Goal: Use online tool/utility: Utilize a website feature to perform a specific function

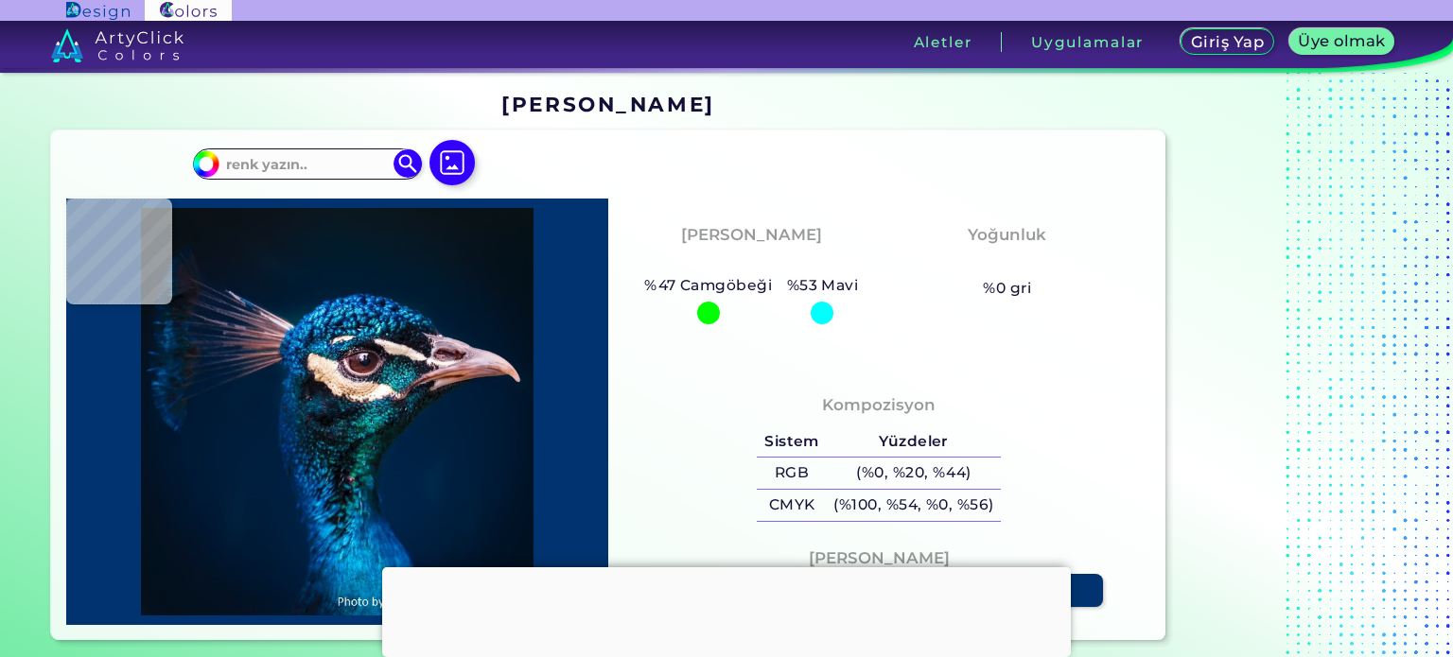
click at [685, 372] on div "Kompozisyon Sistem Yüzdeler RGB (%0, %20, %44) CMYK (%100, %54, %0, %56)" at bounding box center [879, 497] width 542 height 256
type input "#000000"
type input "#05111d"
type input "#05111D"
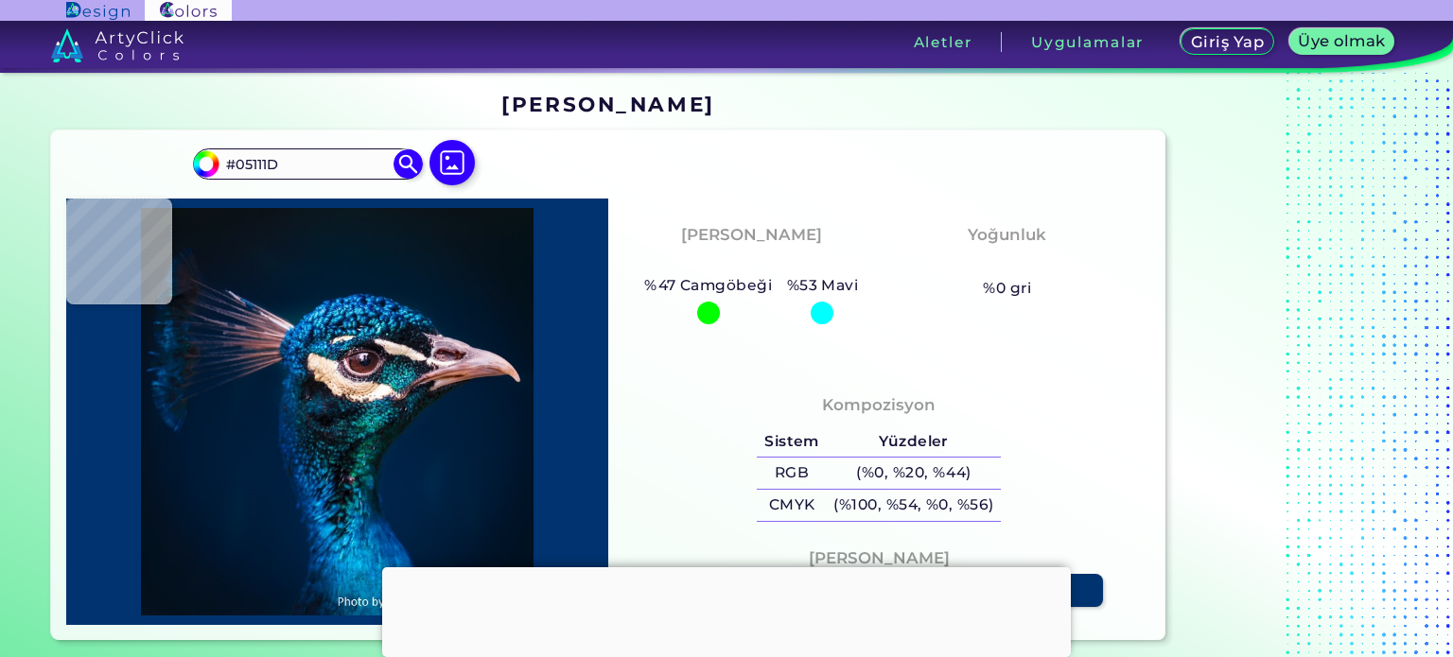
type input "#06121e"
type input "#06121E"
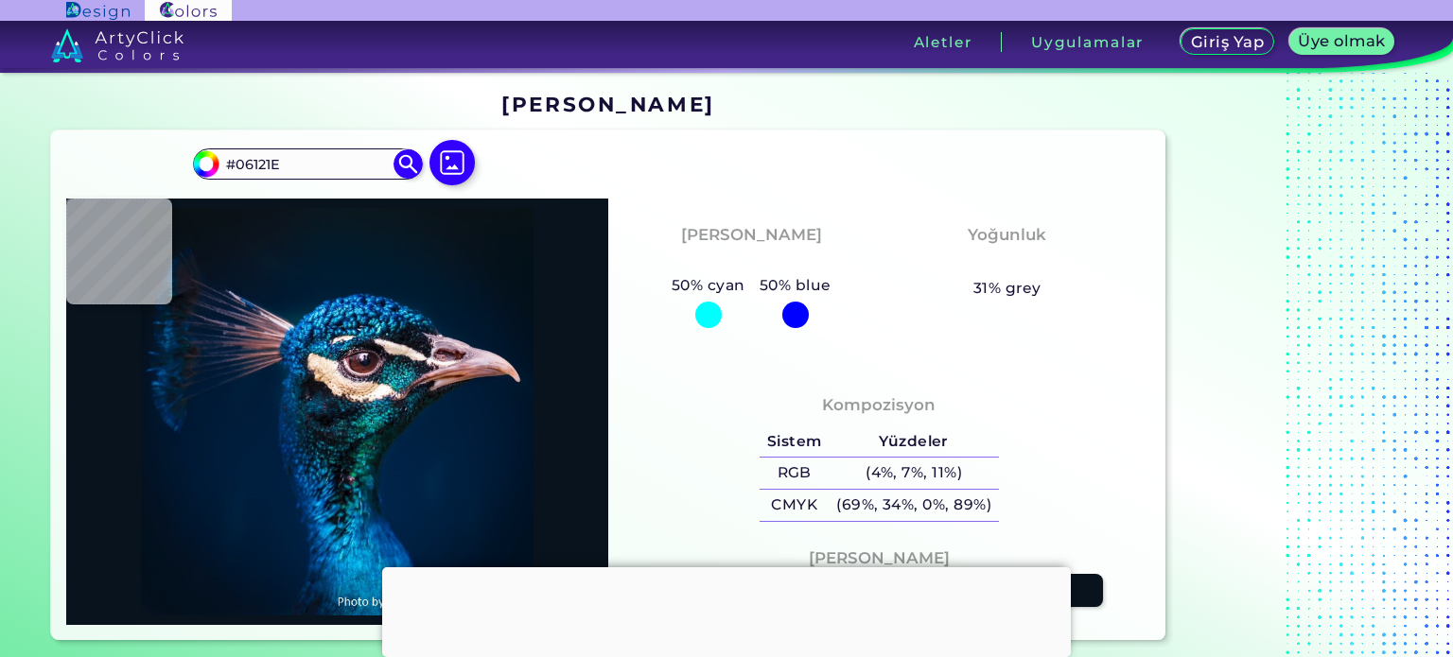
type input "#09131d"
type input "#09131D"
type input "#09131c"
type input "#09131C"
type input "#09141a"
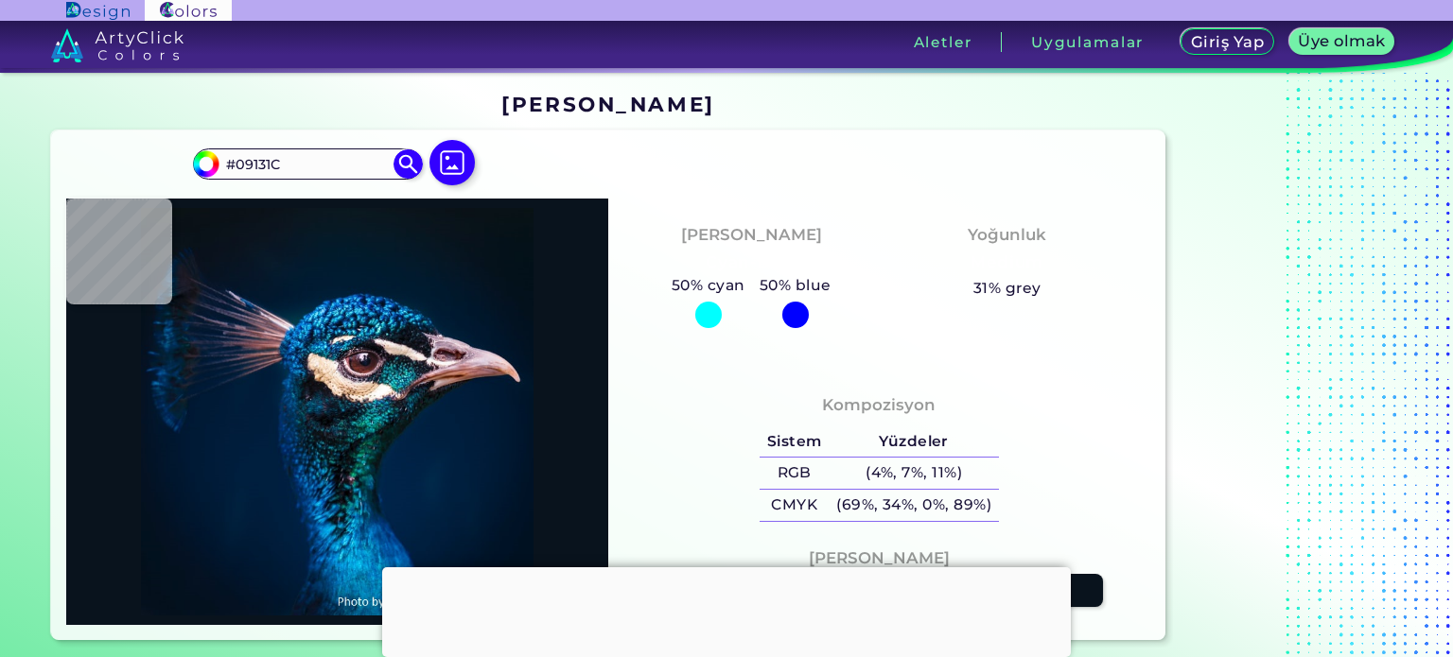
type input "#09141A"
click at [457, 167] on img at bounding box center [452, 162] width 55 height 55
click at [0, 0] on input "file" at bounding box center [0, 0] width 0 height 0
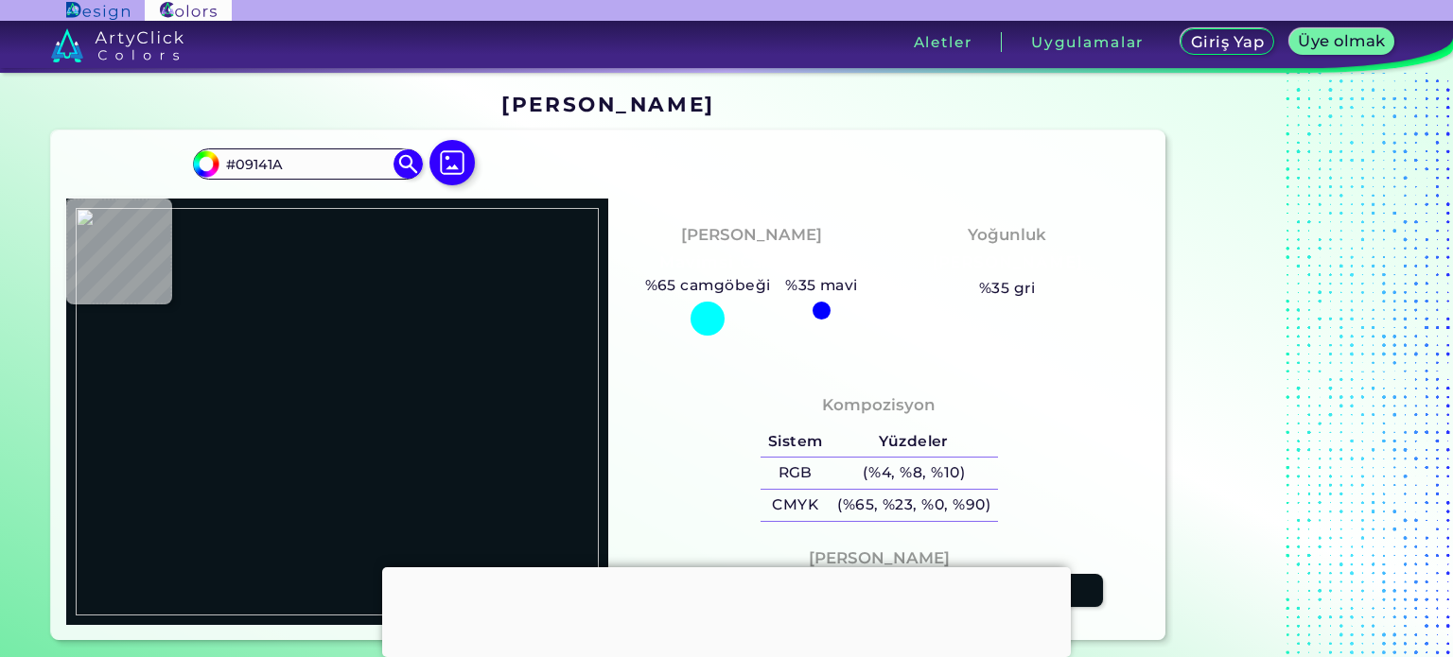
type input "#000000"
type input "#6c6361"
type input "#6C6361"
type input "#c5bebe"
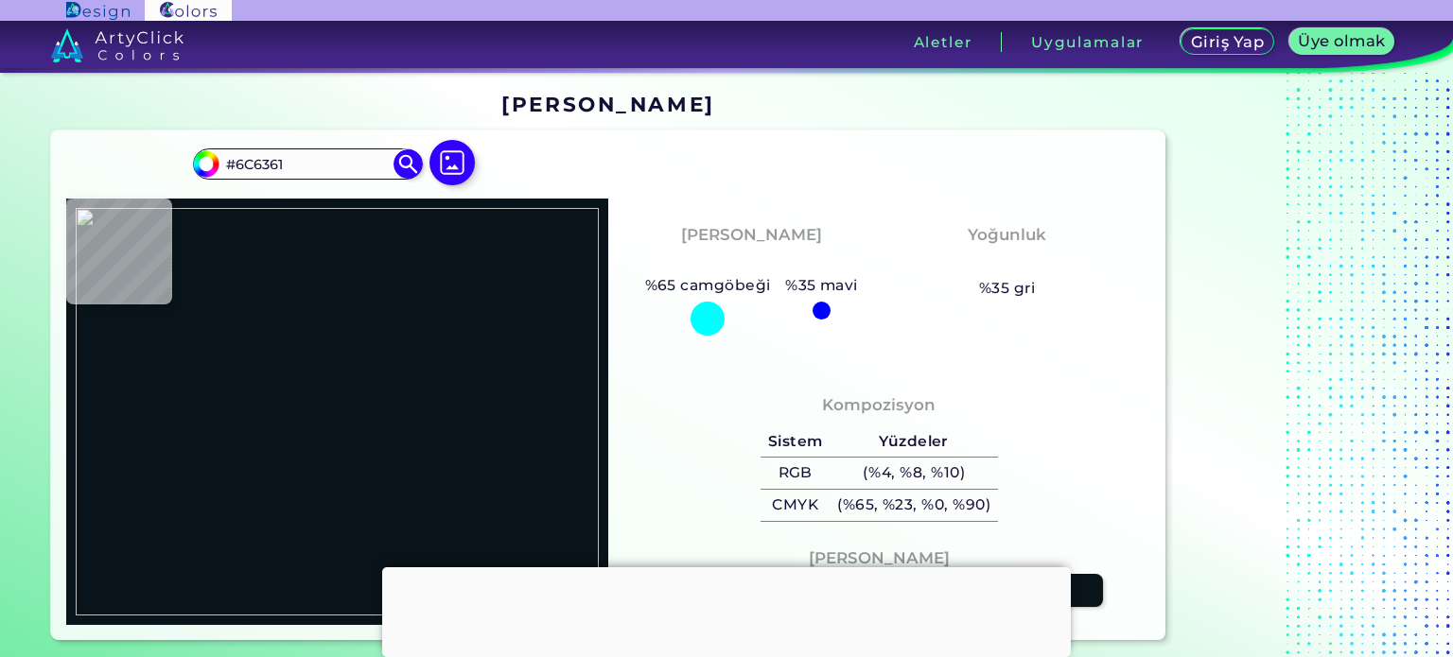
type input "#C5BEBE"
type input "#bcbab8"
type input "#BCBAB8"
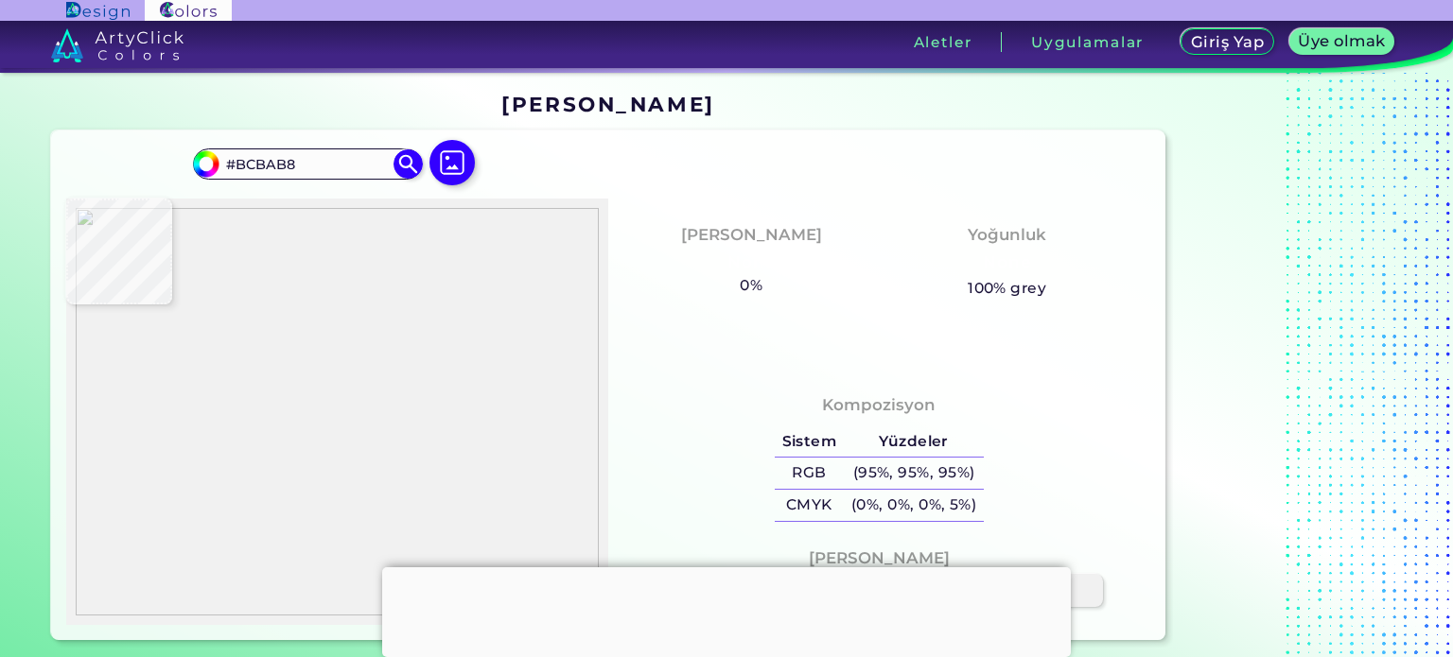
type input "#f1f1f1"
type input "#F1F1F1"
type input "#eff2f1"
type input "#EFF2F1"
type input "#916242"
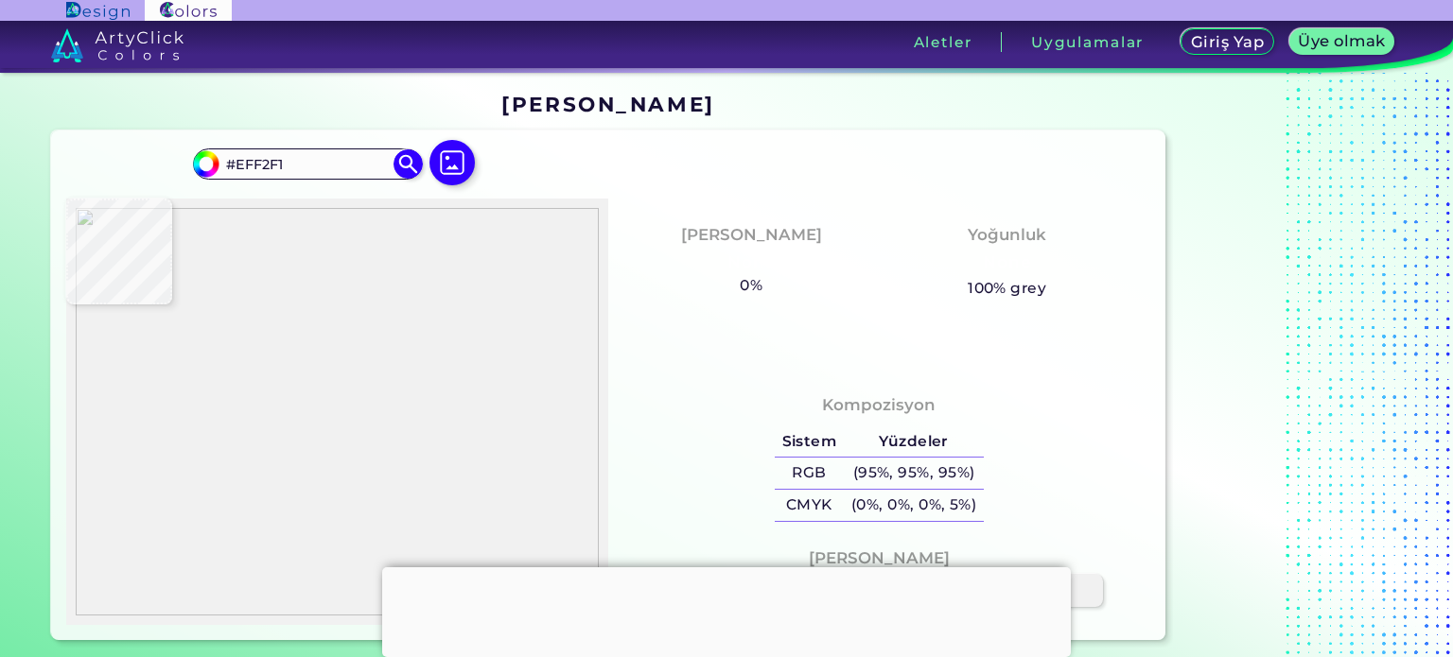
type input "#916242"
type input "#956344"
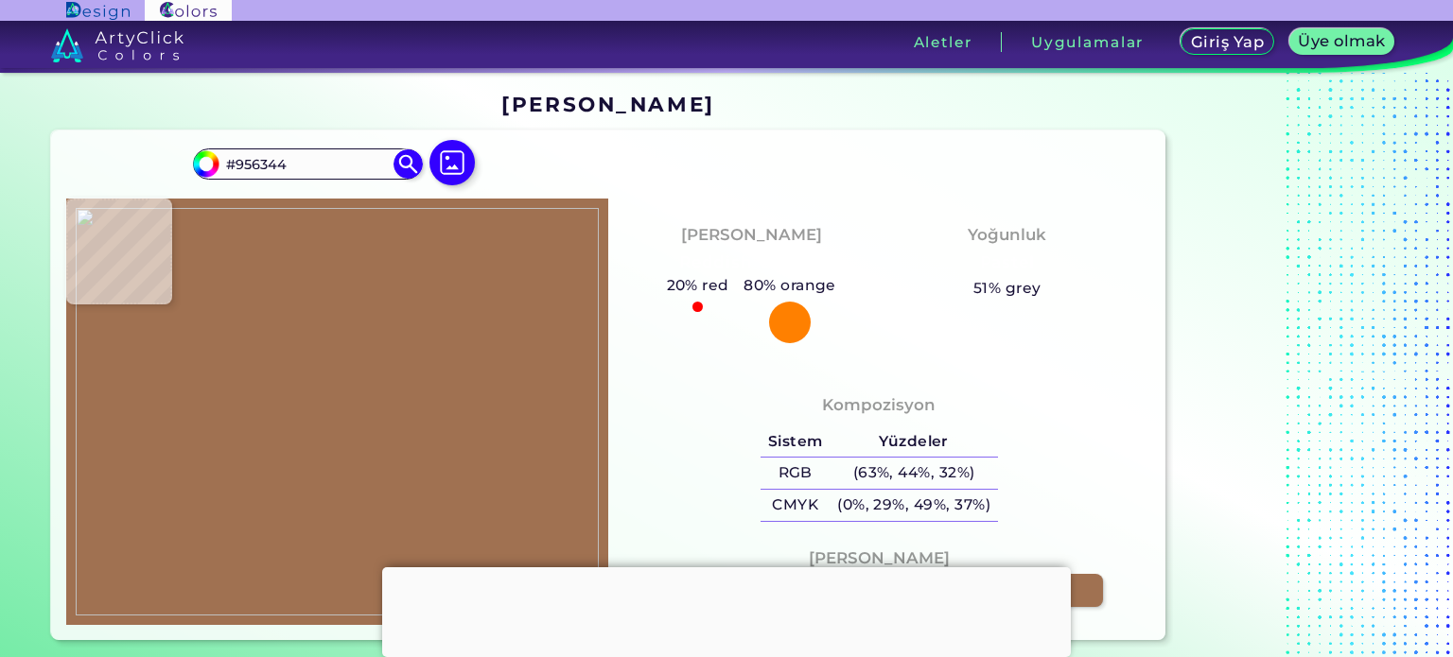
type input "#a07151"
type input "#A07151"
type input "#a17252"
type input "#A17252"
type input "#a27353"
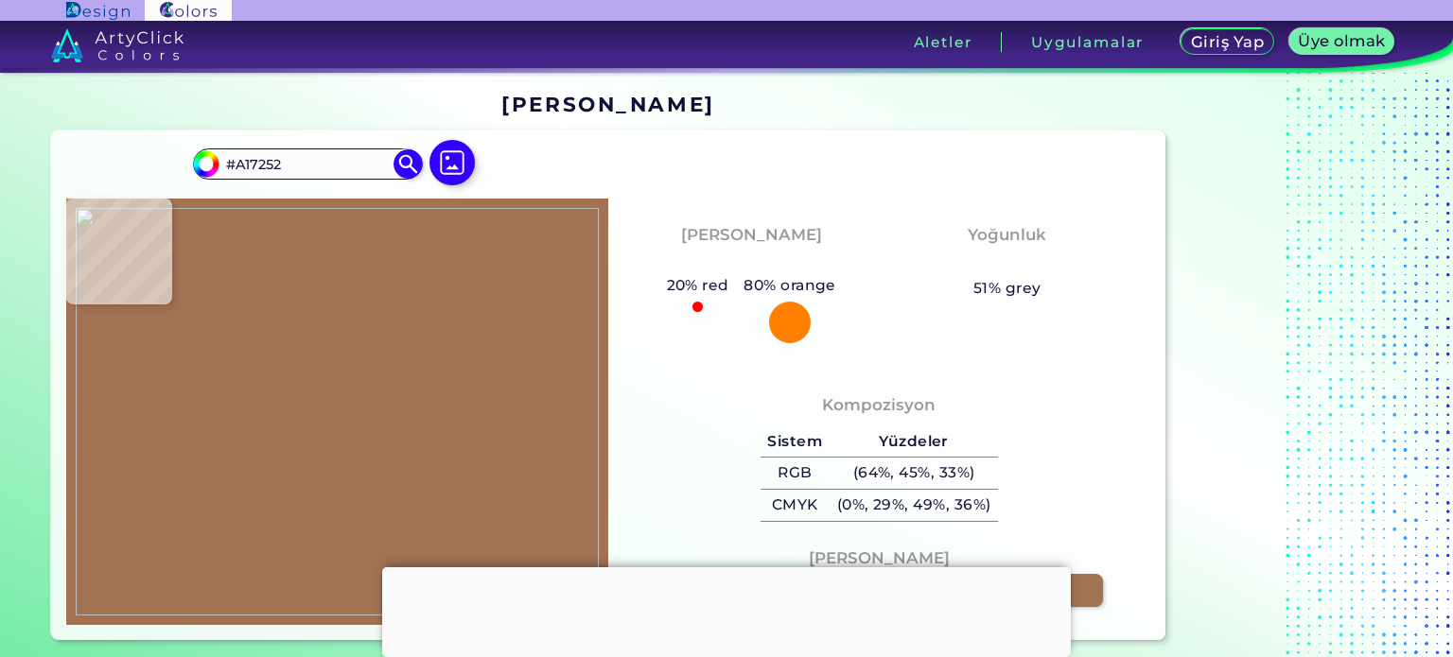
type input "#A27353"
type input "#a87959"
type input "#A87959"
type input "#b6896b"
type input "#B6896B"
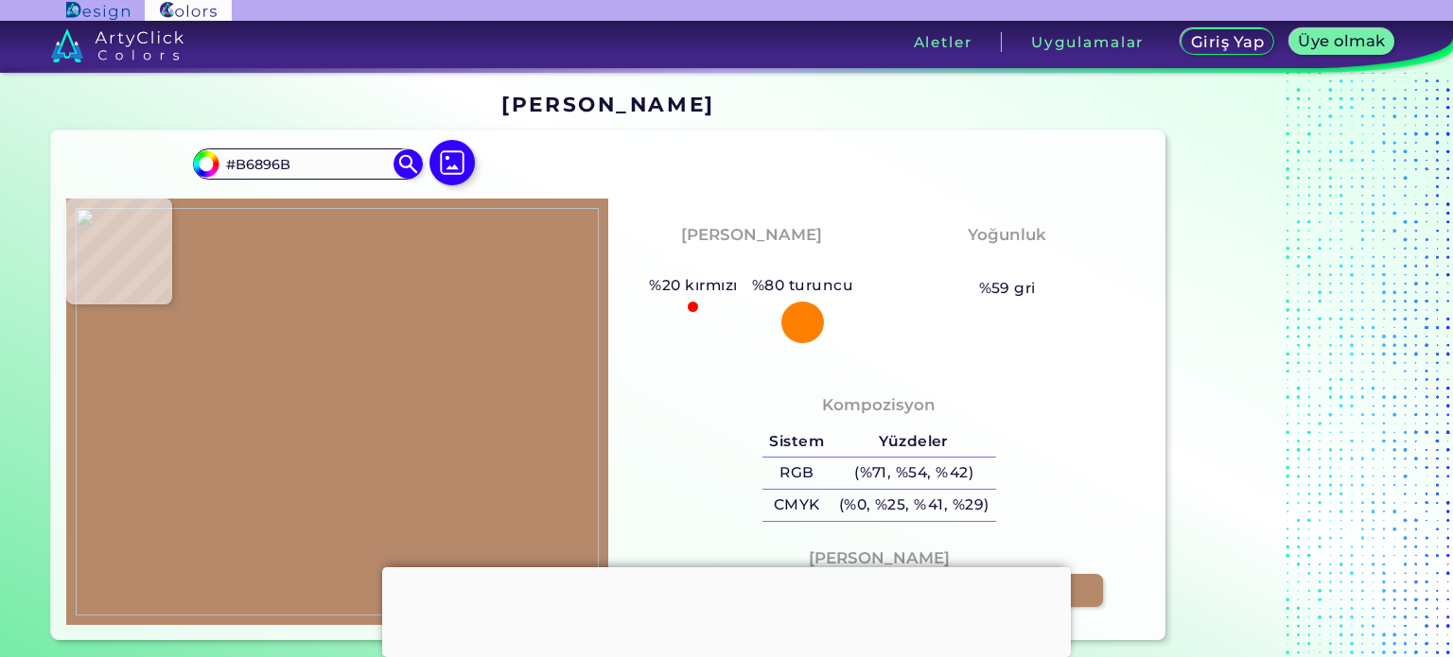
click at [438, 544] on img at bounding box center [337, 412] width 523 height 409
click at [1018, 365] on div "Renk tonu Kırmızımsı turuncu %20 kırmızı %80 turuncu Yoğunluk Pastel %59 gri" at bounding box center [879, 284] width 542 height 171
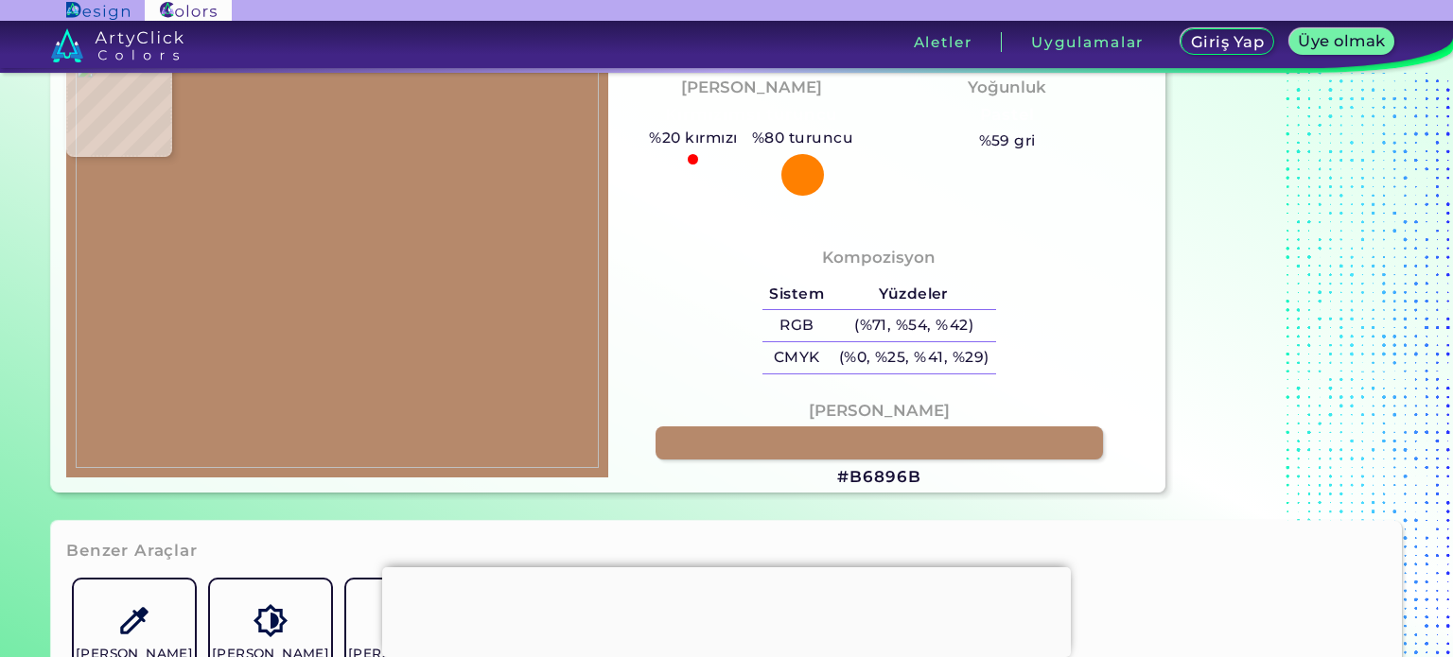
scroll to position [151, 0]
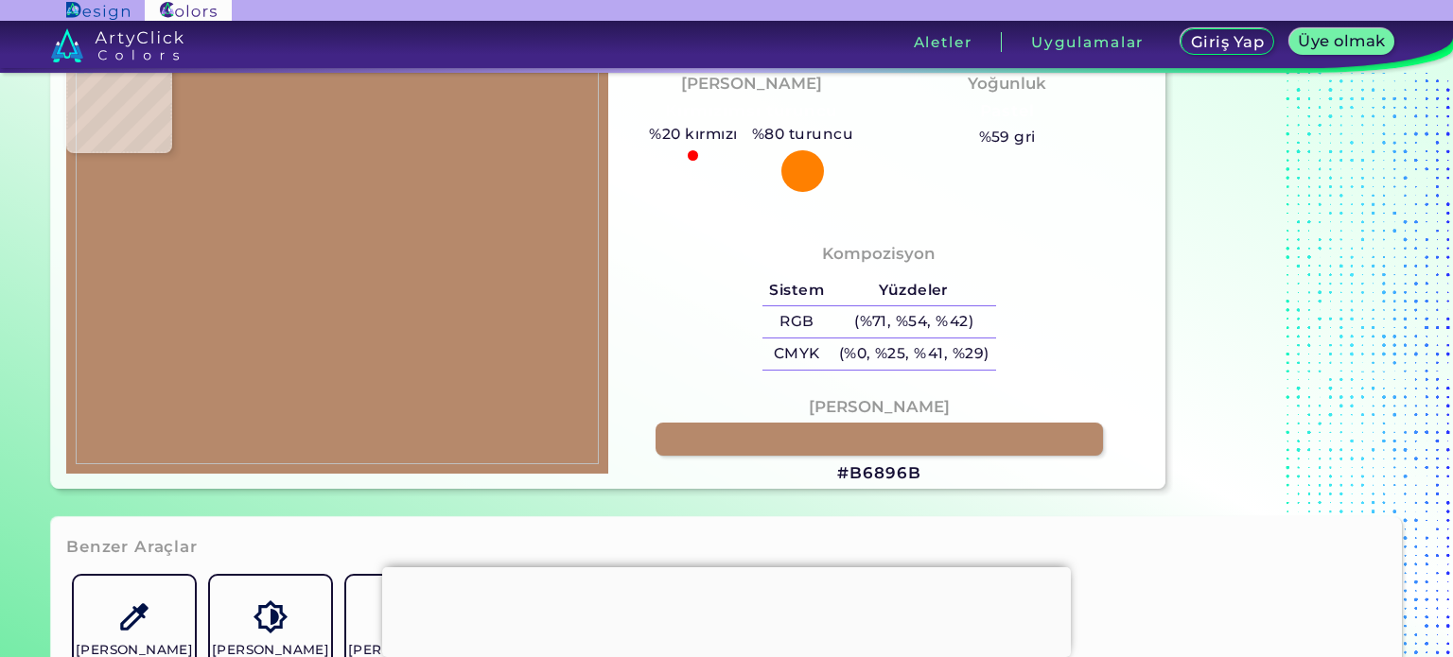
click at [878, 465] on font "#B6896B" at bounding box center [878, 473] width 83 height 19
copy font "#B6896B"
click at [878, 465] on font "#B6896B" at bounding box center [878, 473] width 83 height 19
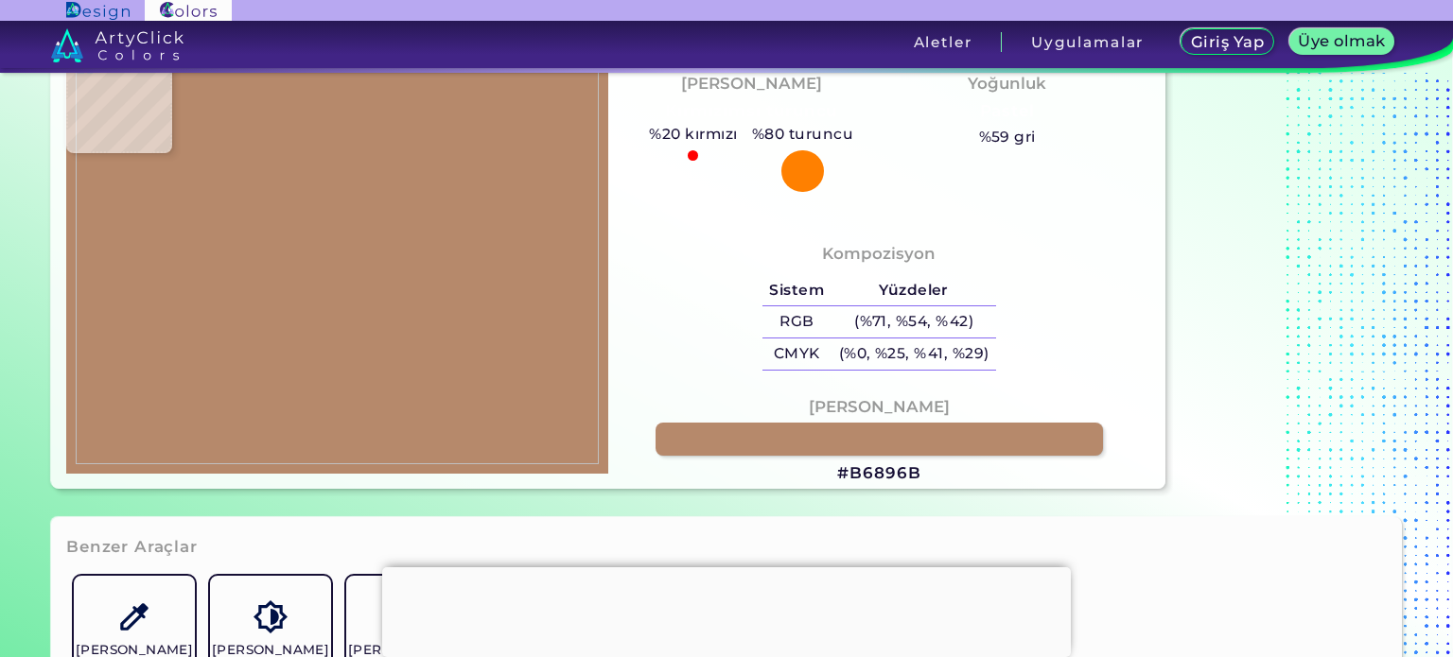
click at [297, 387] on img at bounding box center [337, 261] width 523 height 409
type input "#f1f1f1"
type input "#F1F1F1"
type input "#796f70"
type input "#796F70"
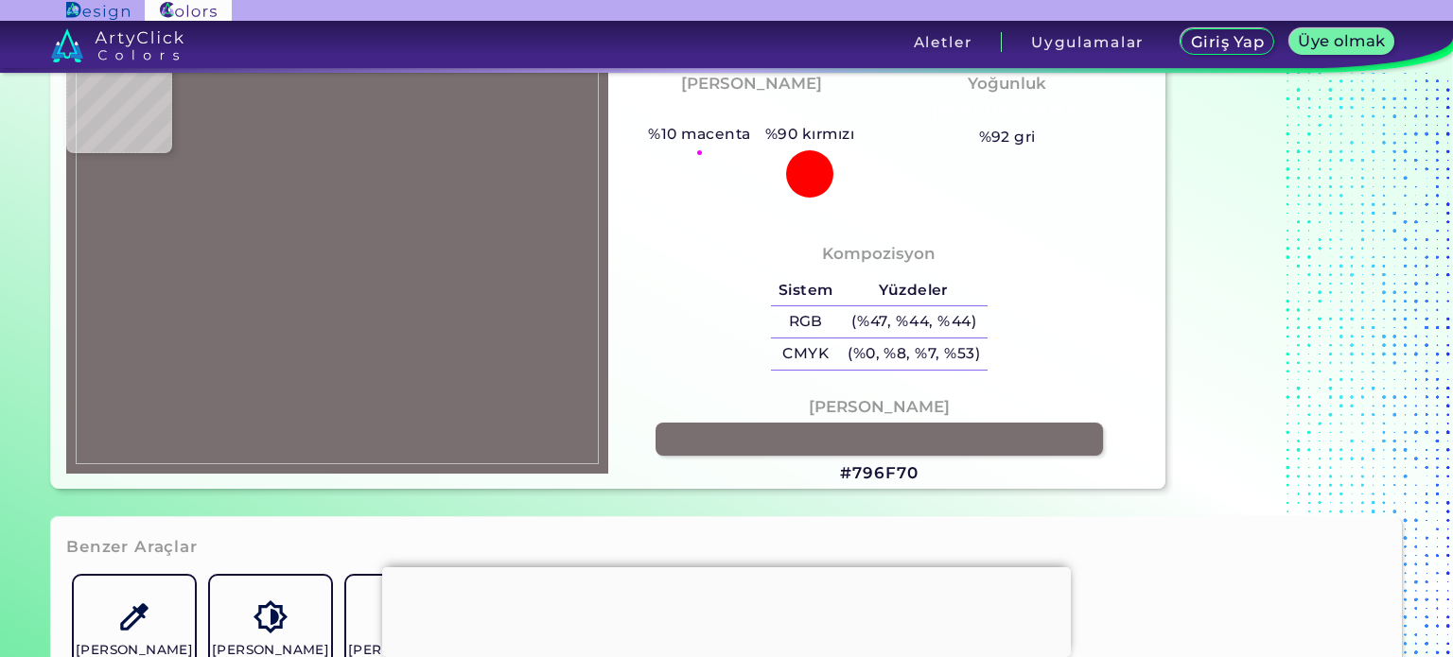
type input "#000000"
type input "#7a7071"
type input "#7A7071"
type input "#796f70"
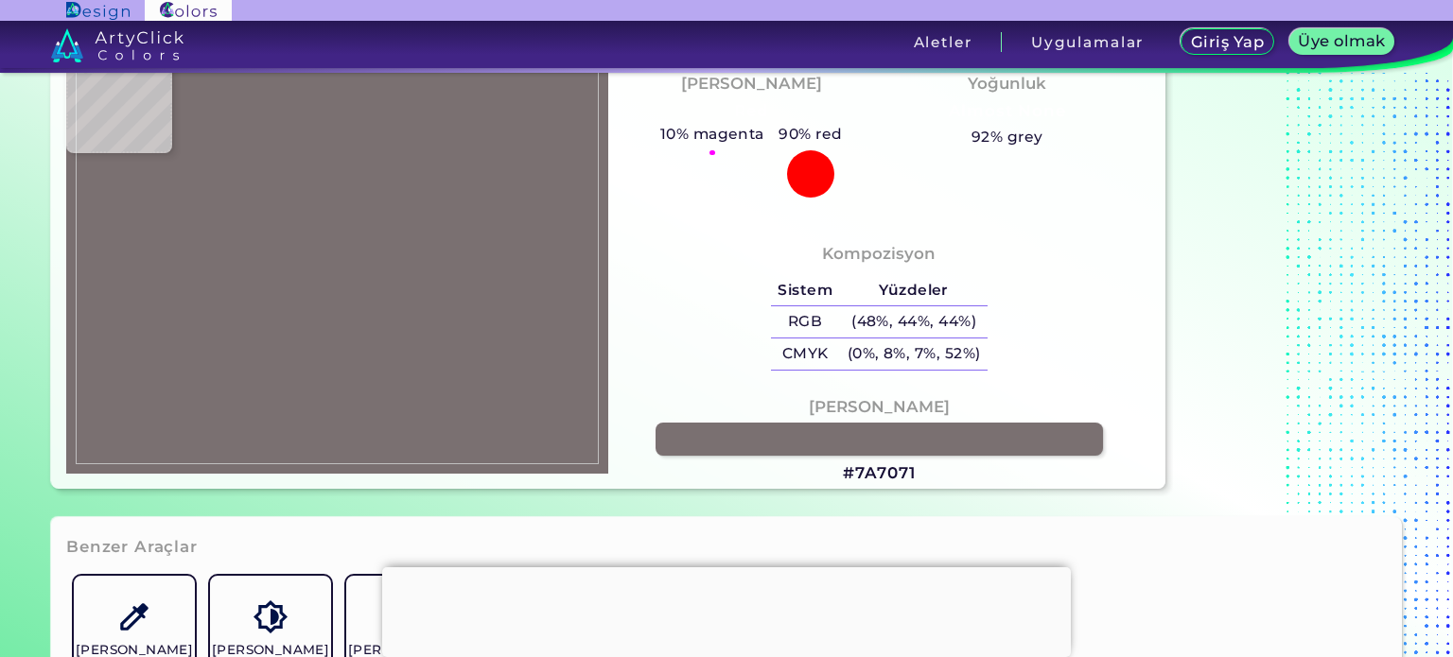
type input "#796F70"
type input "#766e6a"
type input "#766E6A"
type input "#776c6b"
type input "#776C6B"
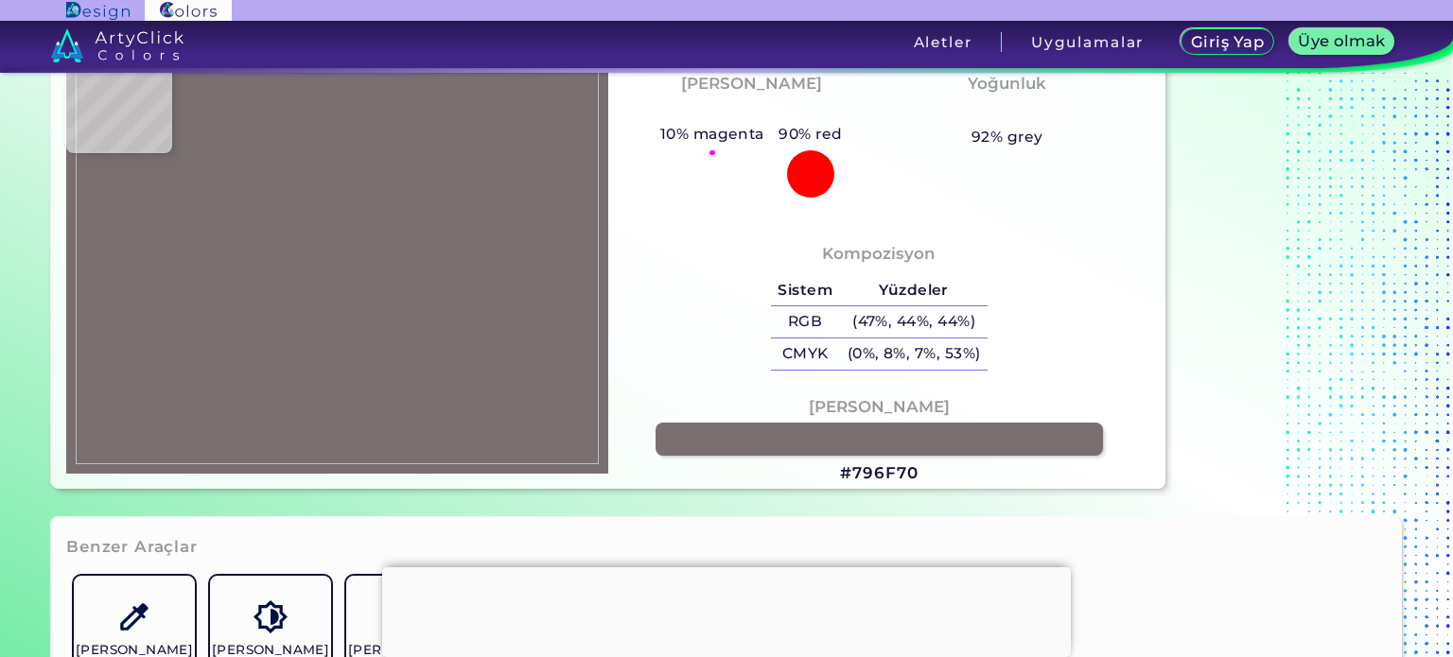
type input "#786c6c"
type input "#786C6C"
type input "#776b6d"
type input "#776B6D"
type input "#756a6b"
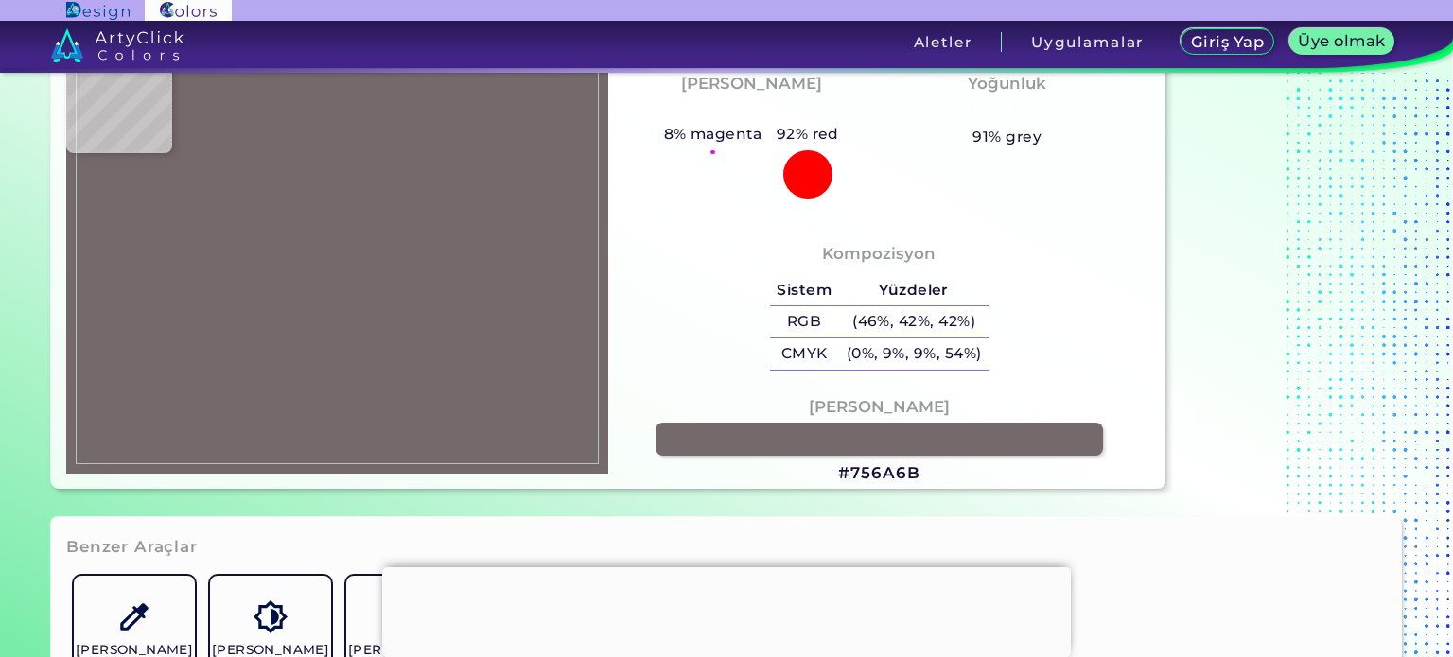
type input "#756A6B"
type input "#5a5253"
type input "#5A5253"
type input "#5d5354"
type input "#5D5354"
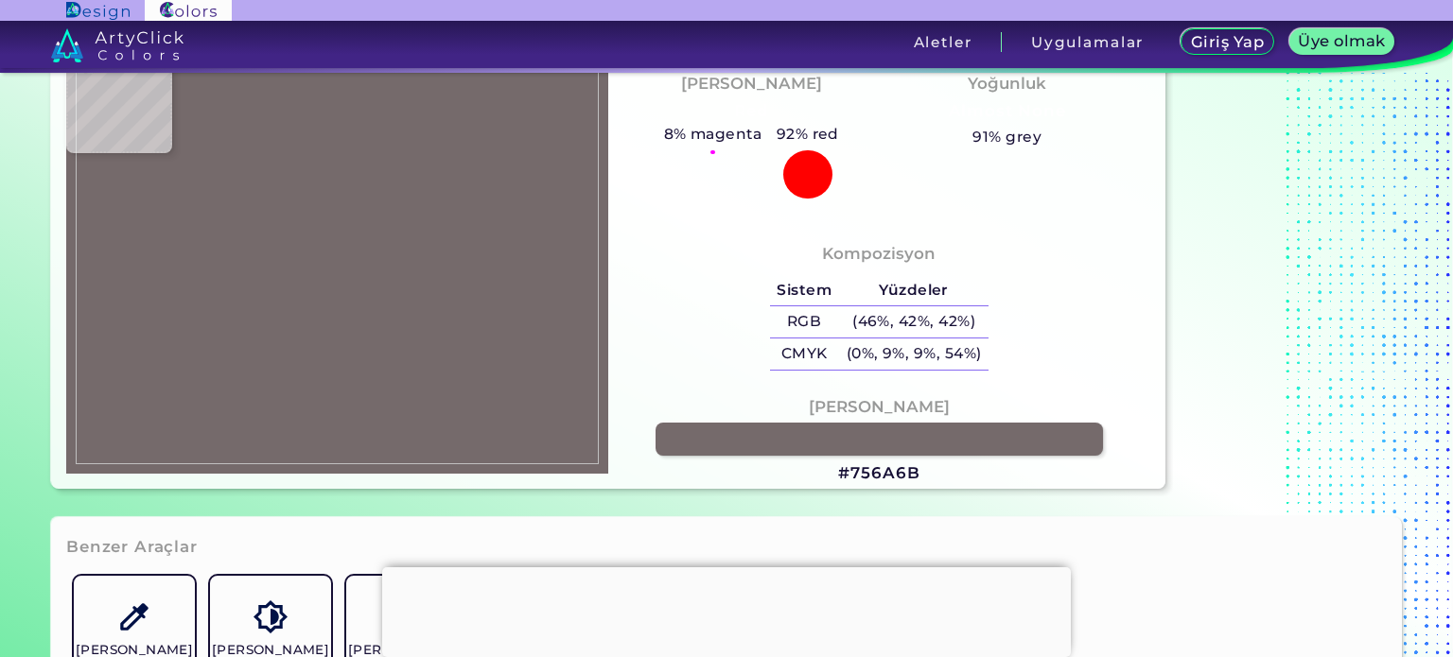
type input "#5f5654"
type input "#5F5654"
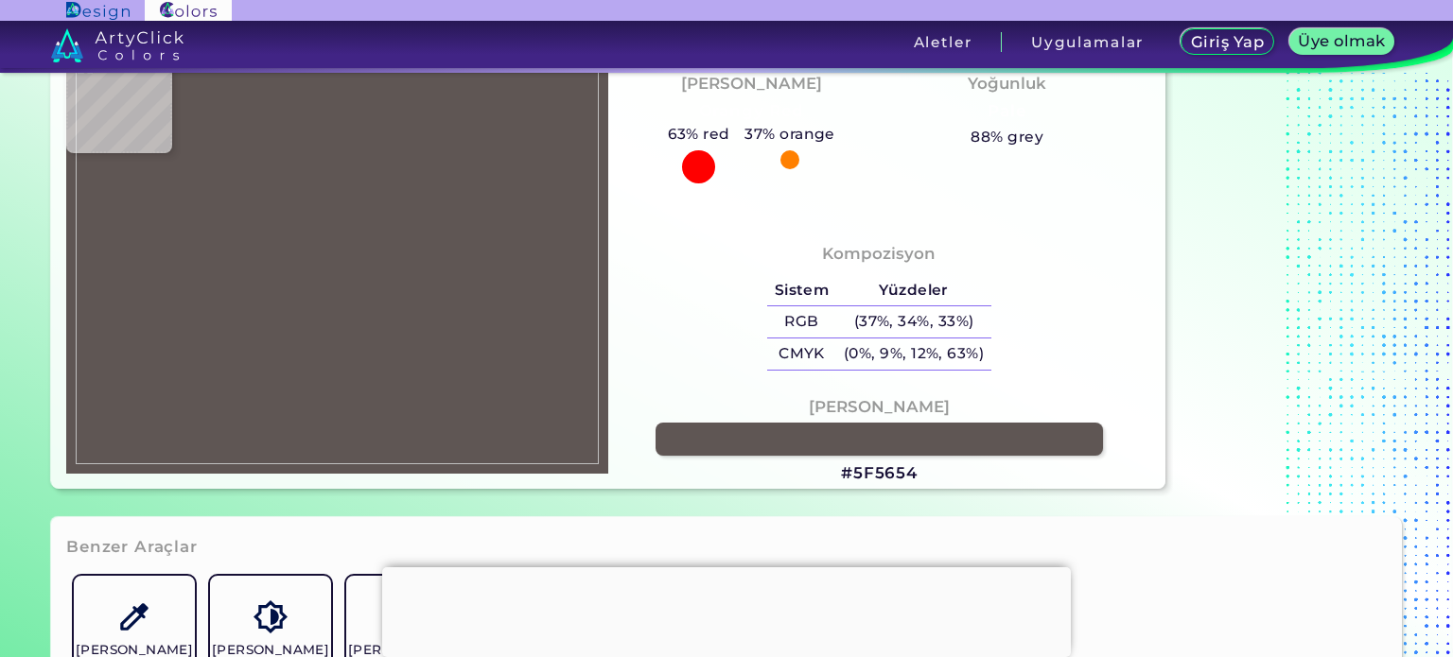
type input "#5f5a5a"
type input "#5F5A5A"
type input "#5e5757"
type input "#5E5757"
type input "#4f4a4c"
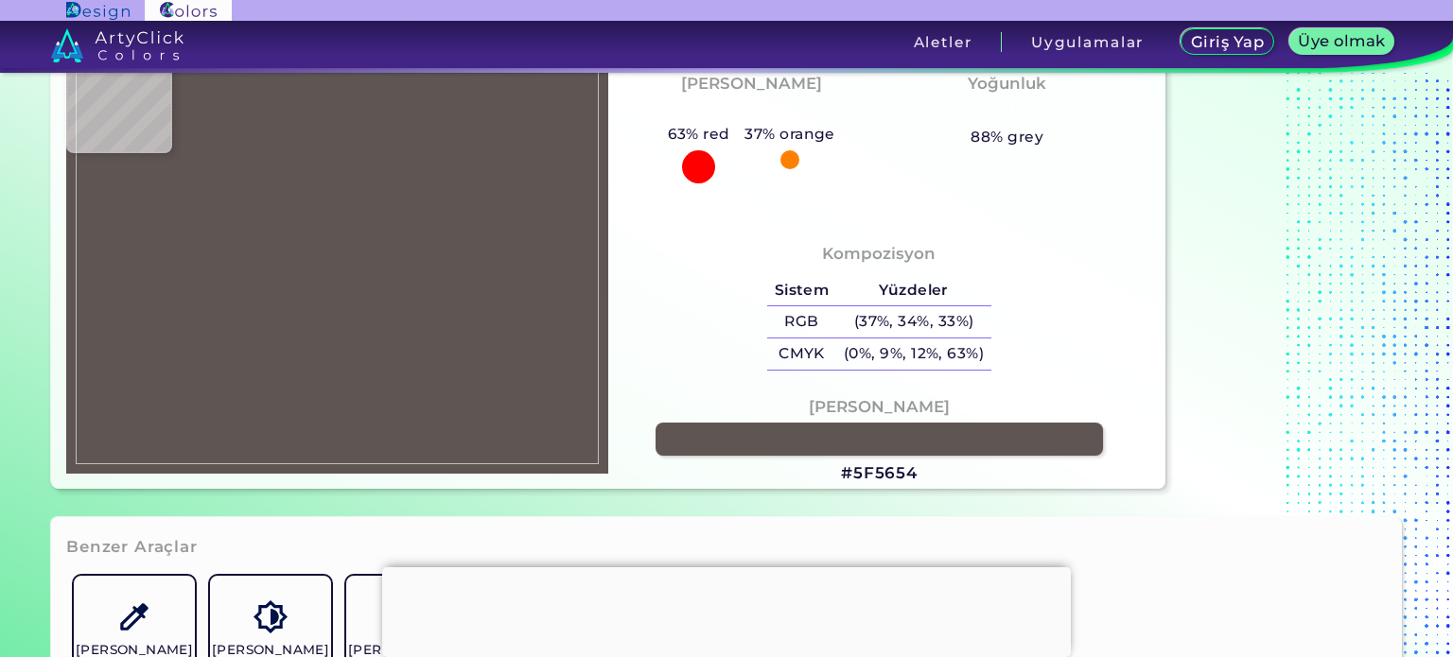
type input "#4F4A4C"
type input "#504c4b"
type input "#504C4B"
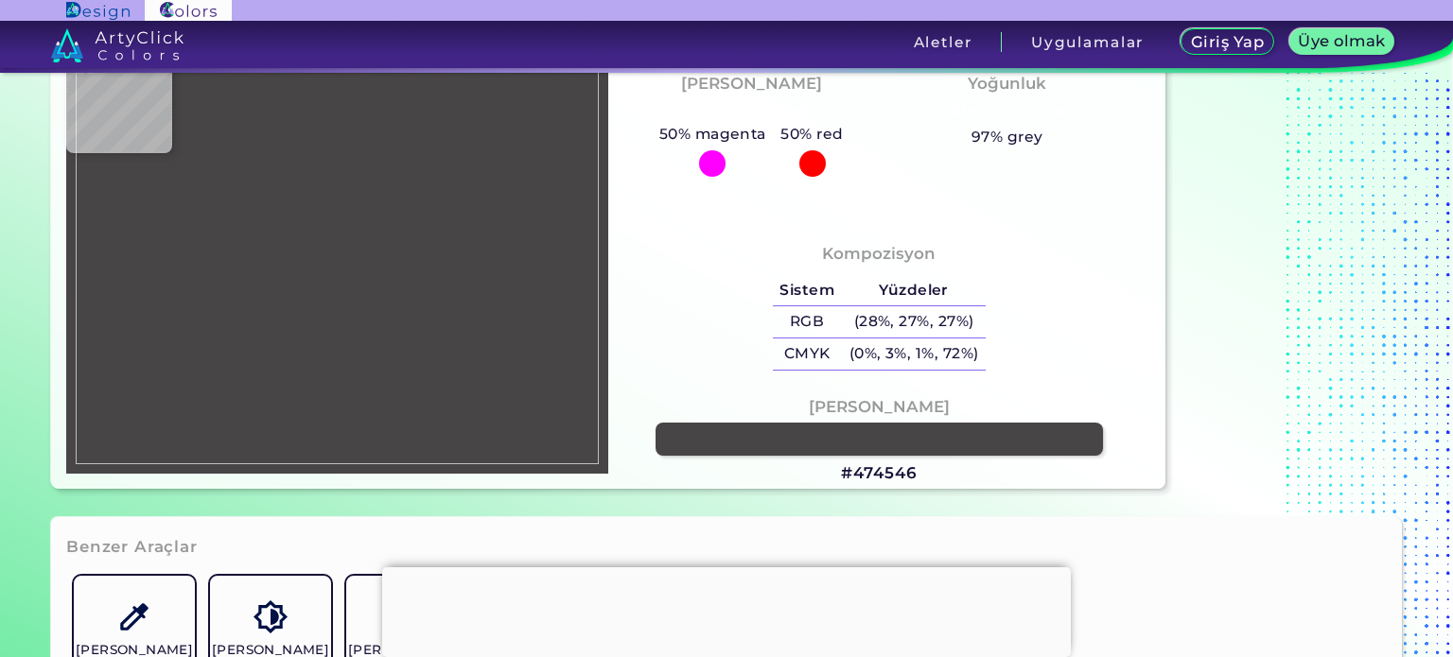
type input "#474546"
type input "#434041"
type input "#f1f1f1"
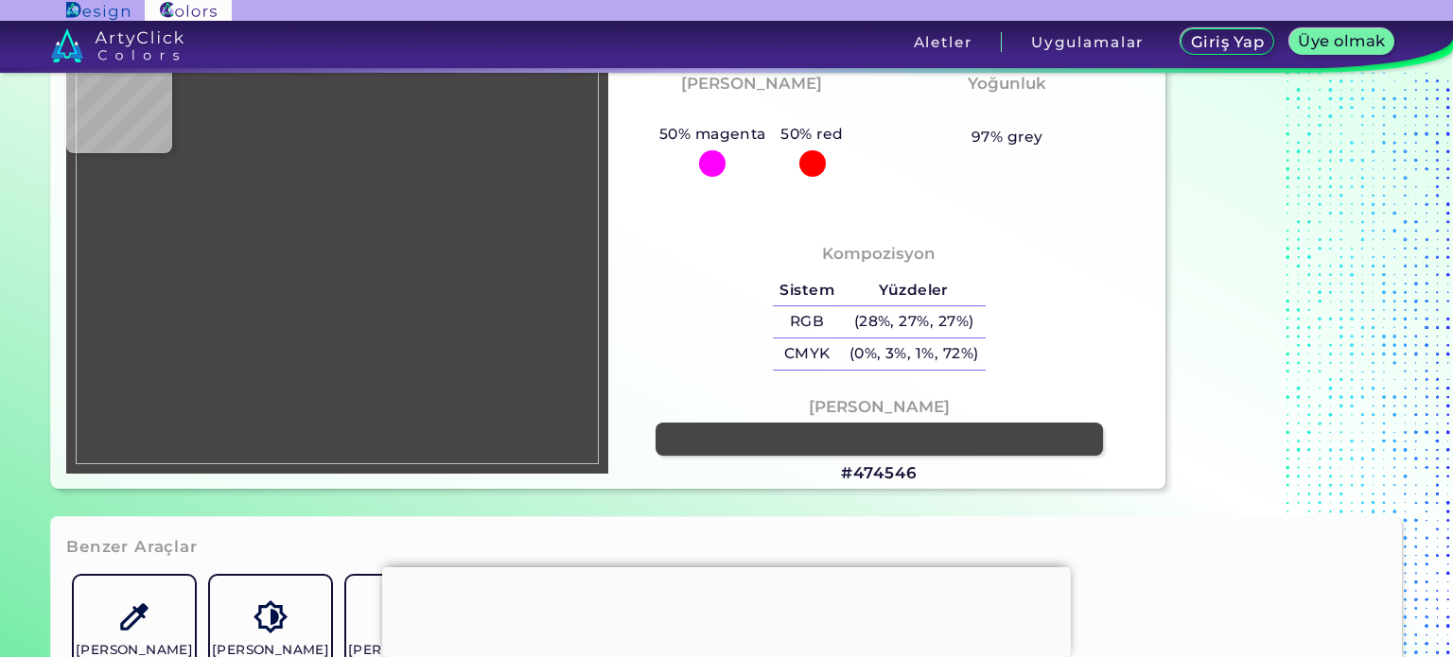
type input "#F1F1F1"
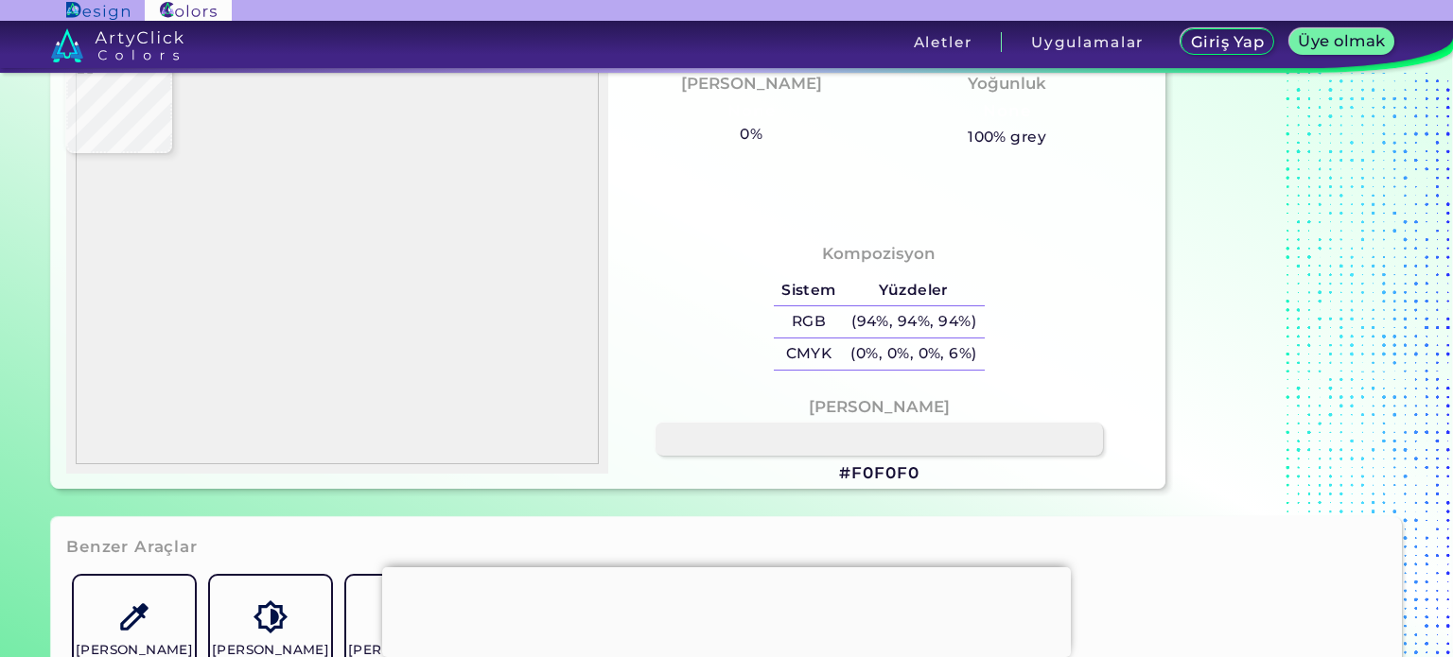
type input "#f0f0f0"
type input "#F0F0F0"
type input "#cfcfcf"
type input "#CFCFCF"
type input "#2f2f2f"
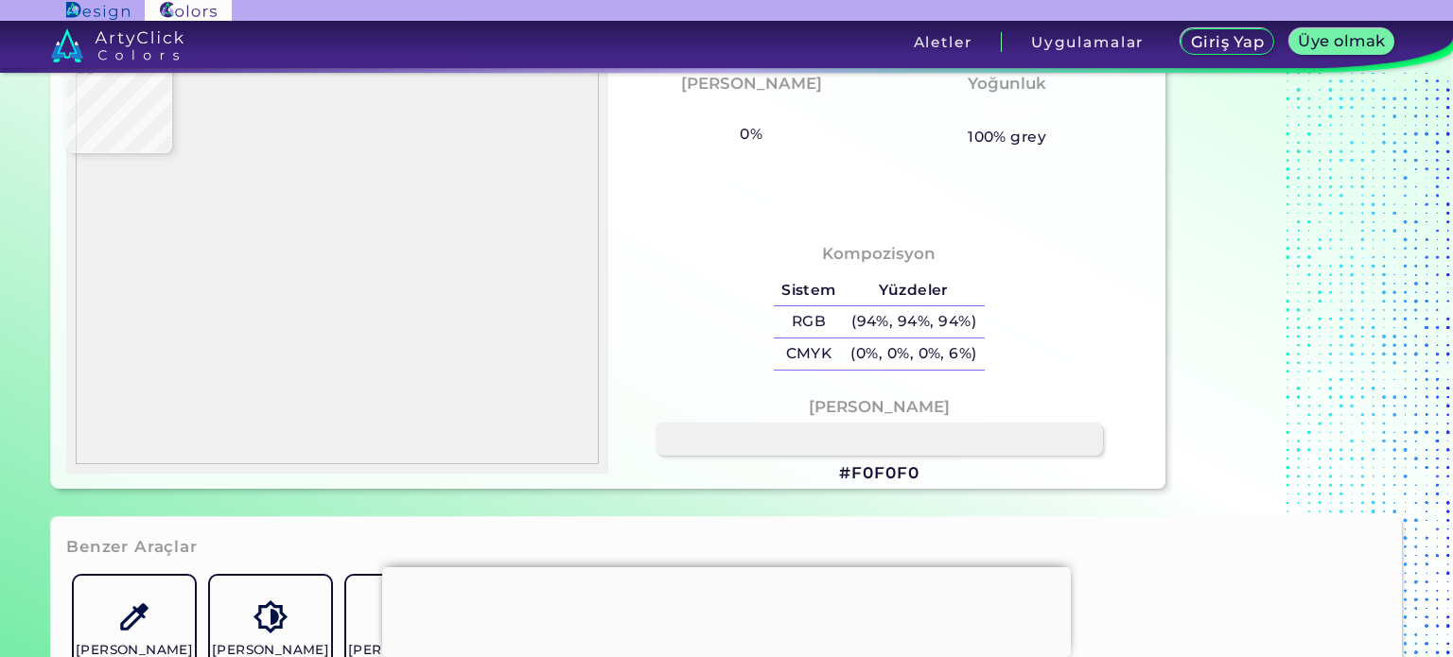
type input "#2F2F2F"
type input "#f1f1f1"
type input "#F1F1F1"
click at [306, 390] on img at bounding box center [337, 261] width 523 height 409
click at [888, 468] on font "#F1F1F1" at bounding box center [879, 473] width 65 height 19
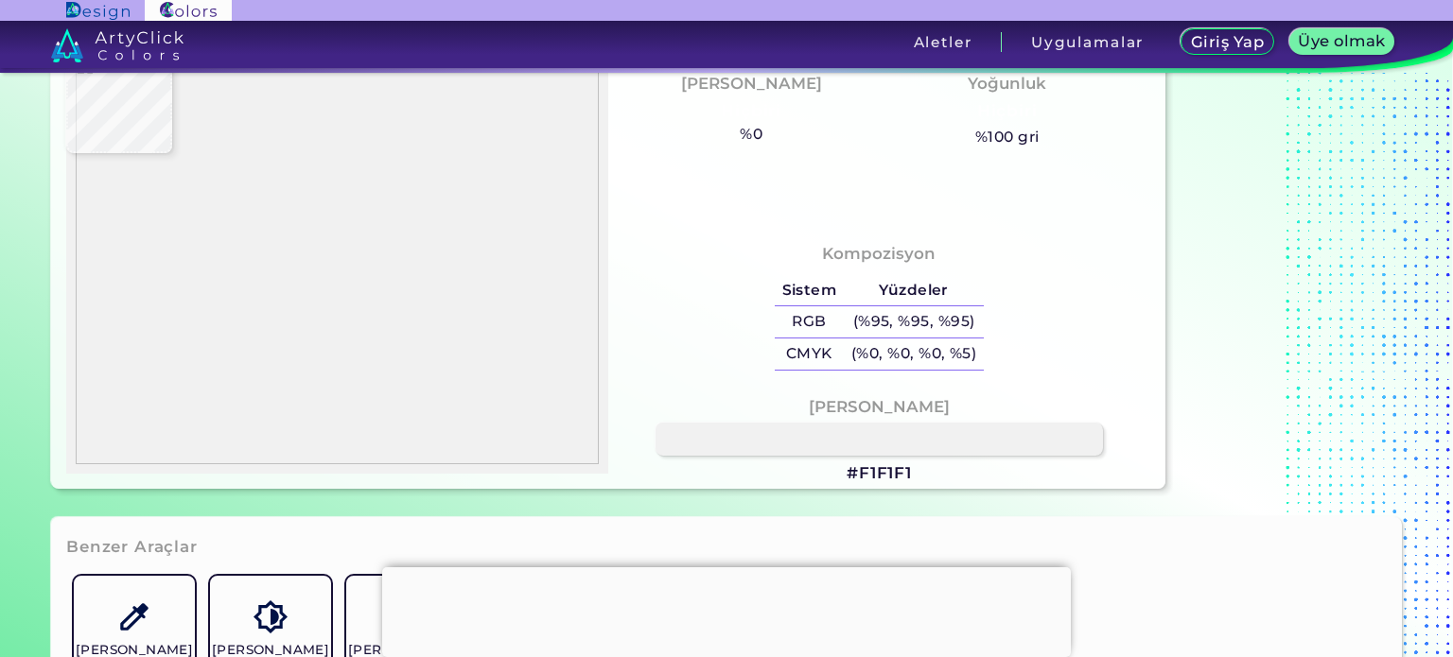
click at [271, 120] on div at bounding box center [337, 261] width 542 height 428
click at [306, 176] on img at bounding box center [337, 261] width 523 height 409
type input "#928a8b"
type input "#928A8B"
type input "#8d8686"
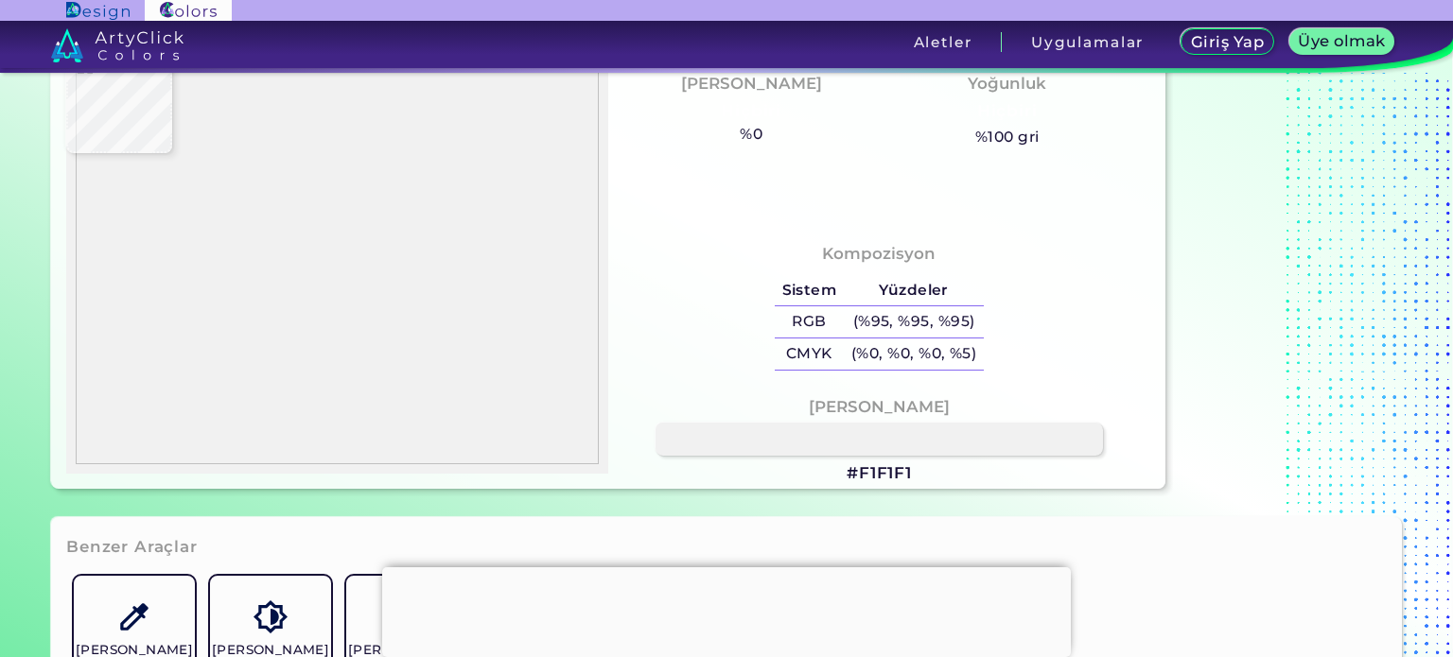
type input "#8D8686"
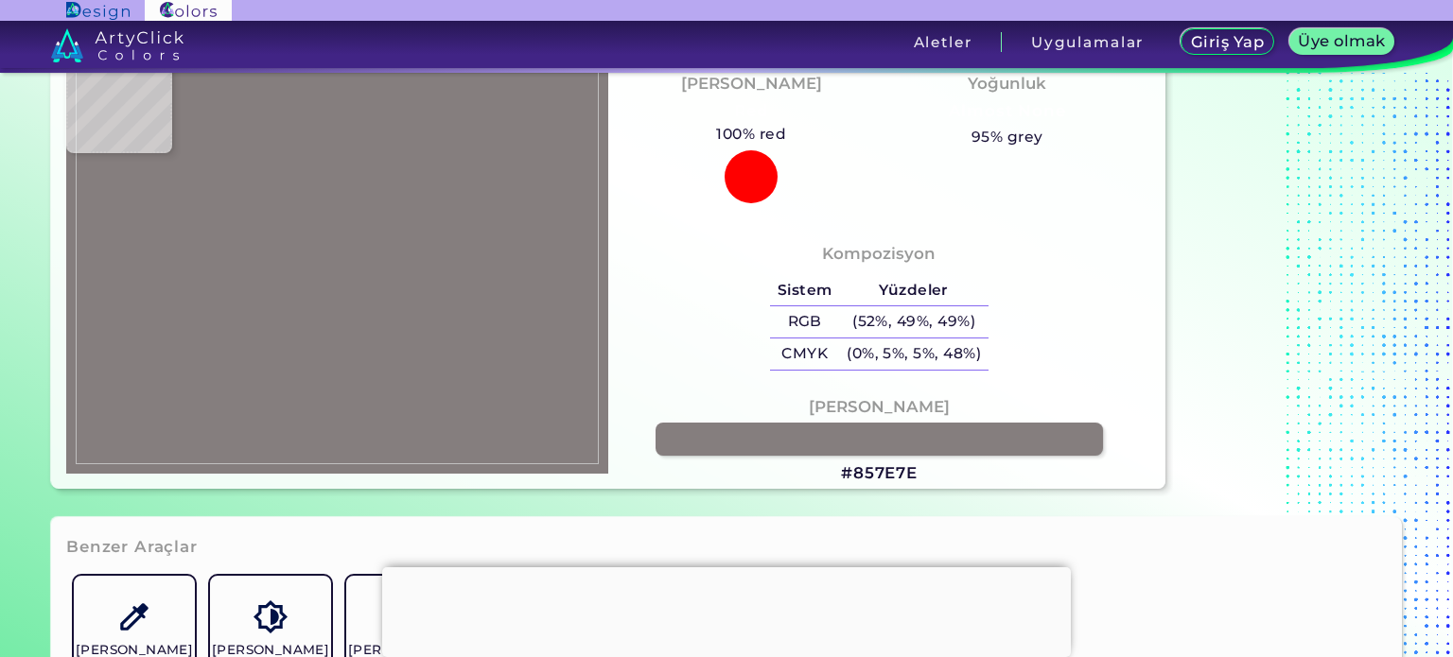
type input "#857e7e"
type input "#857E7E"
type input "#867f7f"
type input "#867F7F"
type input "#878080"
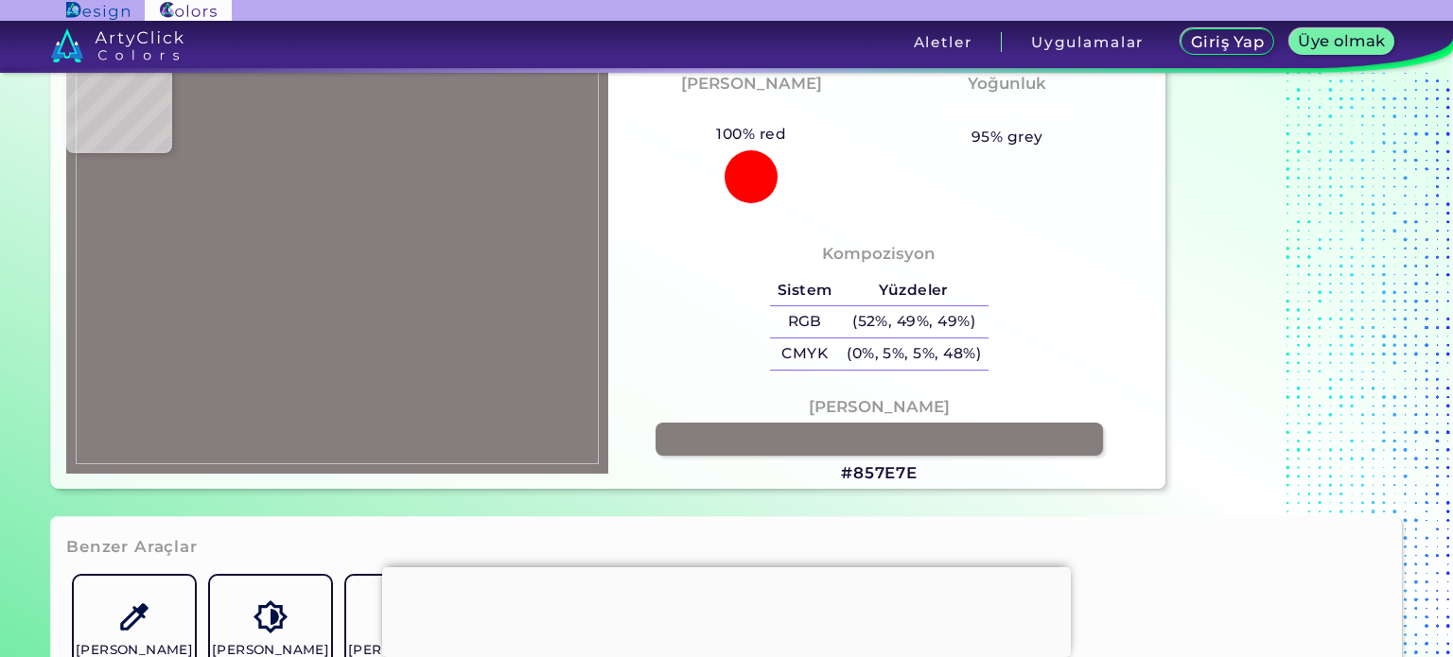
type input "#878080"
type input "#f1f1f1"
type input "#F1F1F1"
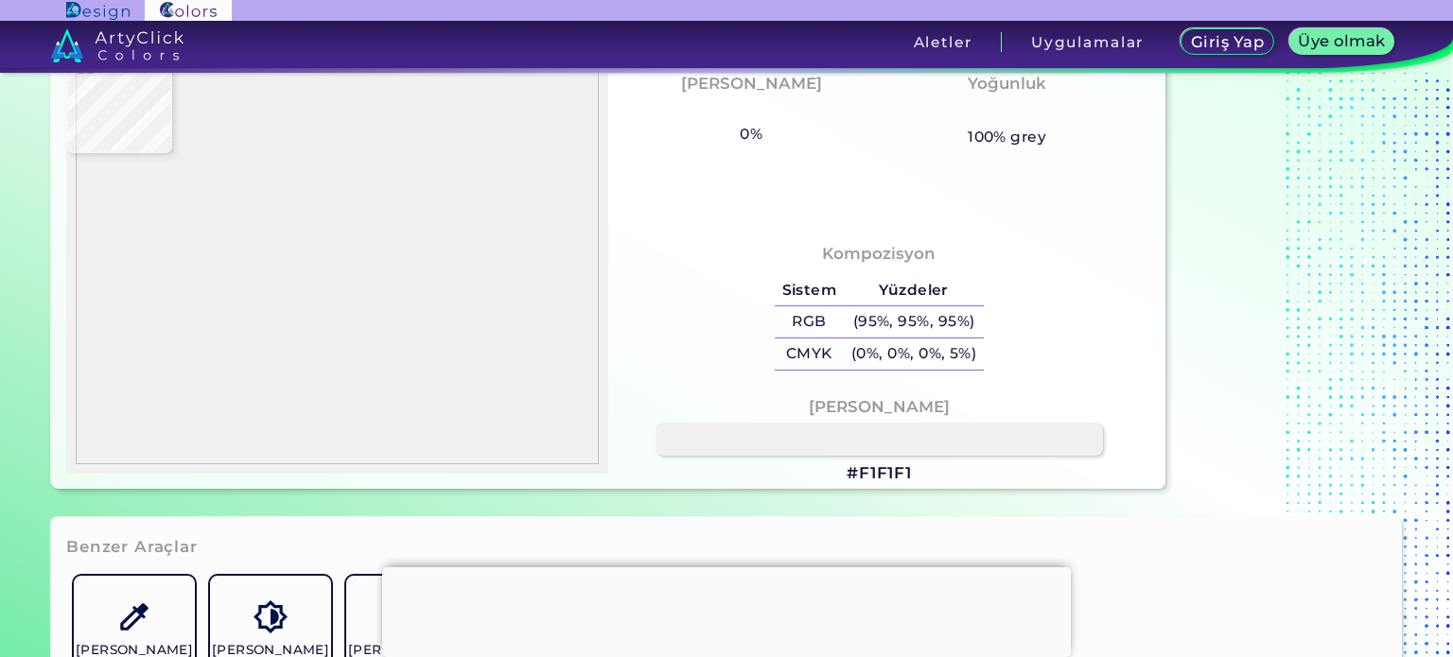
type input "#2c3844"
type input "#2C3844"
type input "#2c373e"
type input "#2C373E"
type input "#2f3740"
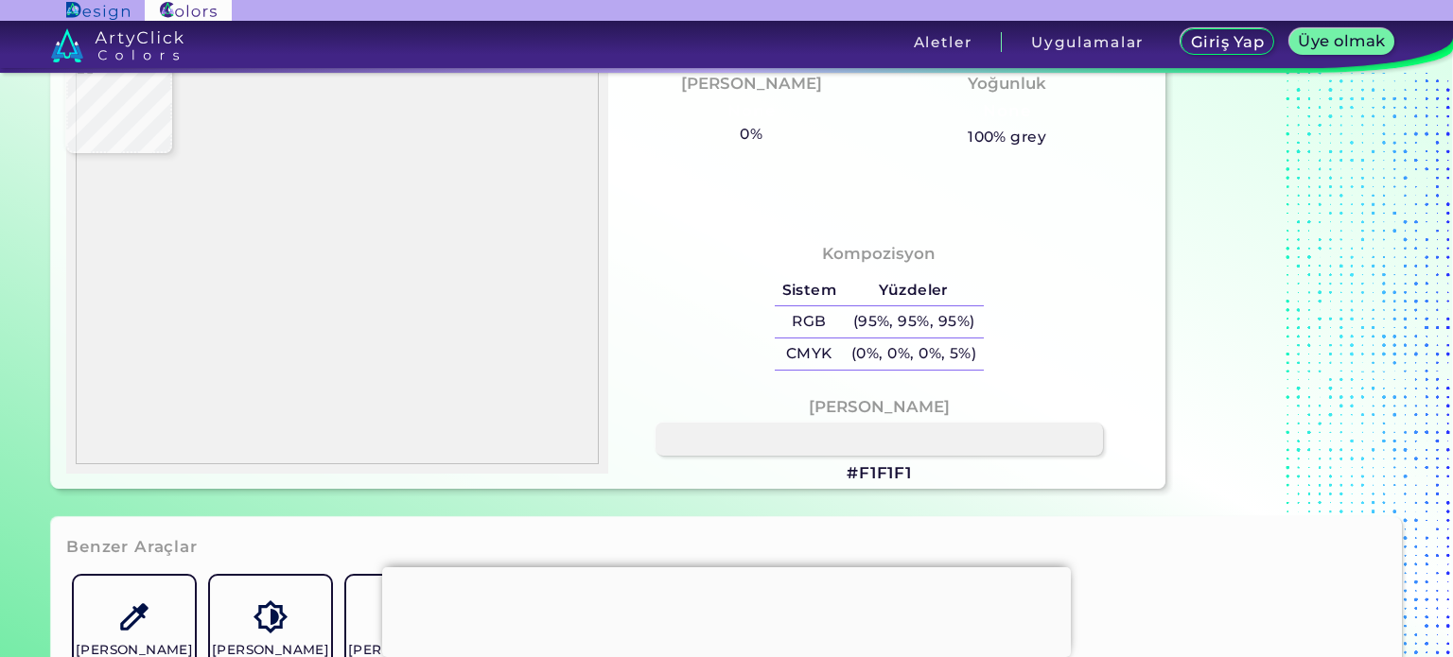
type input "#2F3740"
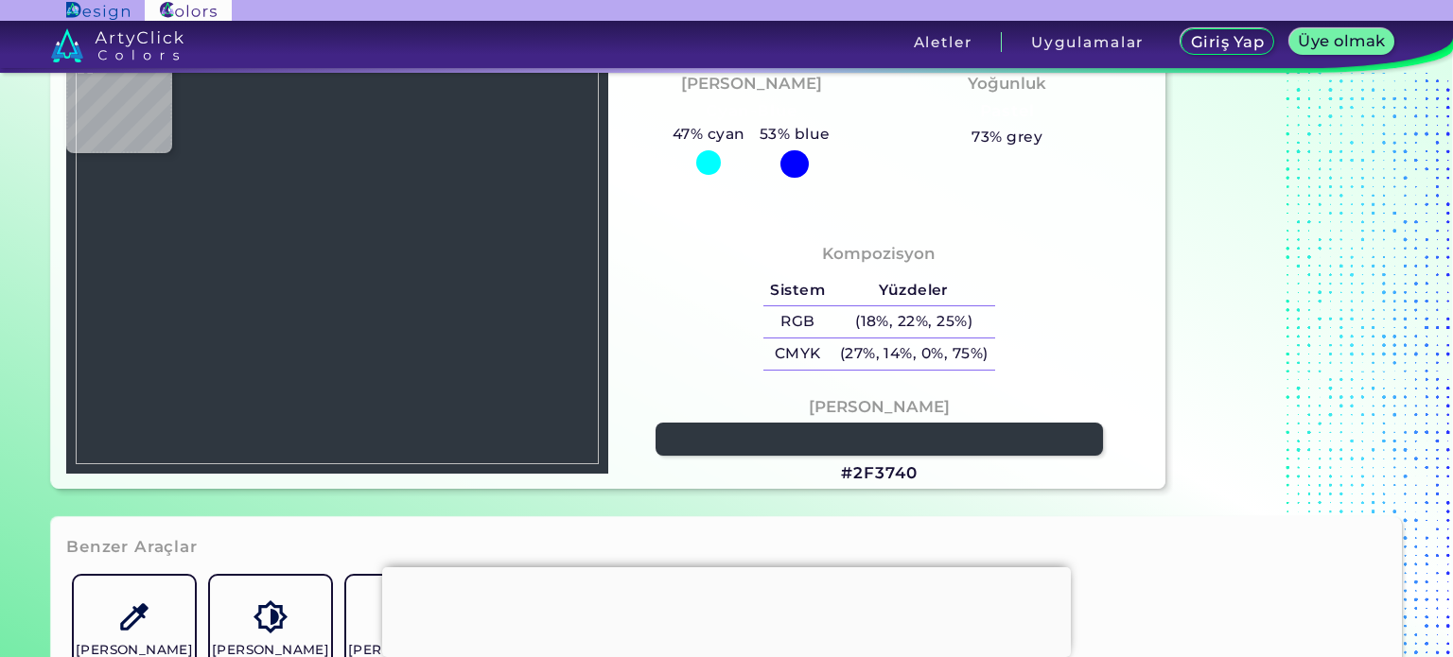
type input "#2b353d"
type input "#2B353D"
type input "#303a42"
type input "#303A42"
type input "#2d373f"
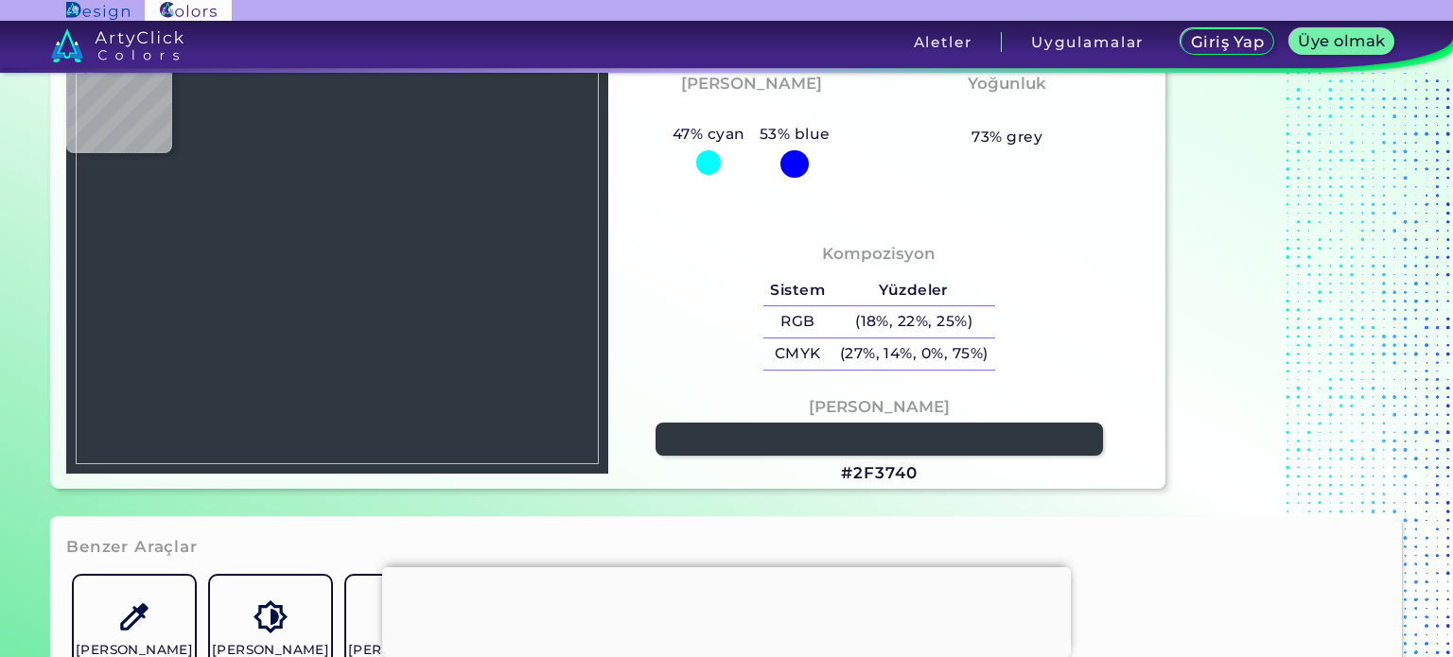
type input "#2D373F"
type input "#3a454c"
type input "#3A454C"
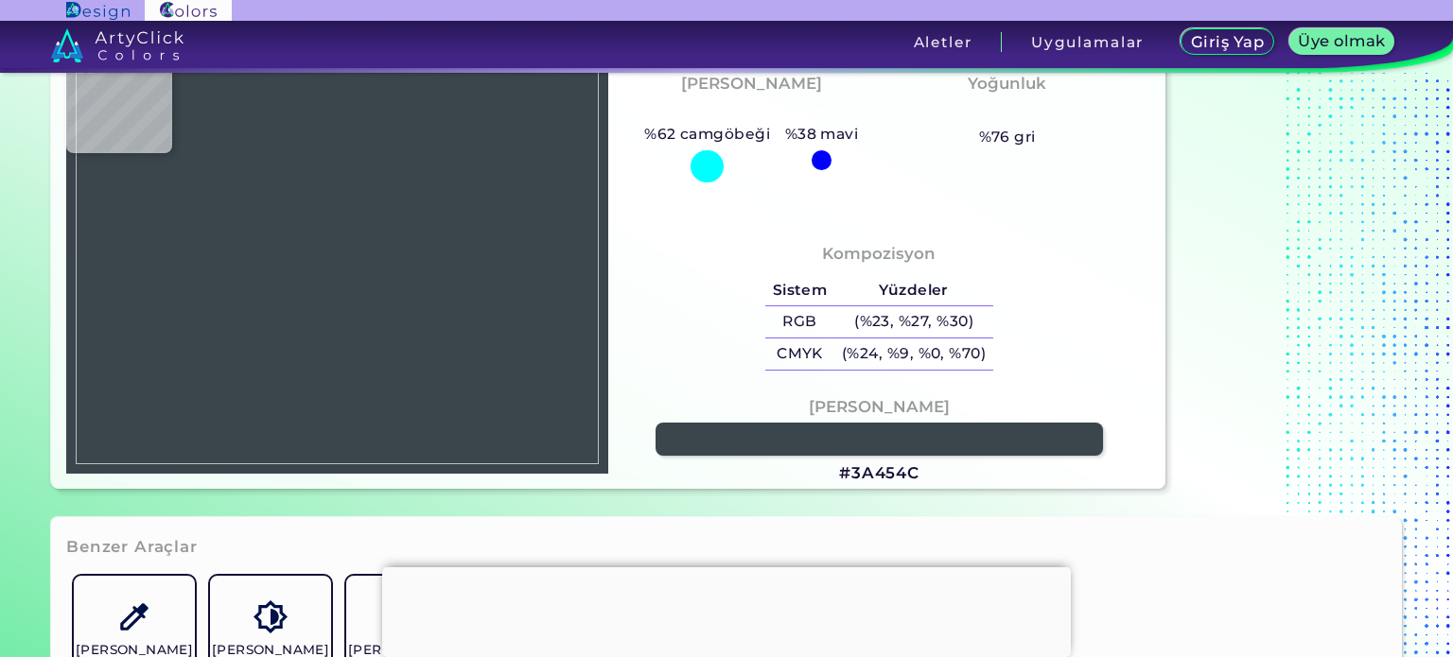
type input "#b3b9be"
type input "#B3B9BE"
type input "#616972"
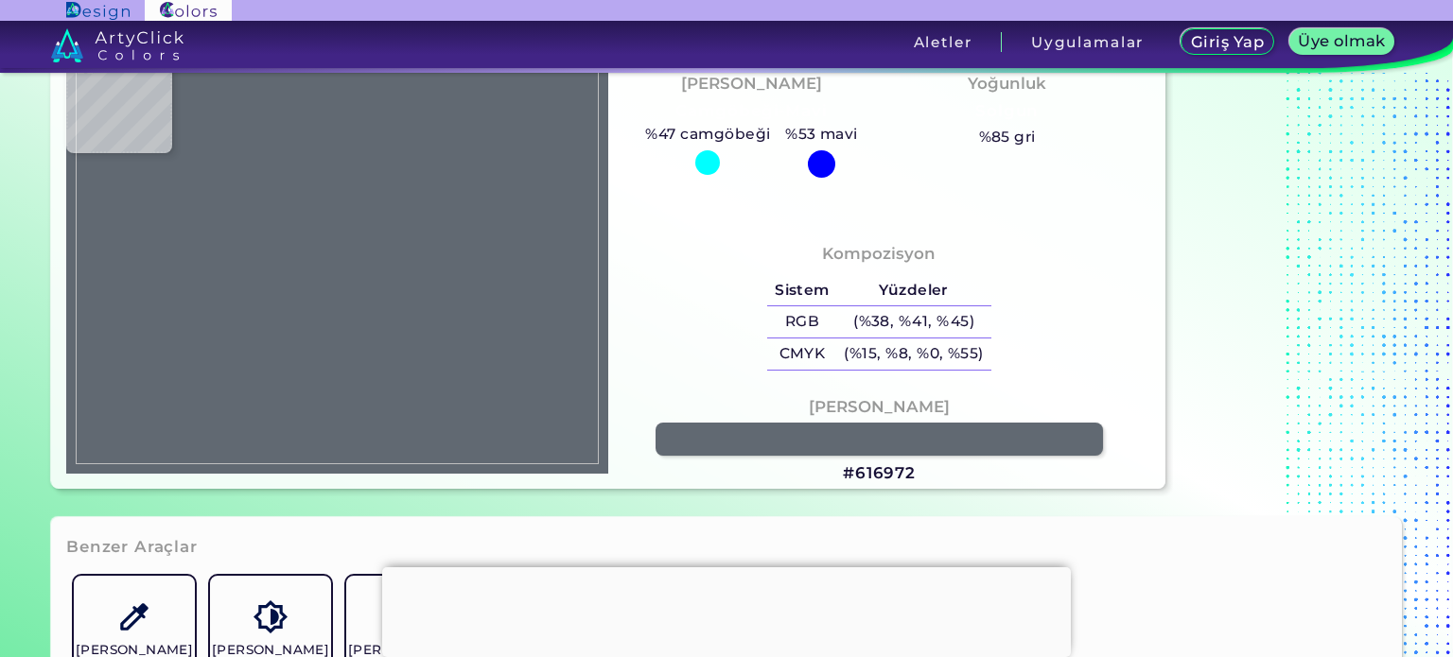
type input "#676f73"
type input "#676F73"
type input "#2d373c"
type input "#2D373C"
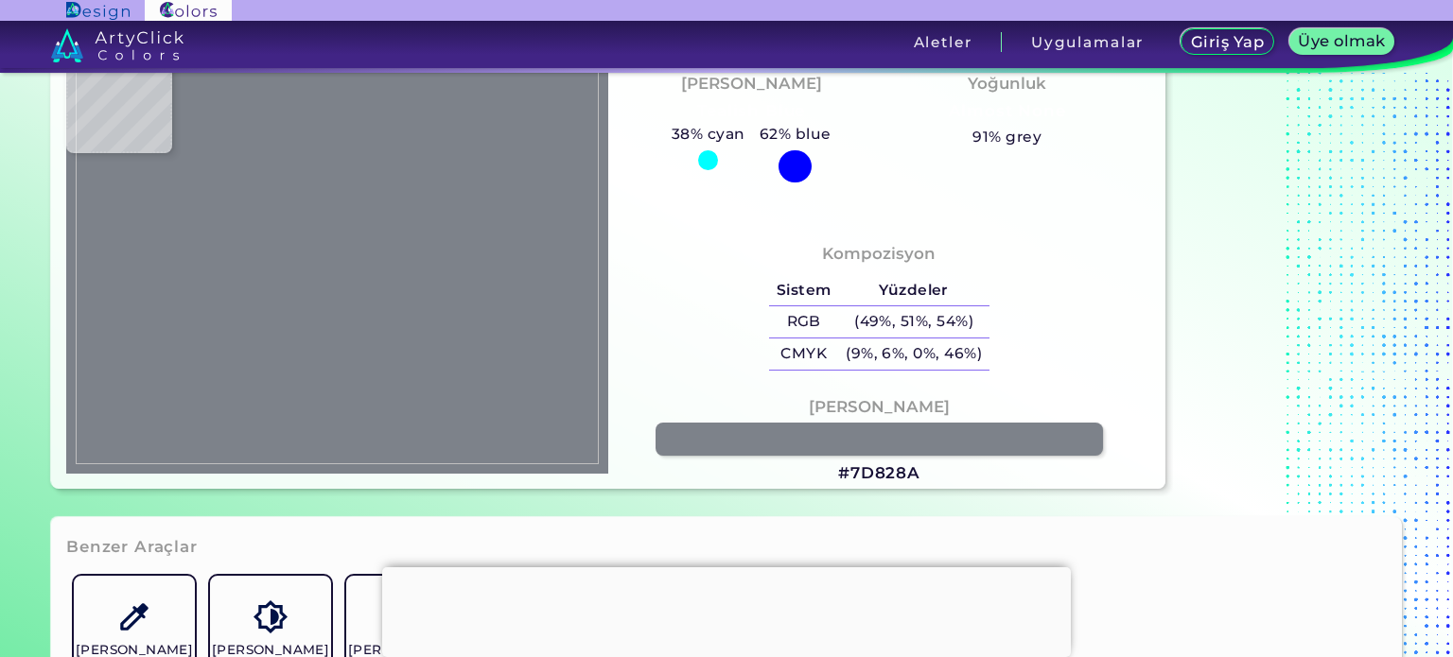
type input "#7d828a"
type input "#7D828A"
type input "#3a454c"
type input "#3A454C"
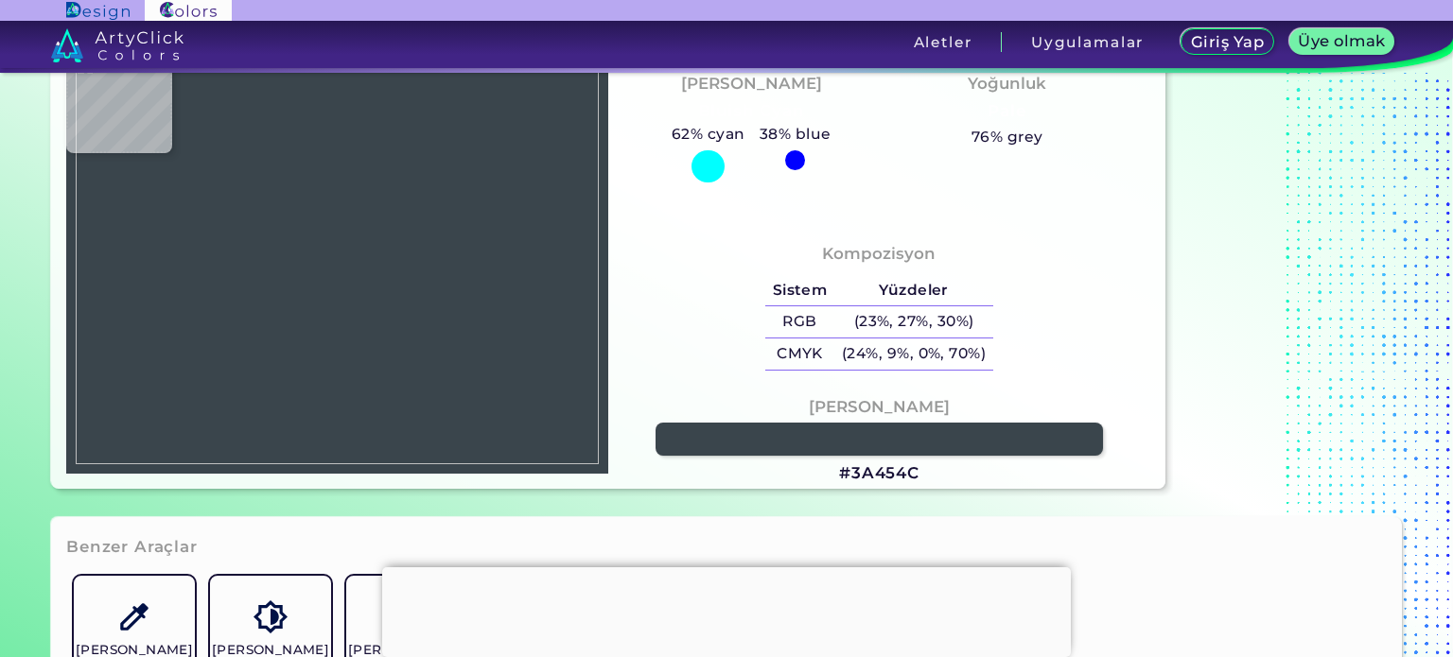
type input "#5e6367"
type input "#5E6367"
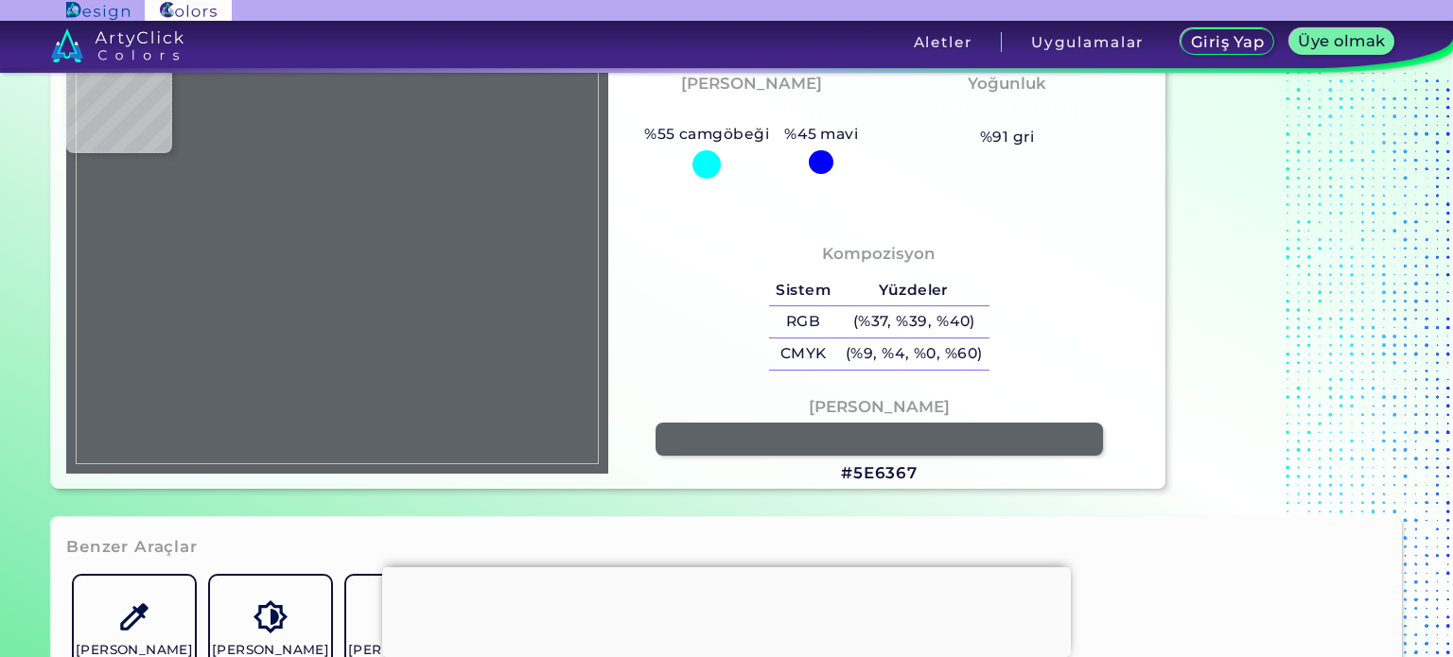
type input "#5a6369"
type input "#5A6369"
type input "#d2d6d8"
type input "#D2D6D8"
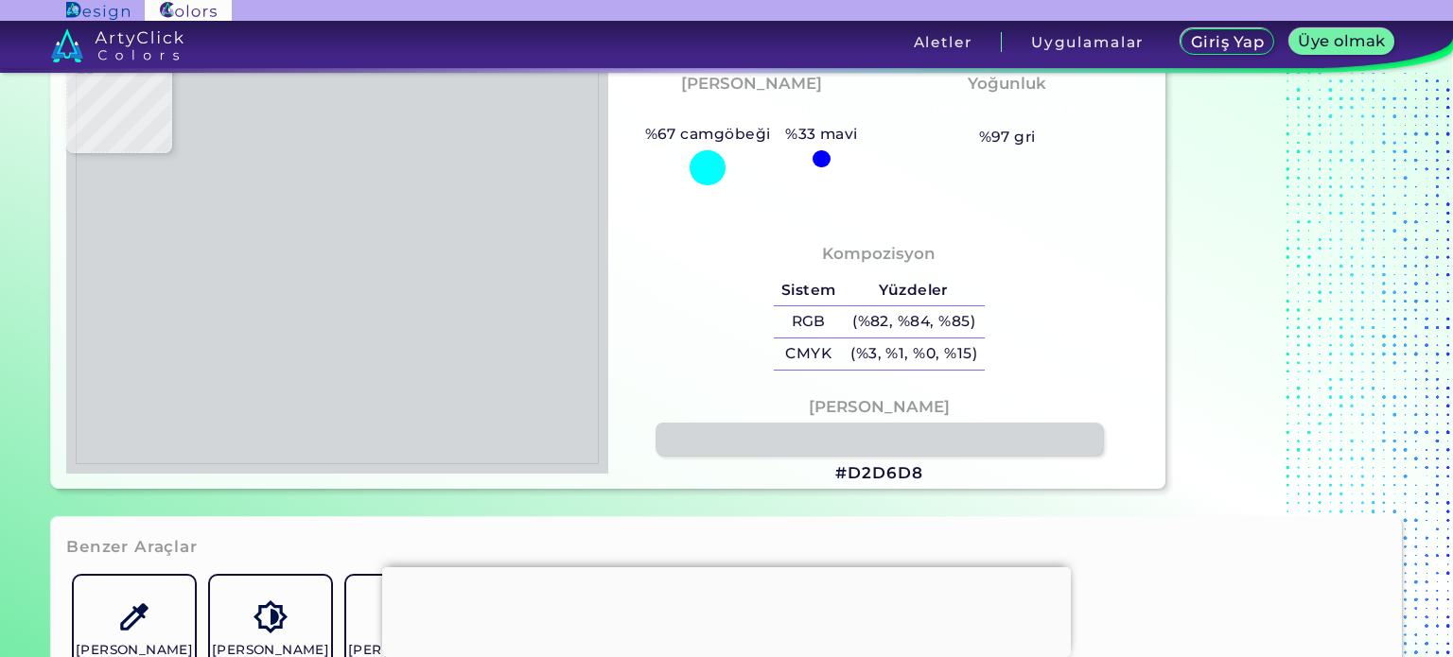
type input "#9ba2a7"
type input "#9BA2A7"
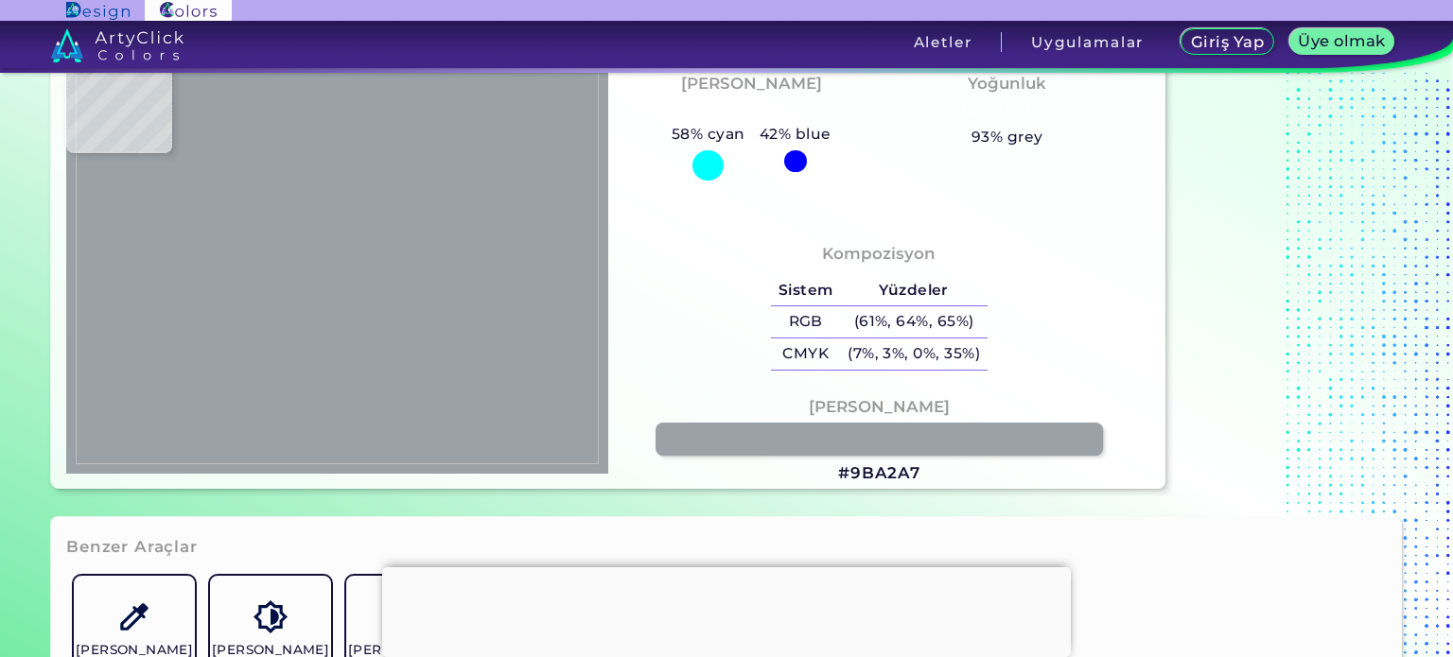
type input "#3e4249"
type input "#3E4249"
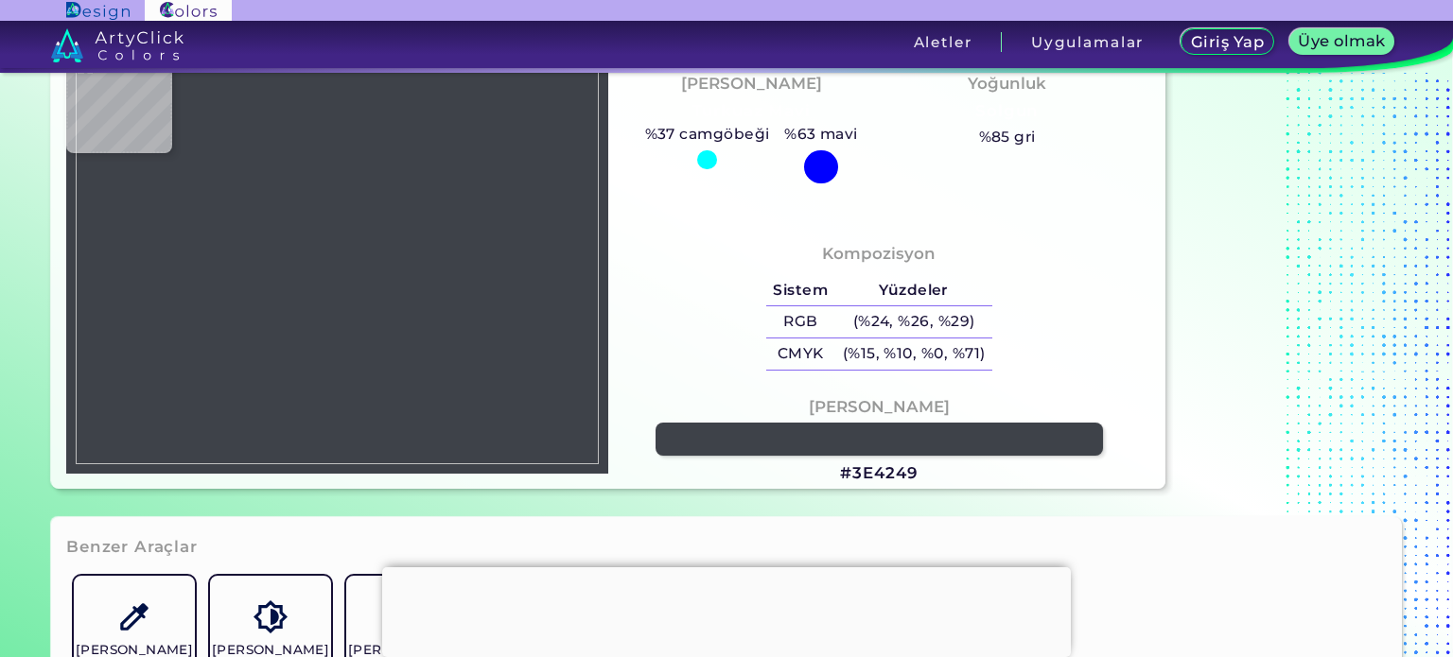
type input "#6c7379"
type input "#6C7379"
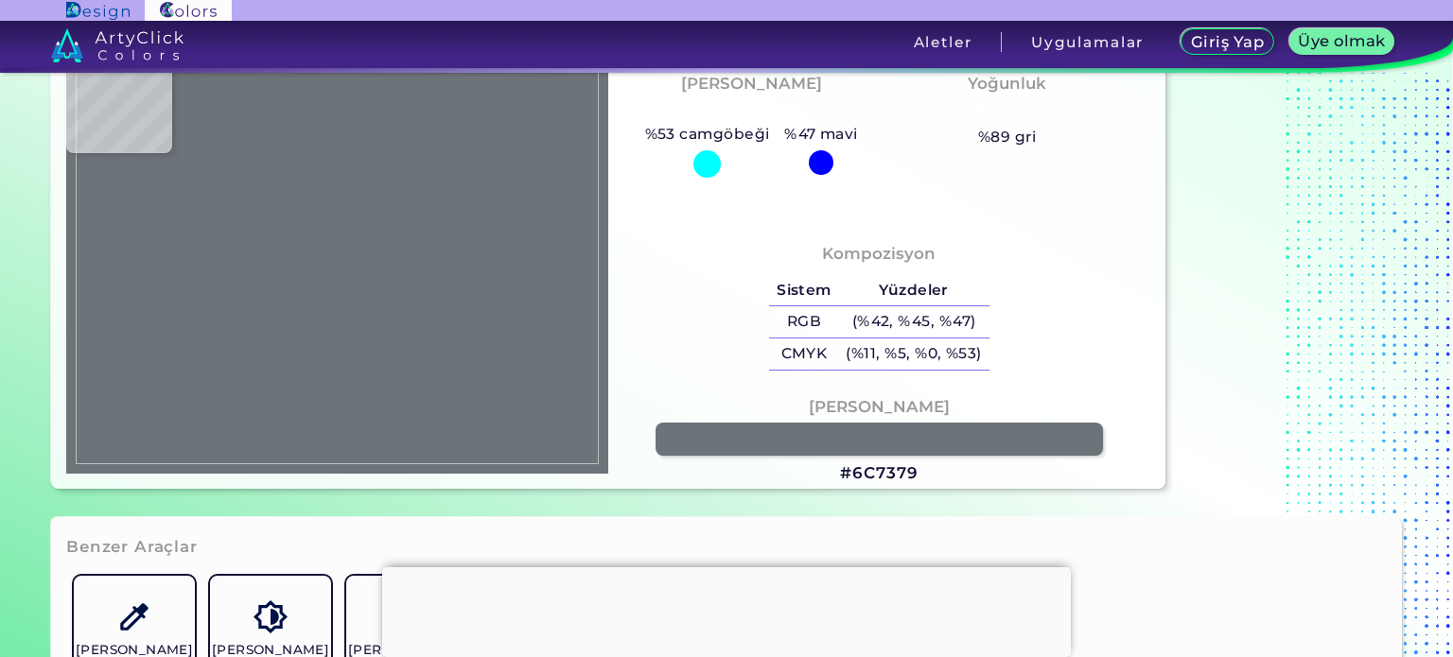
type input "#778084"
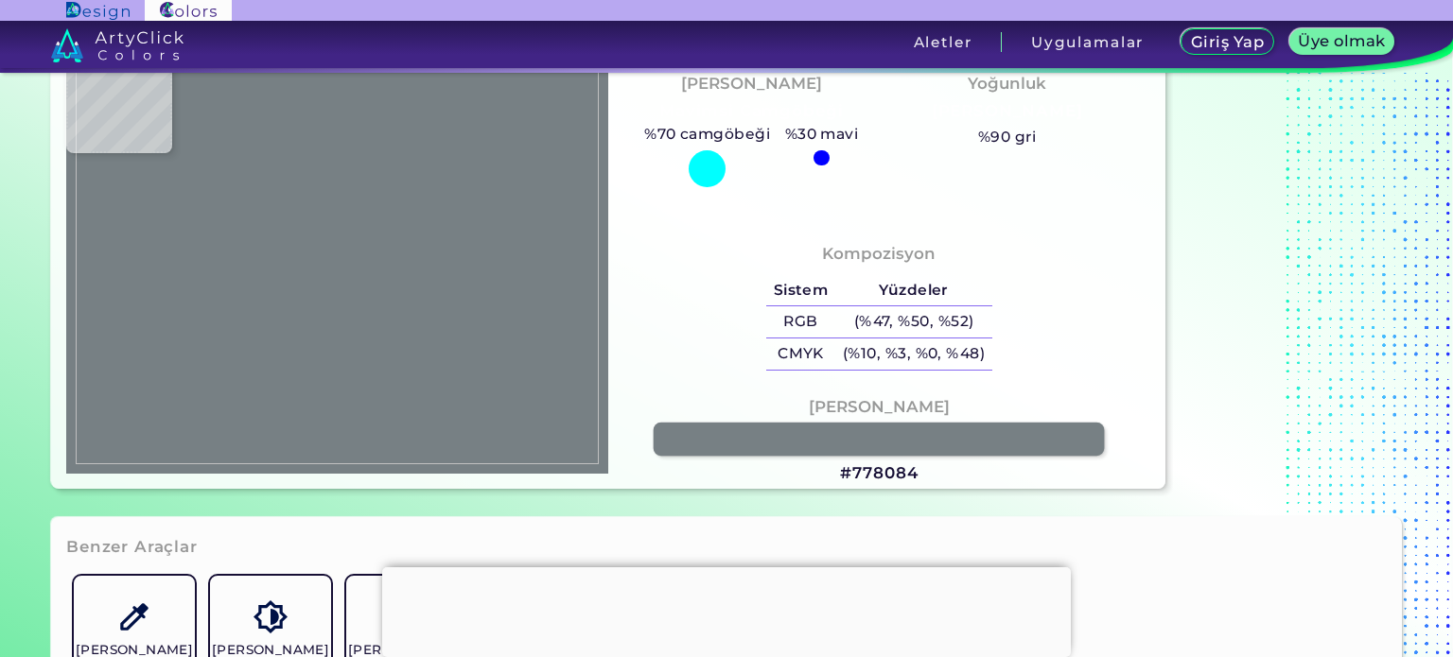
type input "#f1f1f1"
type input "#F1F1F1"
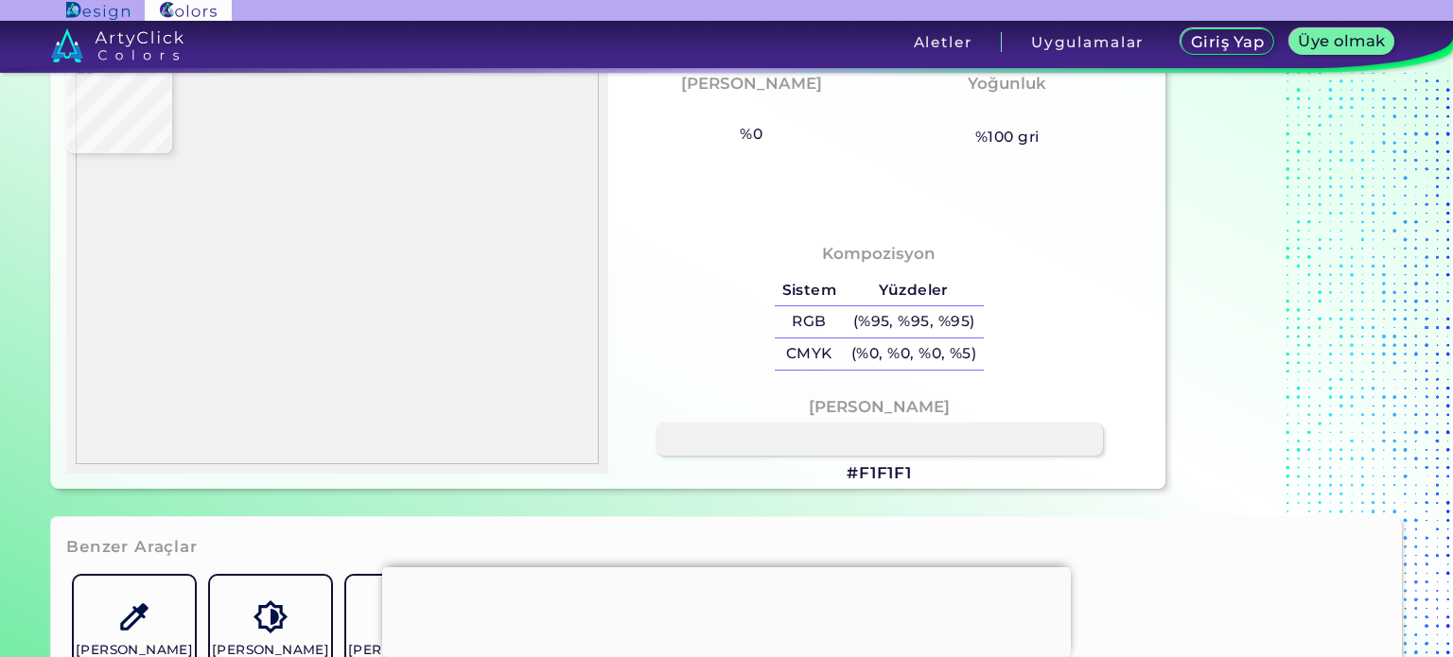
type input "#000000"
type input "#efefef"
type input "#EFEFEF"
type input "#f3f3f3"
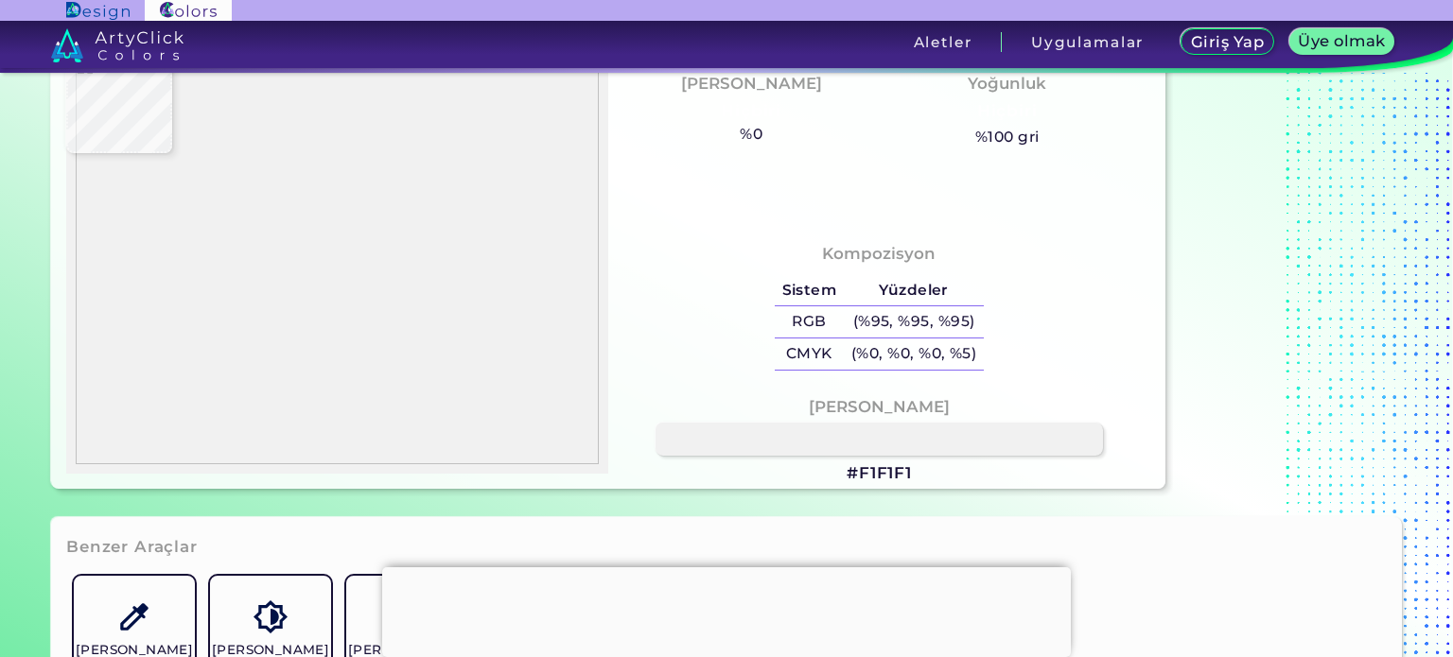
type input "#F3F3F3"
type input "#f1f1f1"
type input "#F1F1F1"
type input "#986341"
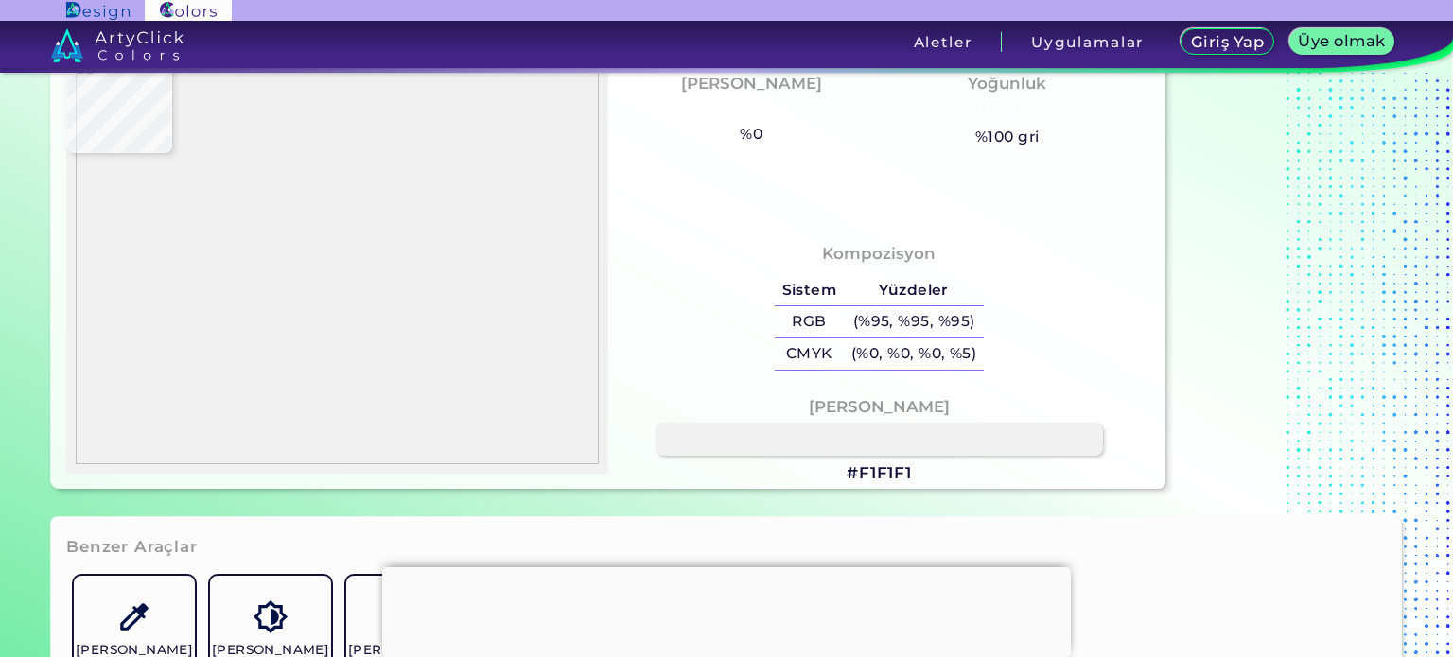
type input "#a67652"
type input "#A67652"
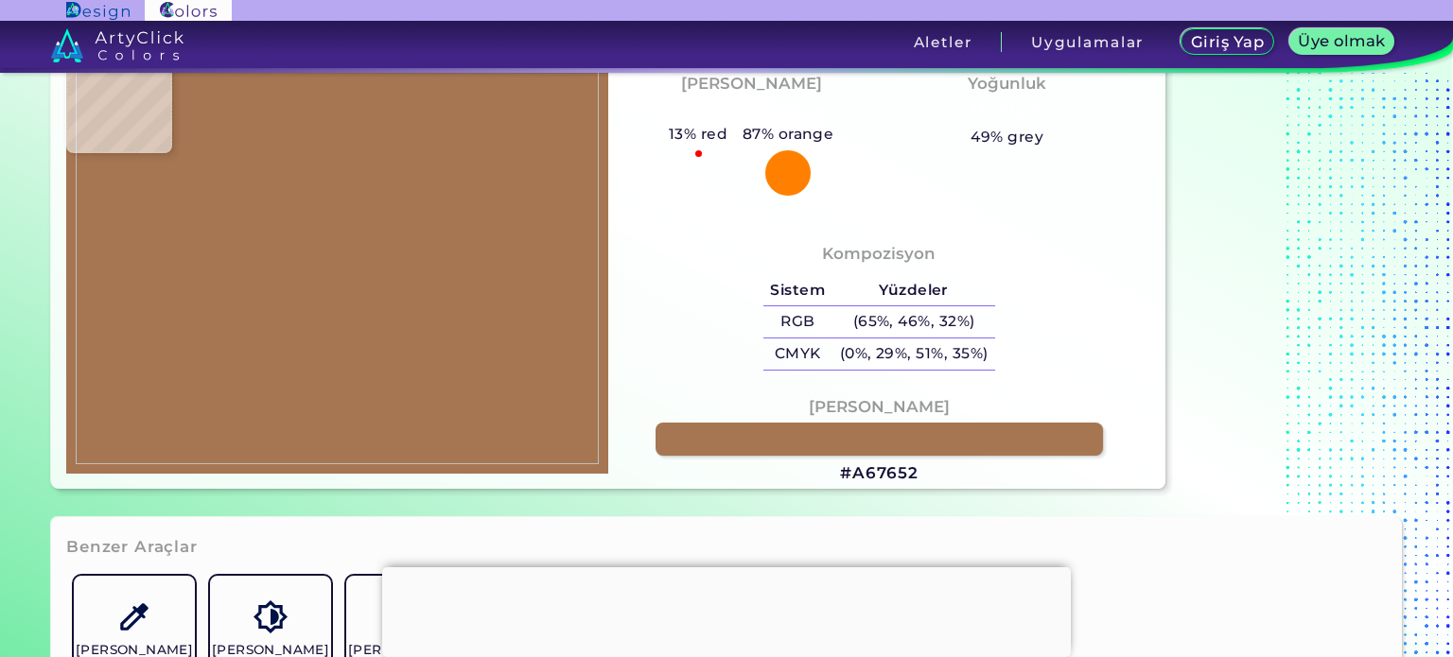
type input "#a07a61"
type input "#A07A61"
type input "#a87957"
type input "#A87957"
type input "#ae7f61"
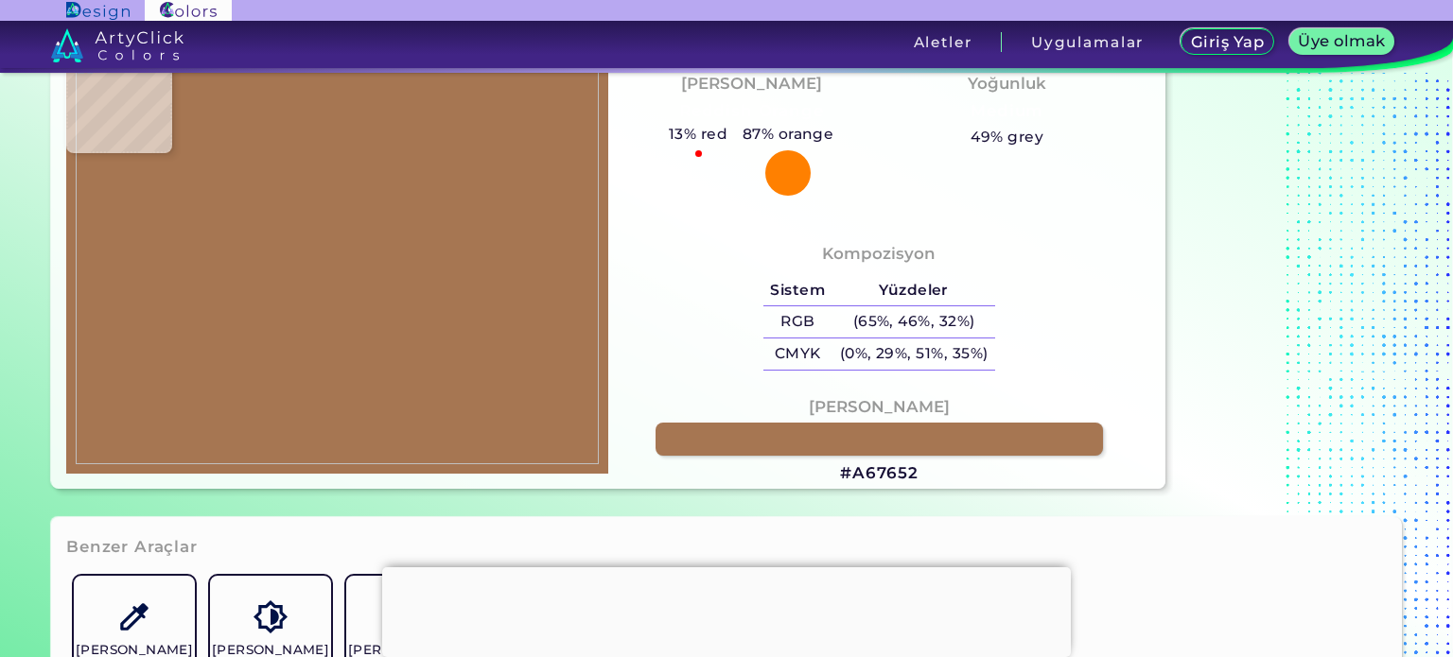
type input "#AE7F61"
type input "#f1f1f1"
type input "#F1F1F1"
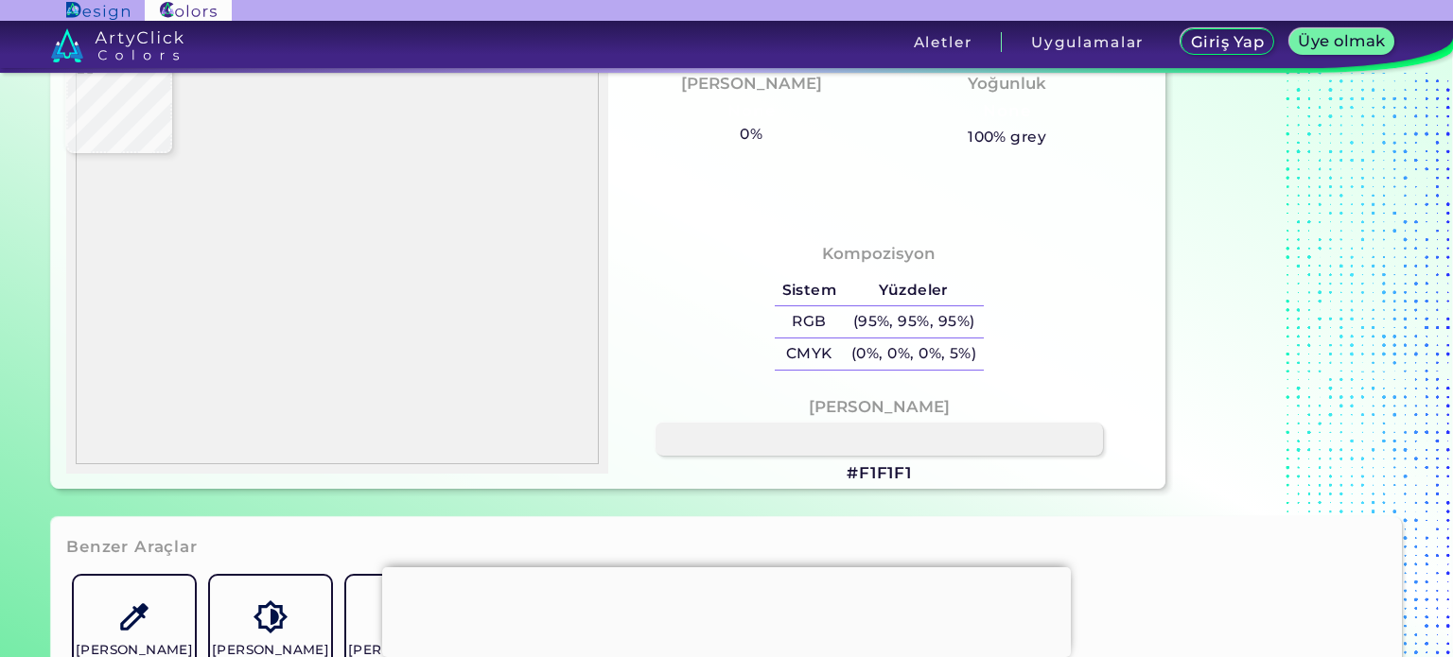
type input "#f5f5f5"
type input "#F5F5F5"
type input "#f0f0f0"
type input "#F0F0F0"
type input "#f1f1f1"
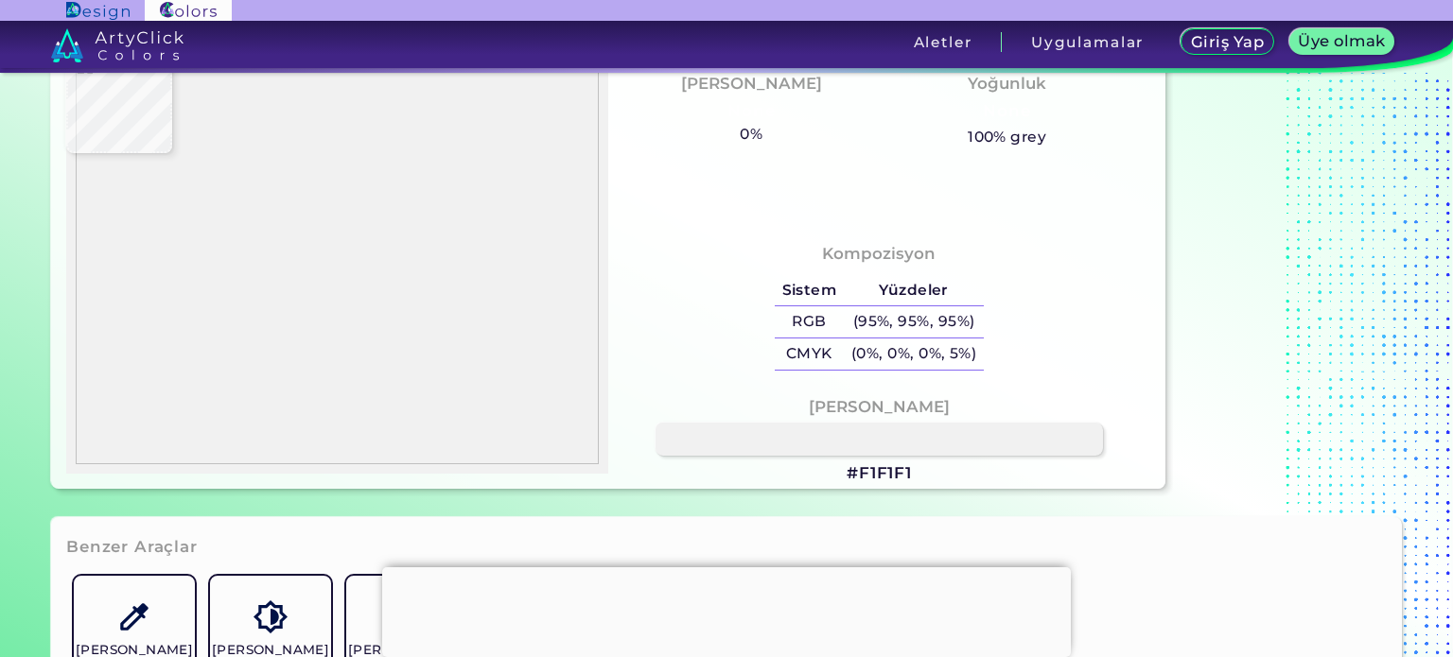
type input "#F1F1F1"
type input "#eff2f1"
type input "#EFF2F1"
type input "#f5f2f3"
type input "#F5F2F3"
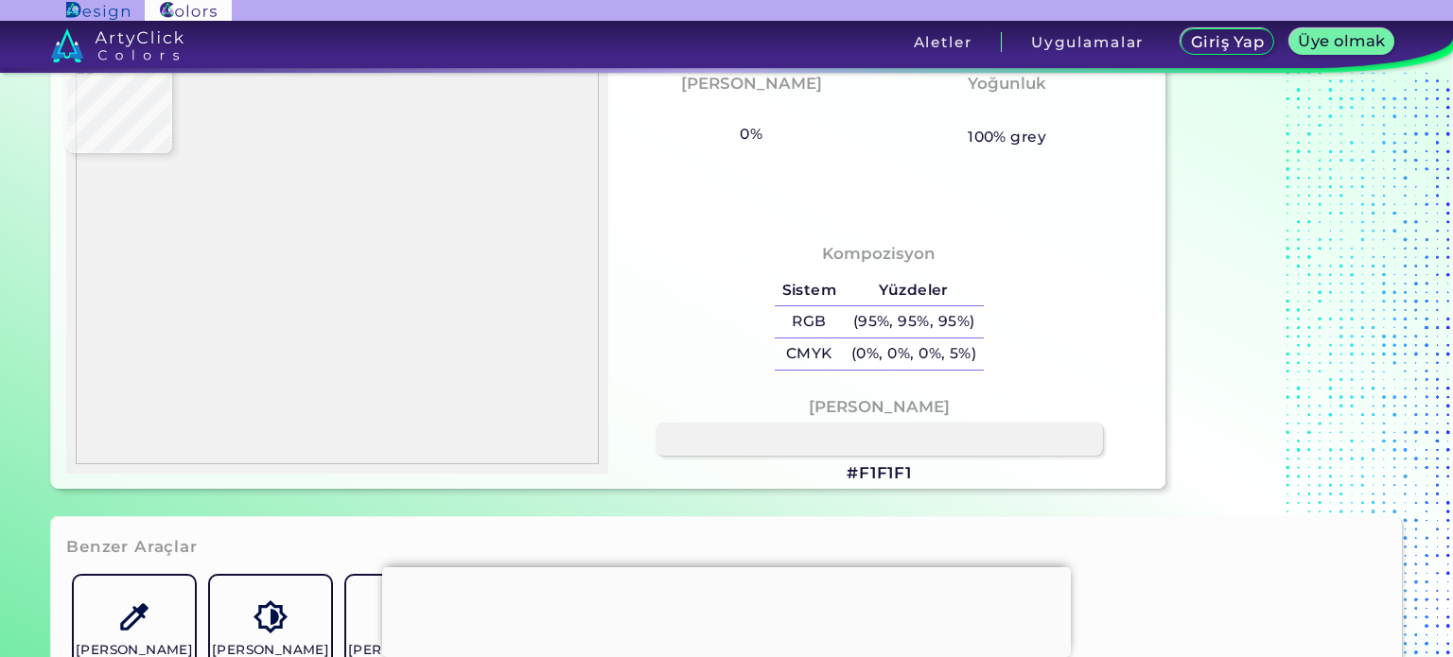
type input "#2c3840"
type input "#2C3840"
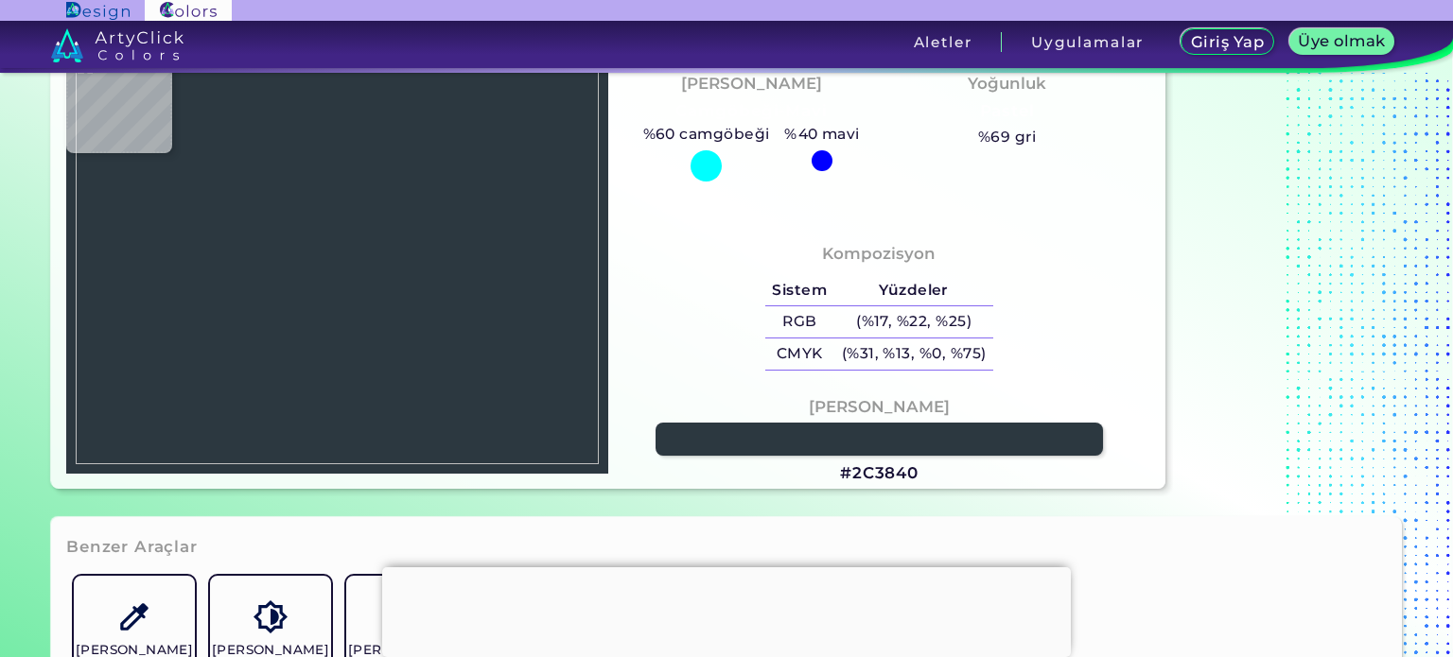
type input "#2c393e"
type input "#2C393E"
type input "#313a40"
type input "#313A40"
type input "#6c7379"
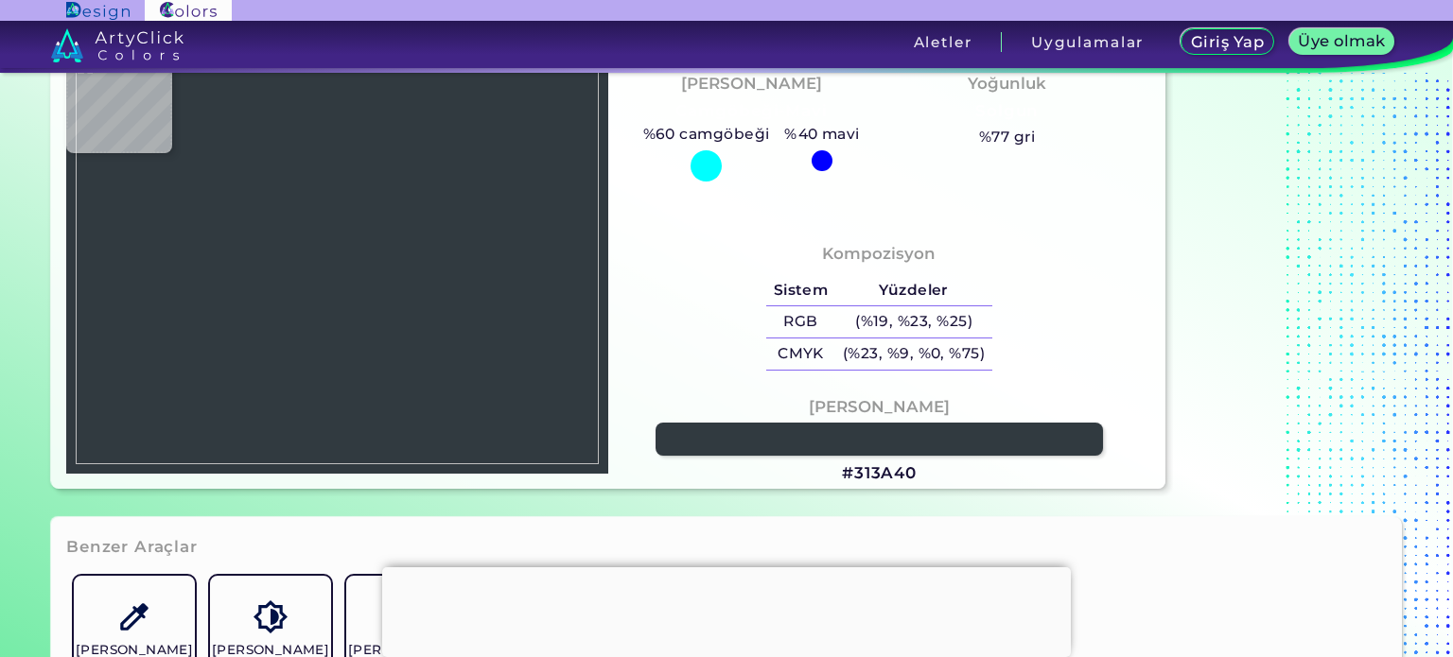
type input "#6C7379"
type input "#2c373e"
type input "#2C373E"
type input "#2d373f"
type input "#2D373F"
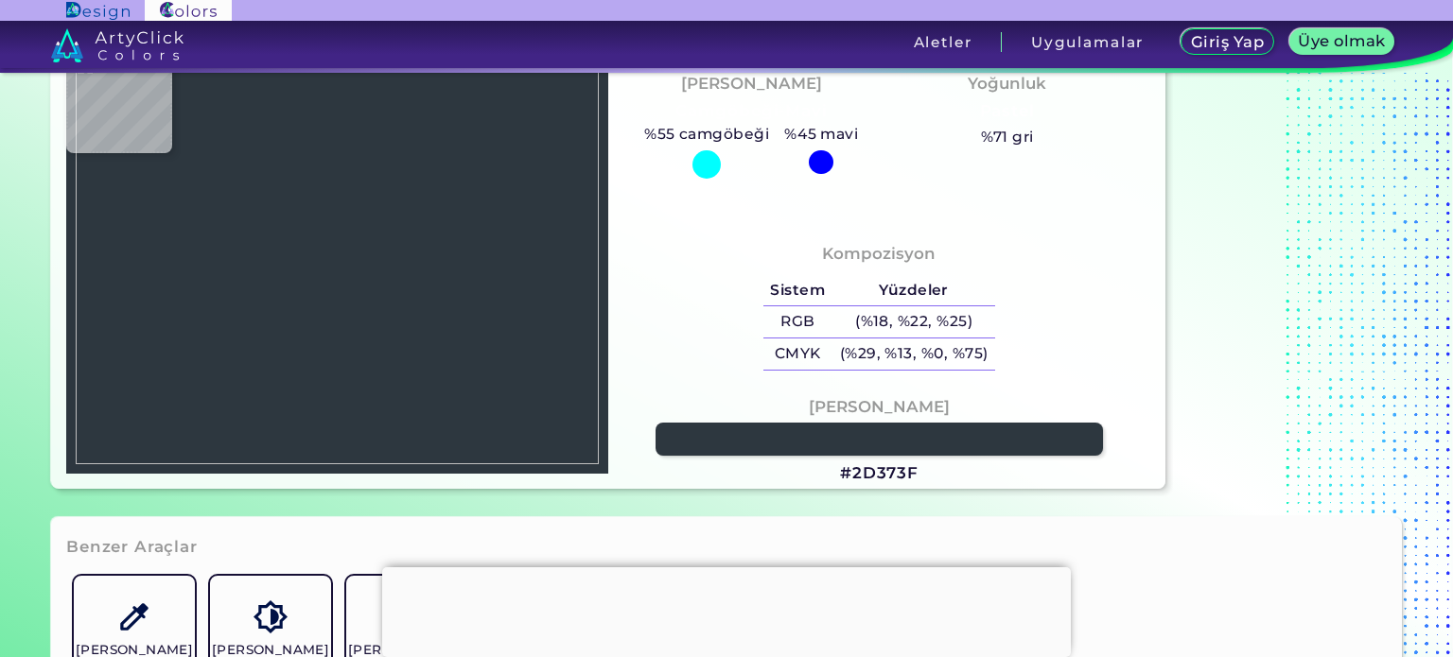
type input "#232d32"
type input "#232D32"
type input "#f0f0f0"
type input "#F0F0F0"
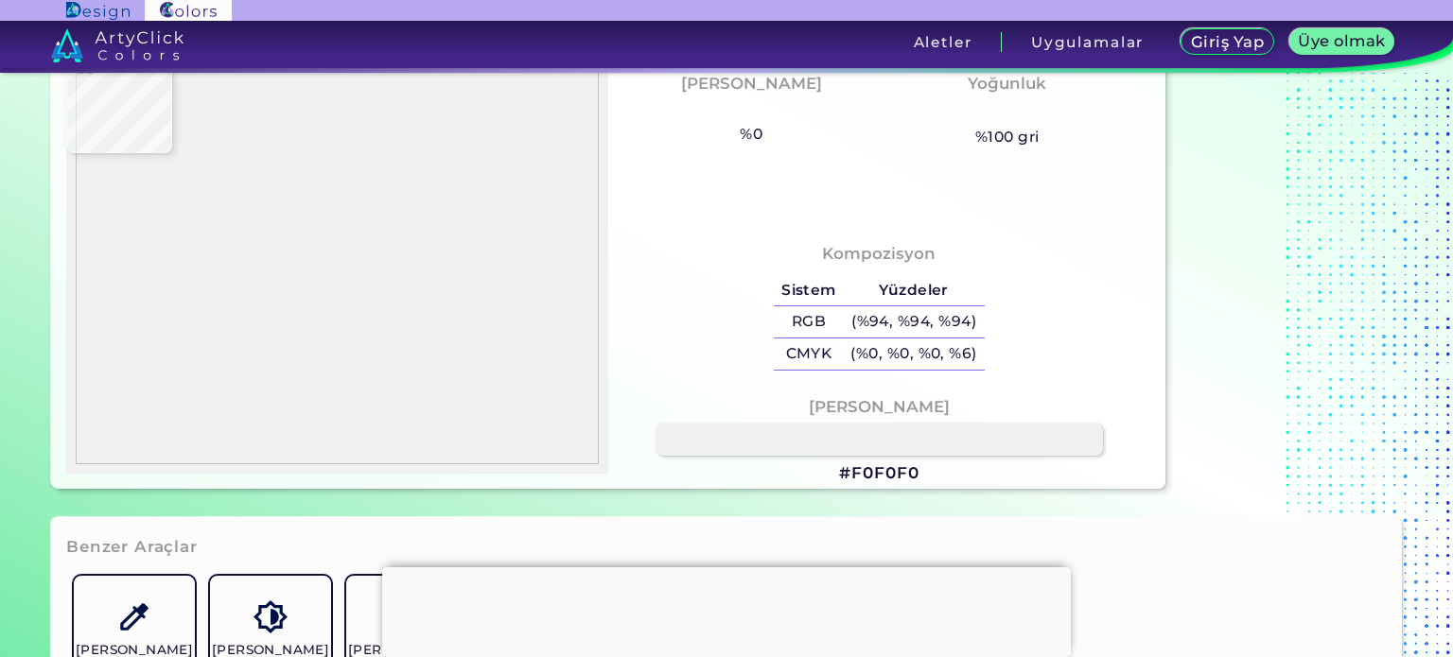
type input "#f2f2f2"
type input "#F2F2F2"
type input "#2e3744"
type input "#2E3744"
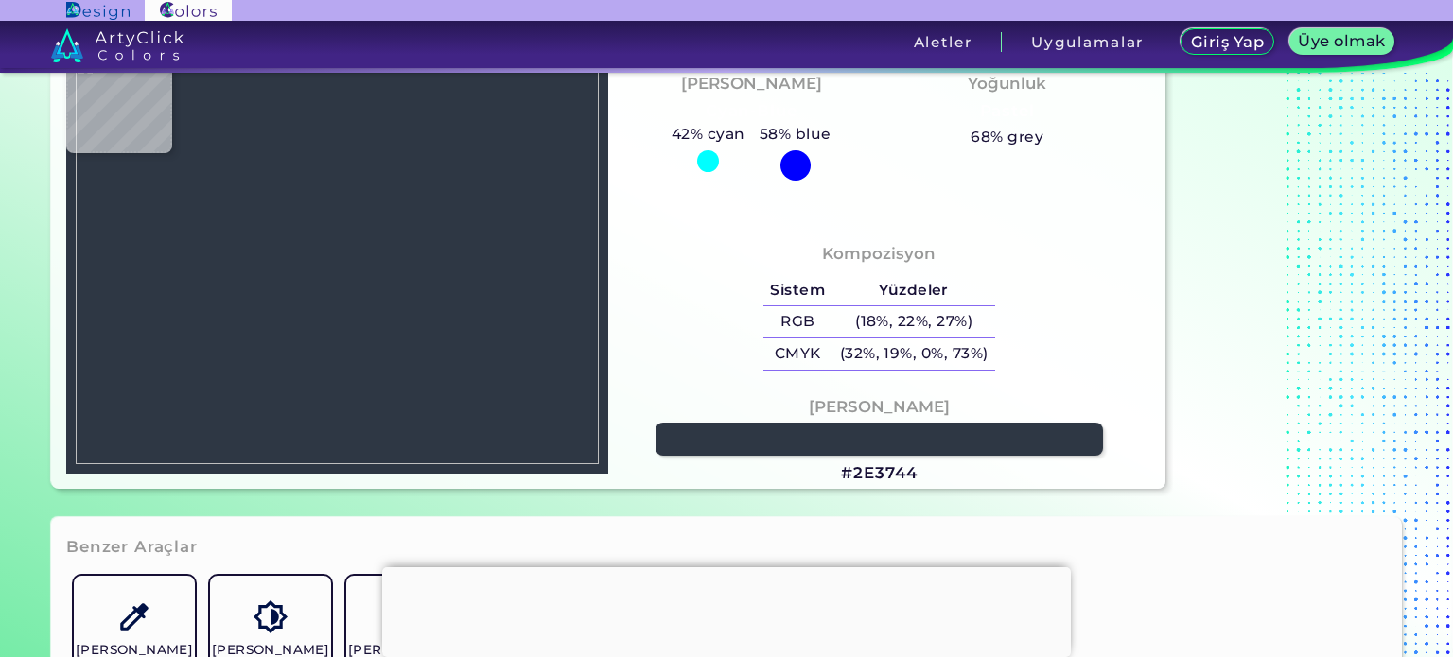
type input "#2d373f"
type input "#2D373F"
type input "#2c373e"
type input "#2C373E"
type input "#2d373f"
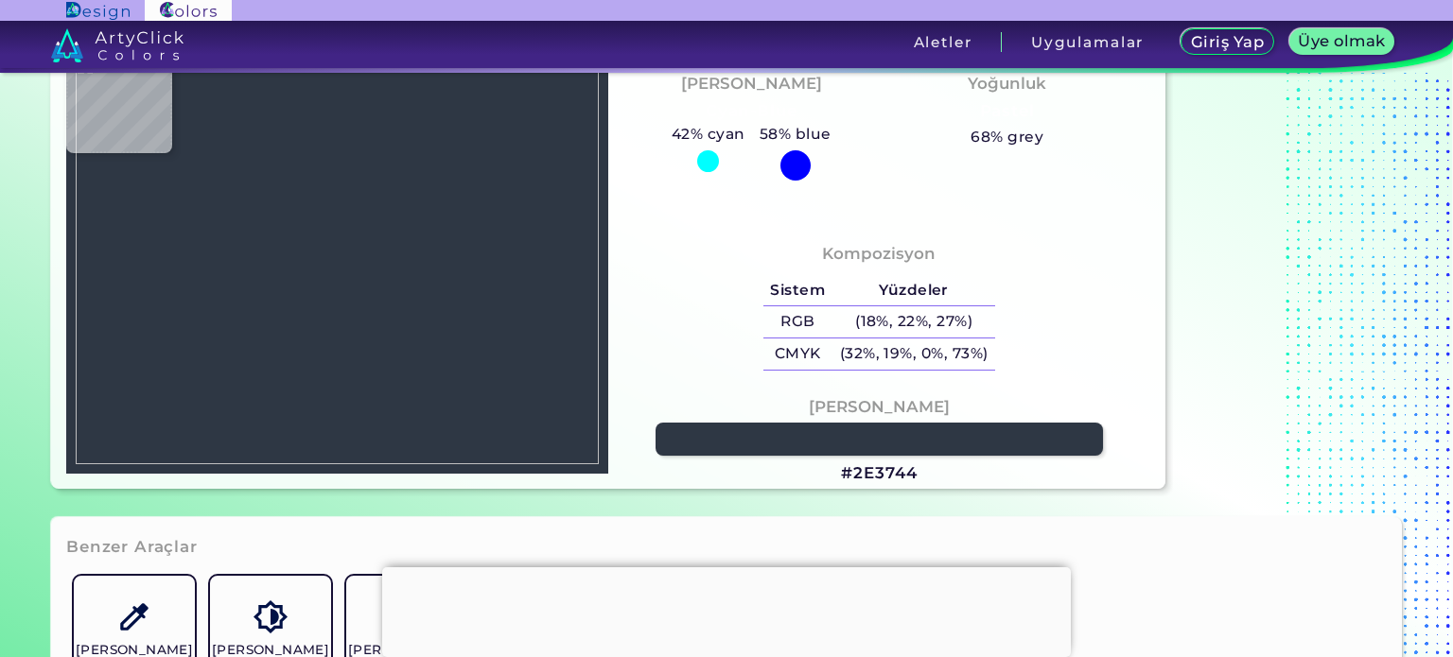
type input "#2D373F"
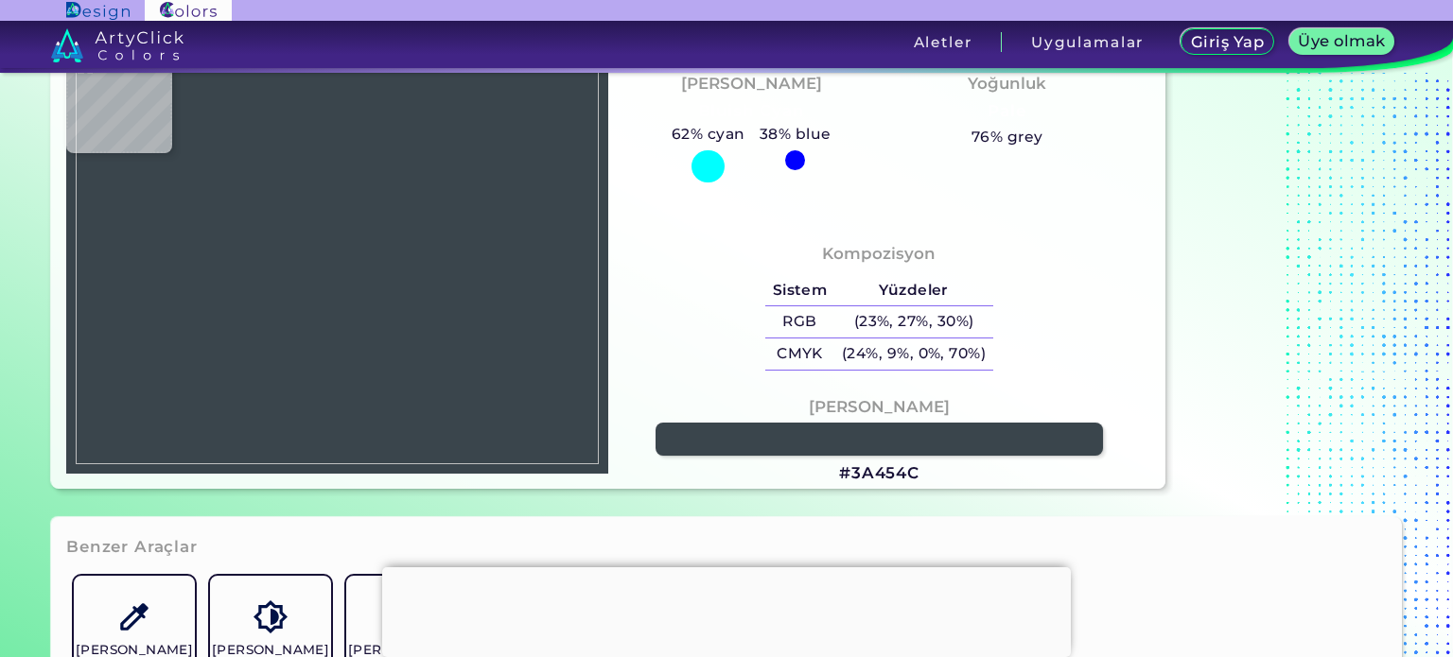
type input "#3a454c"
type input "#3A454C"
type input "#5e6367"
type input "#5E6367"
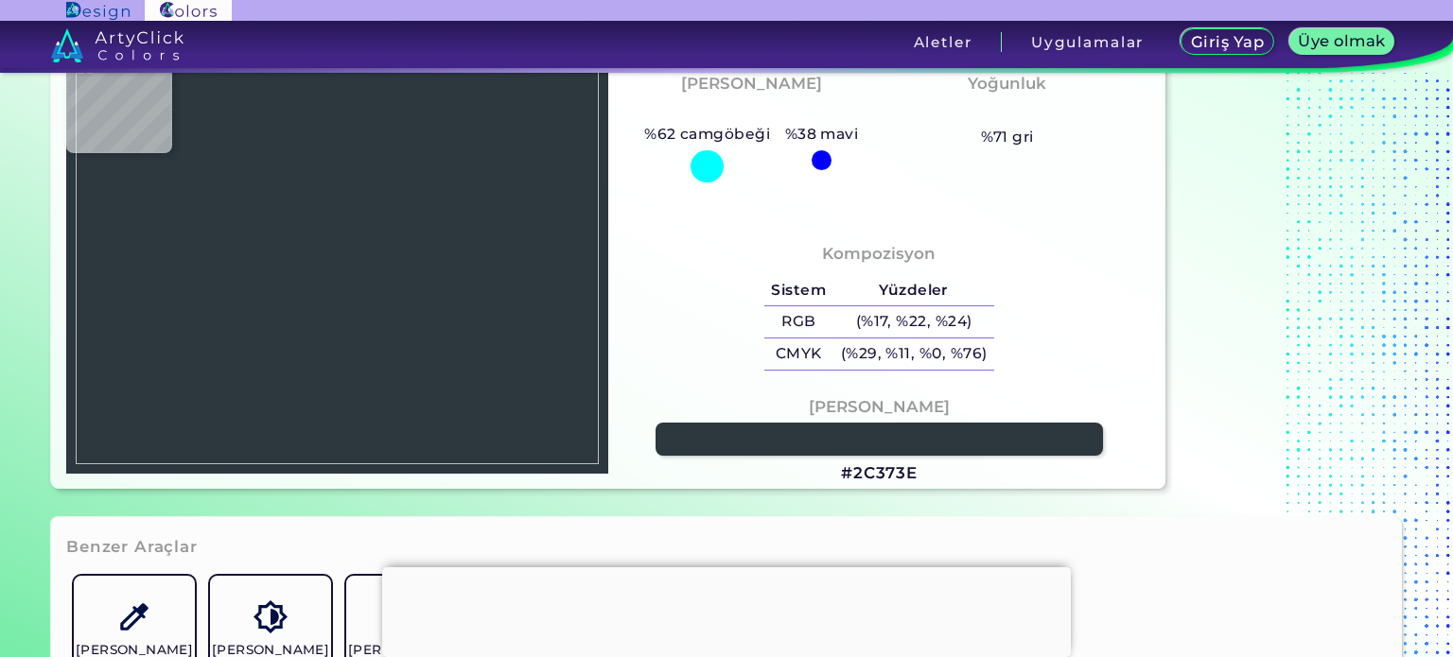
click at [359, 394] on img at bounding box center [337, 261] width 523 height 409
click at [901, 478] on font "#2C373E" at bounding box center [879, 473] width 77 height 19
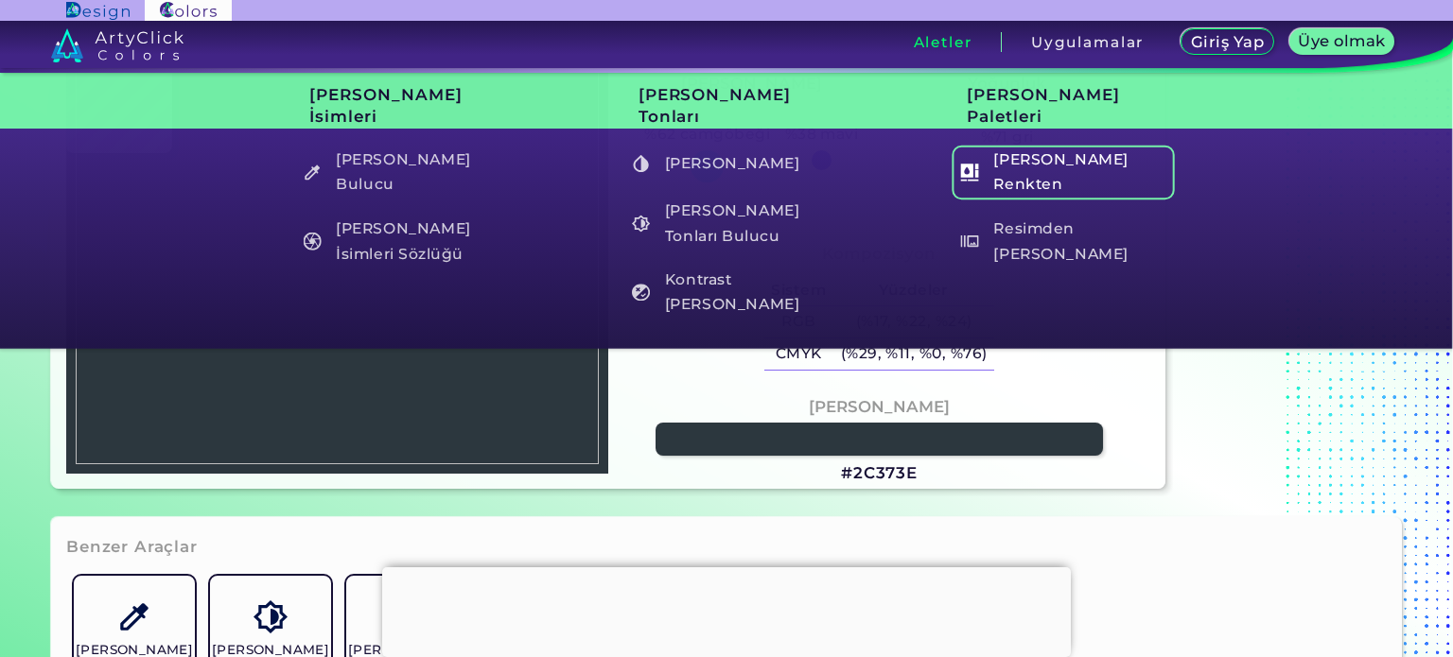
click at [1044, 165] on font "[PERSON_NAME] Renkten" at bounding box center [1060, 172] width 134 height 44
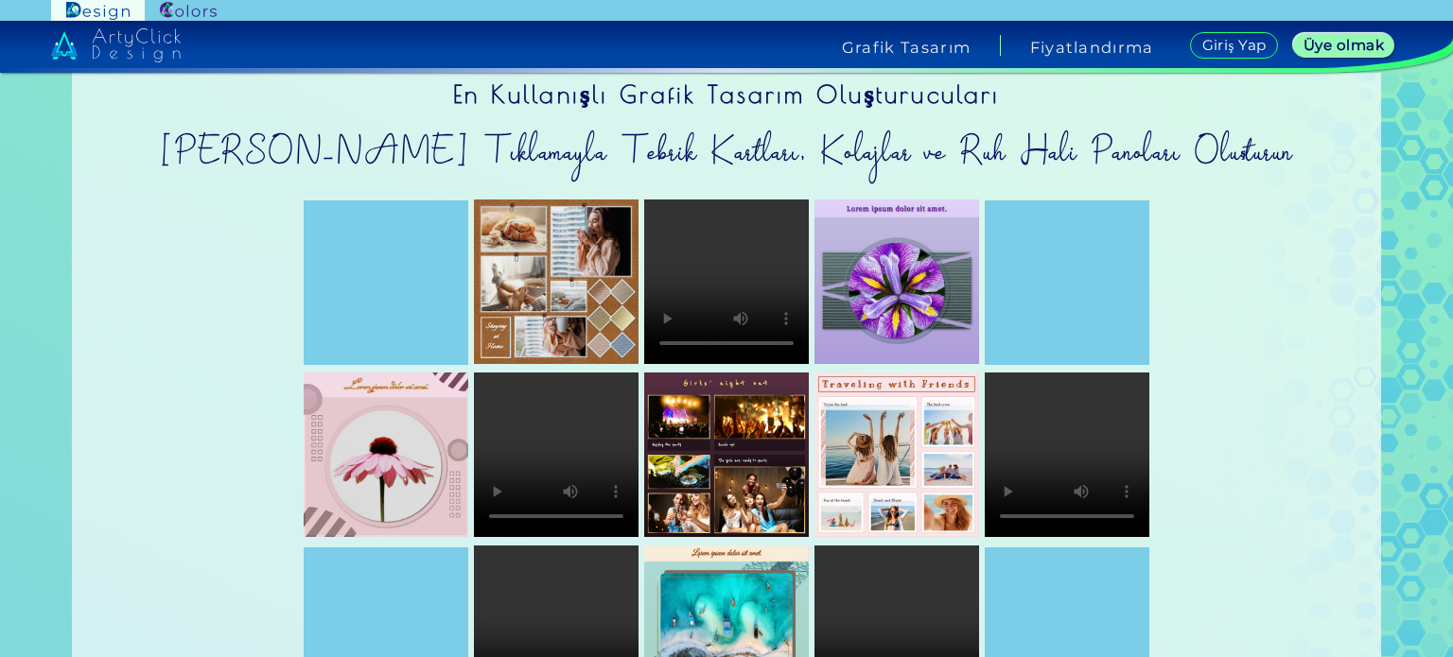
click at [257, 179] on font "Sadece Birkaç Tıklamayla Tebrik Kartları, Kolajlar ve Ruh Hali Panoları Oluştur…" at bounding box center [726, 157] width 1133 height 55
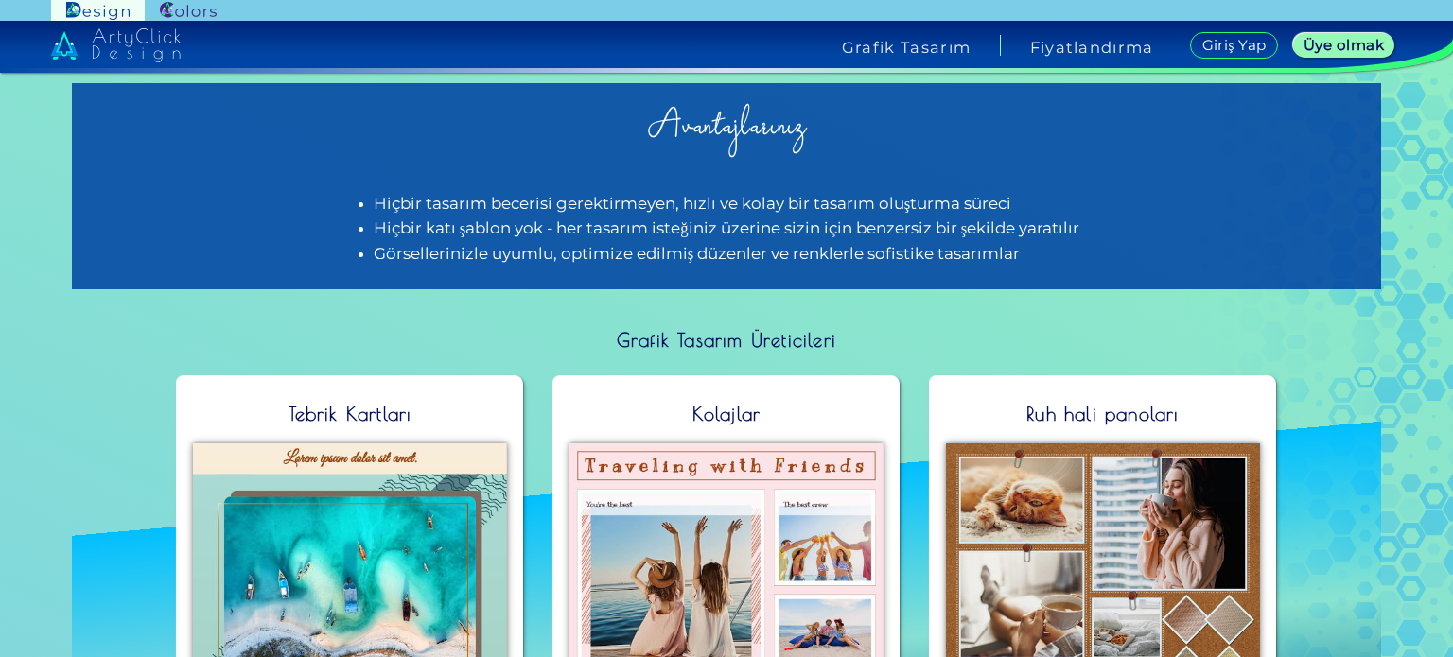
scroll to position [719, 0]
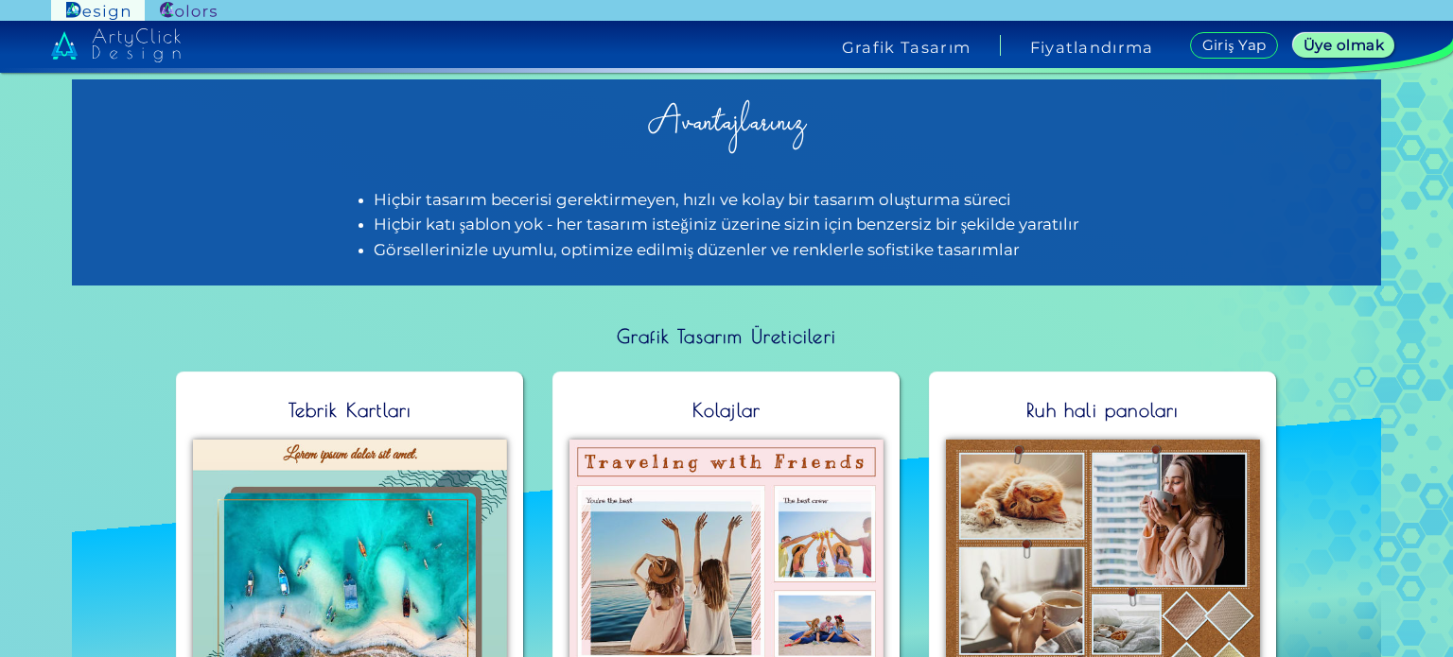
click at [192, 13] on img at bounding box center [188, 11] width 57 height 18
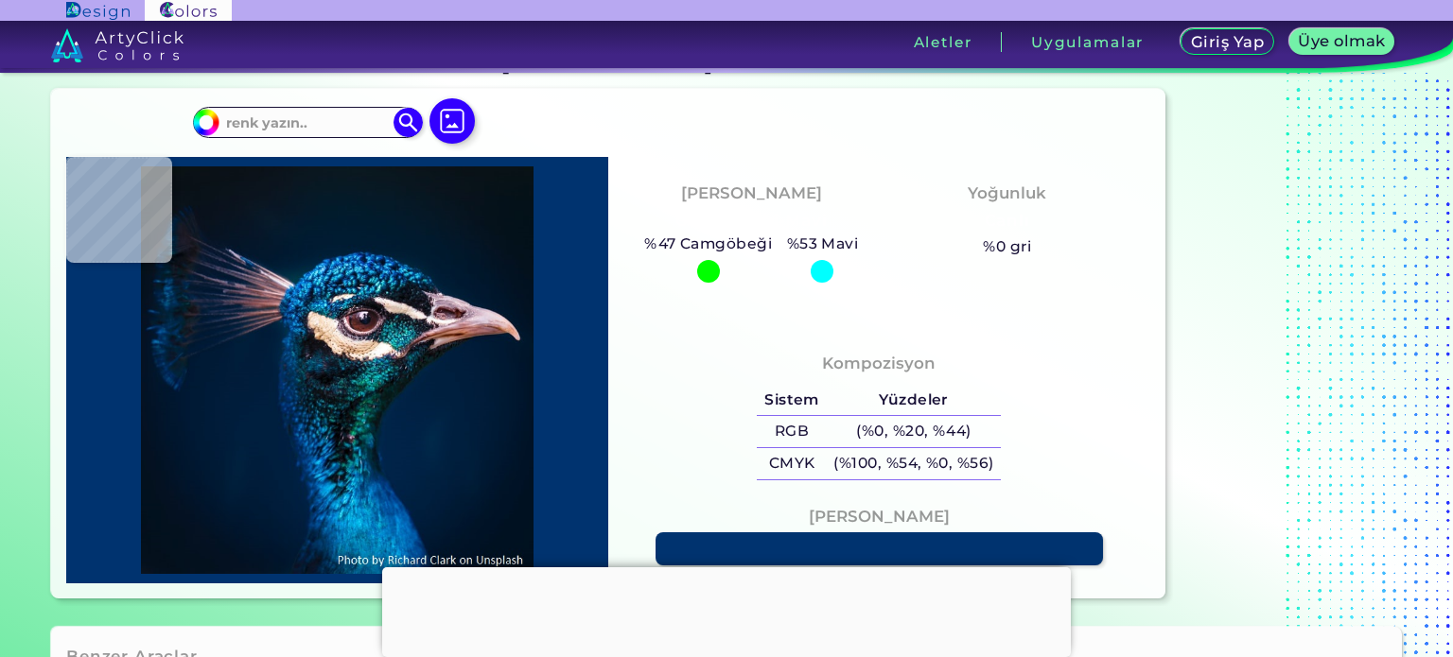
scroll to position [38, 0]
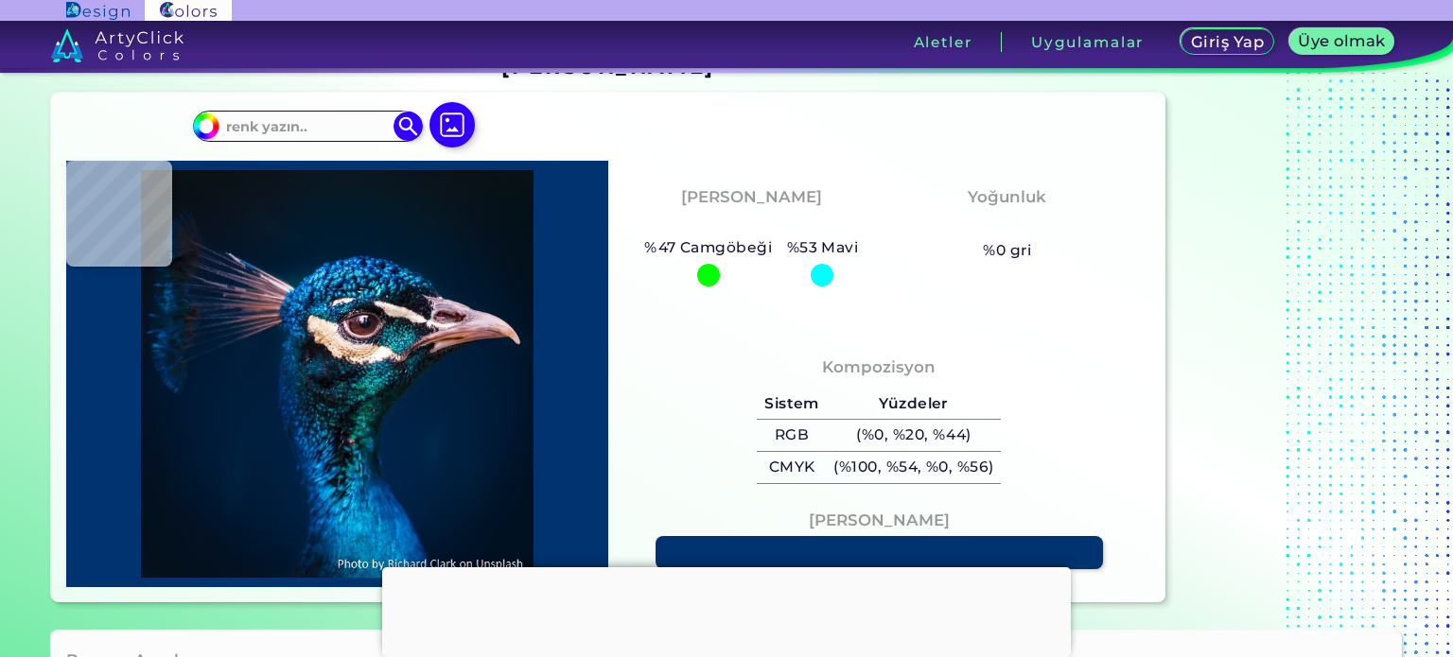
type input "#000000"
type input "#00182e"
type input "#00182E"
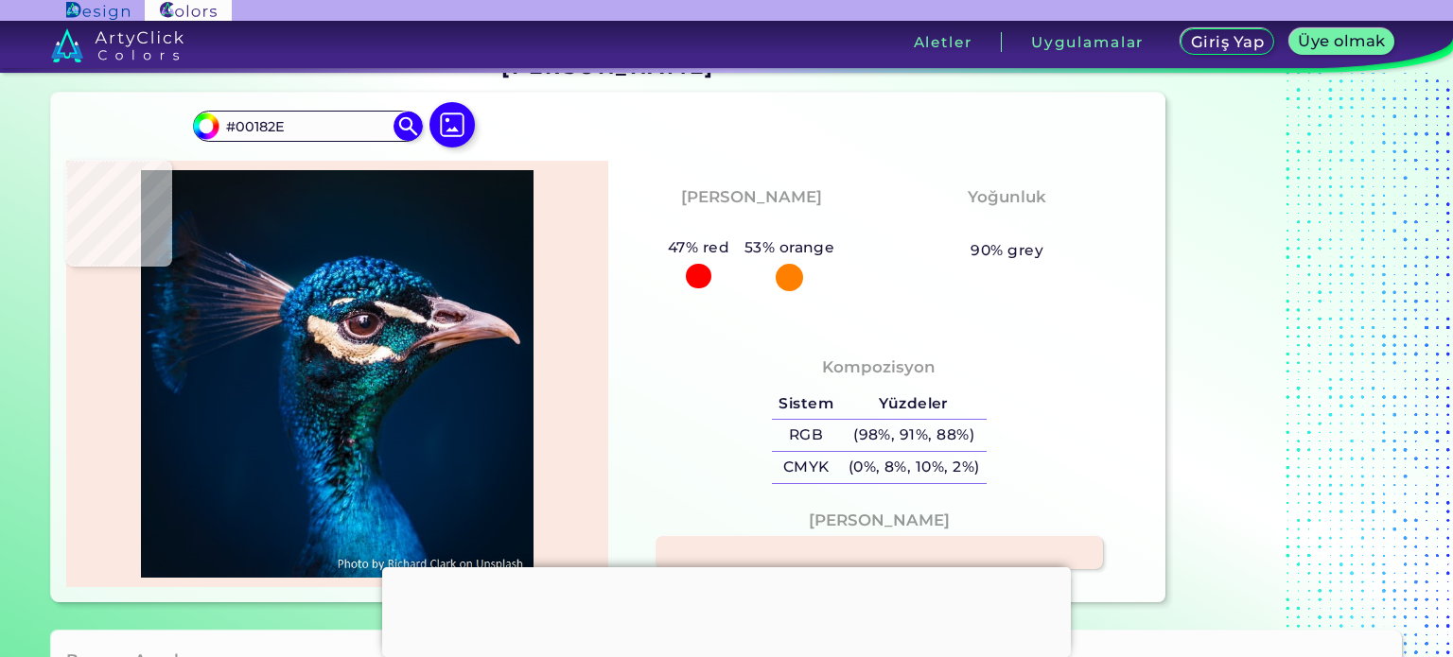
type input "#fbe8e1"
type input "#FBE8E1"
type input "#1e1824"
type input "#1E1824"
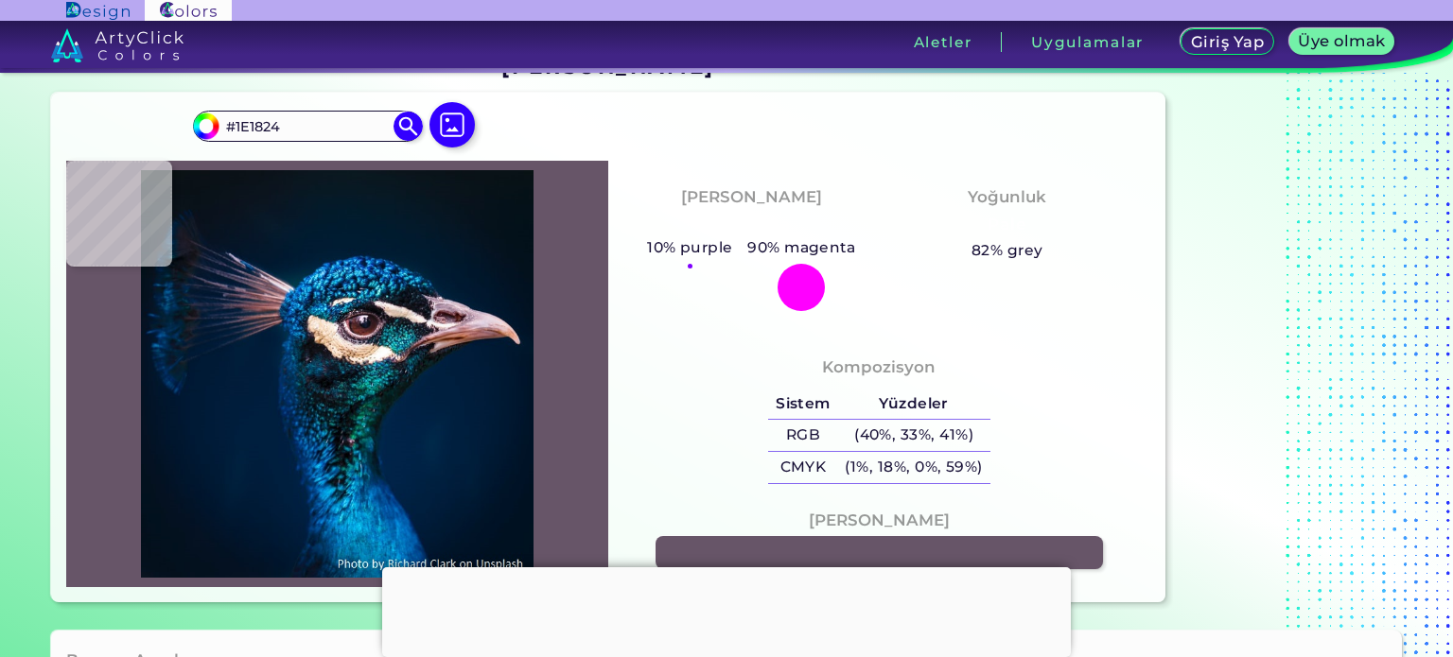
type input "#675568"
type input "#543243"
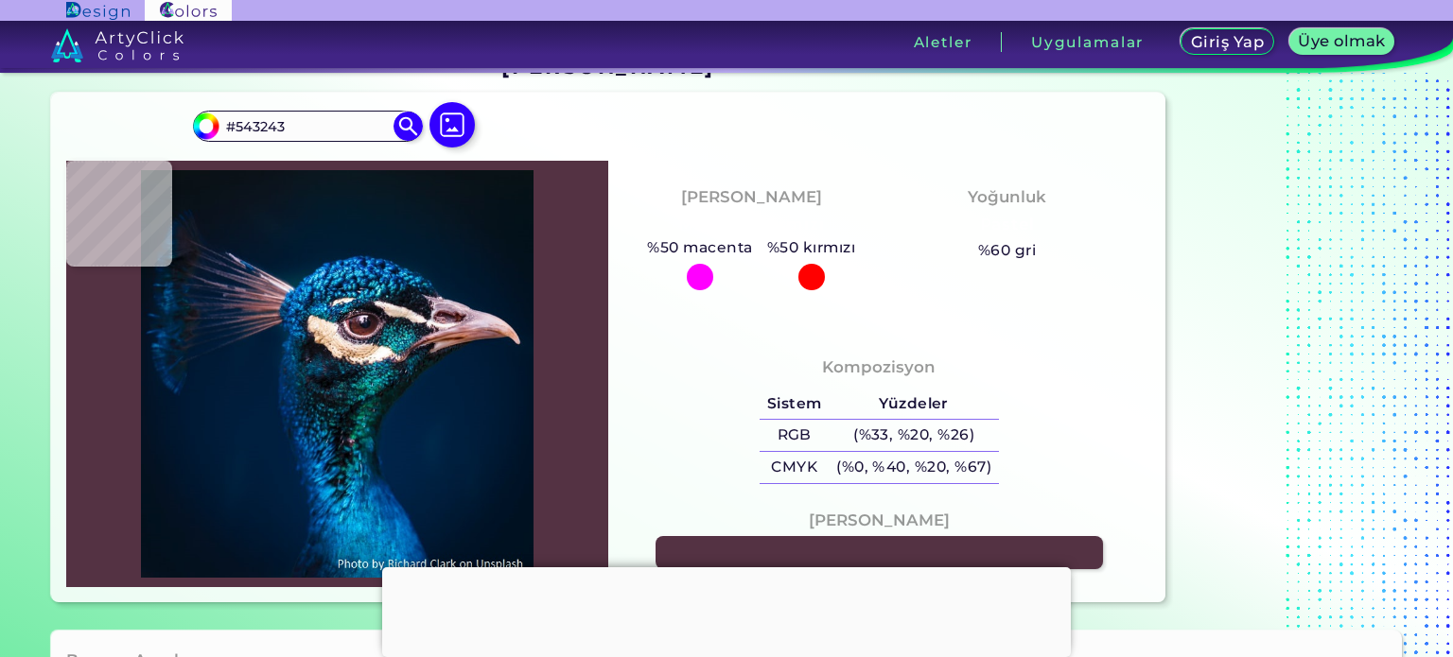
type input "#7d5c71"
type input "#7D5C71"
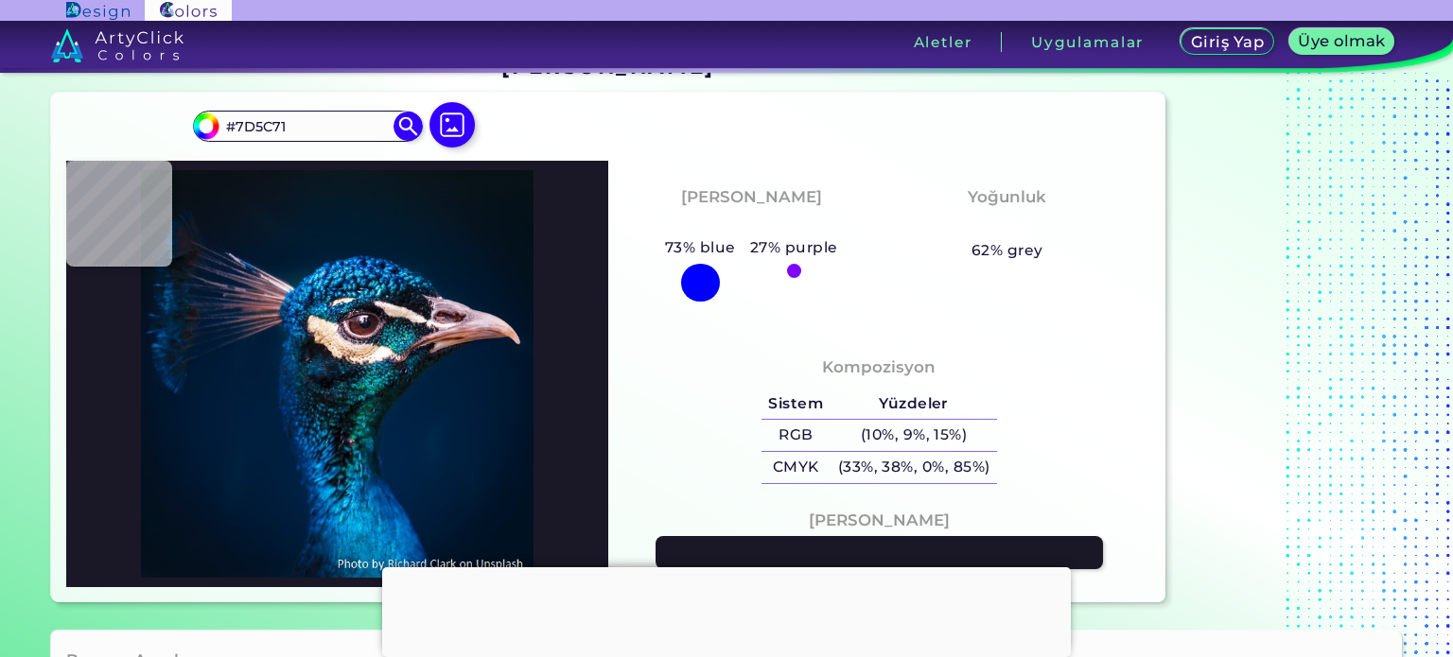
type input "#1a1827"
type input "#1A1827"
type input "#191018"
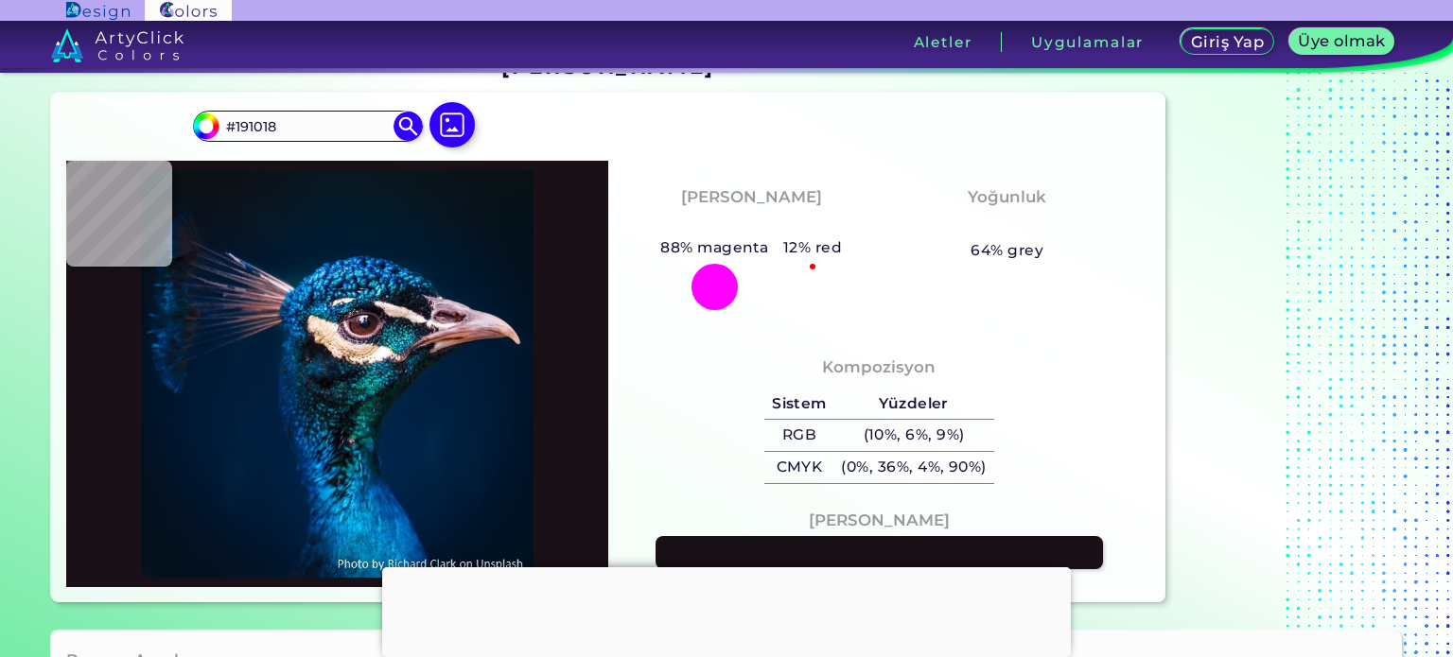
type input "#421f22"
type input "#421F22"
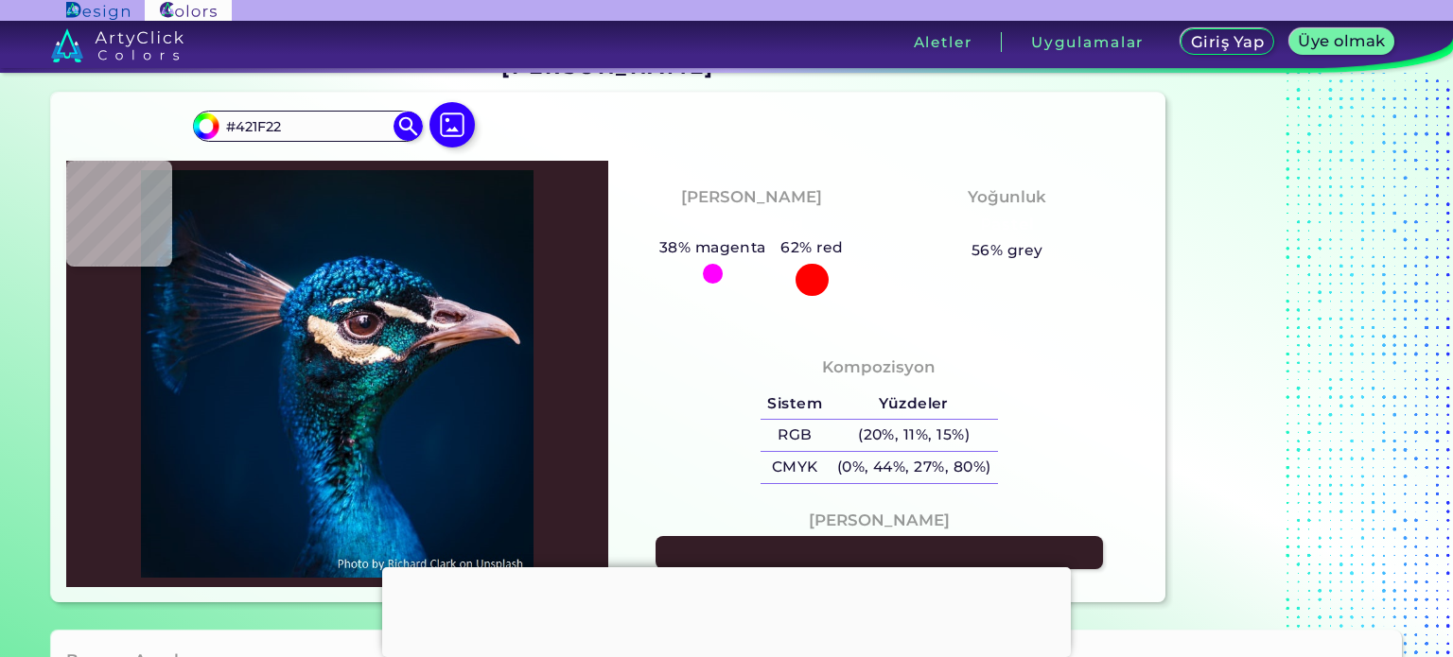
type input "#341d26"
type input "#341D26"
type input "#61394b"
type input "#61394B"
type input "#654355"
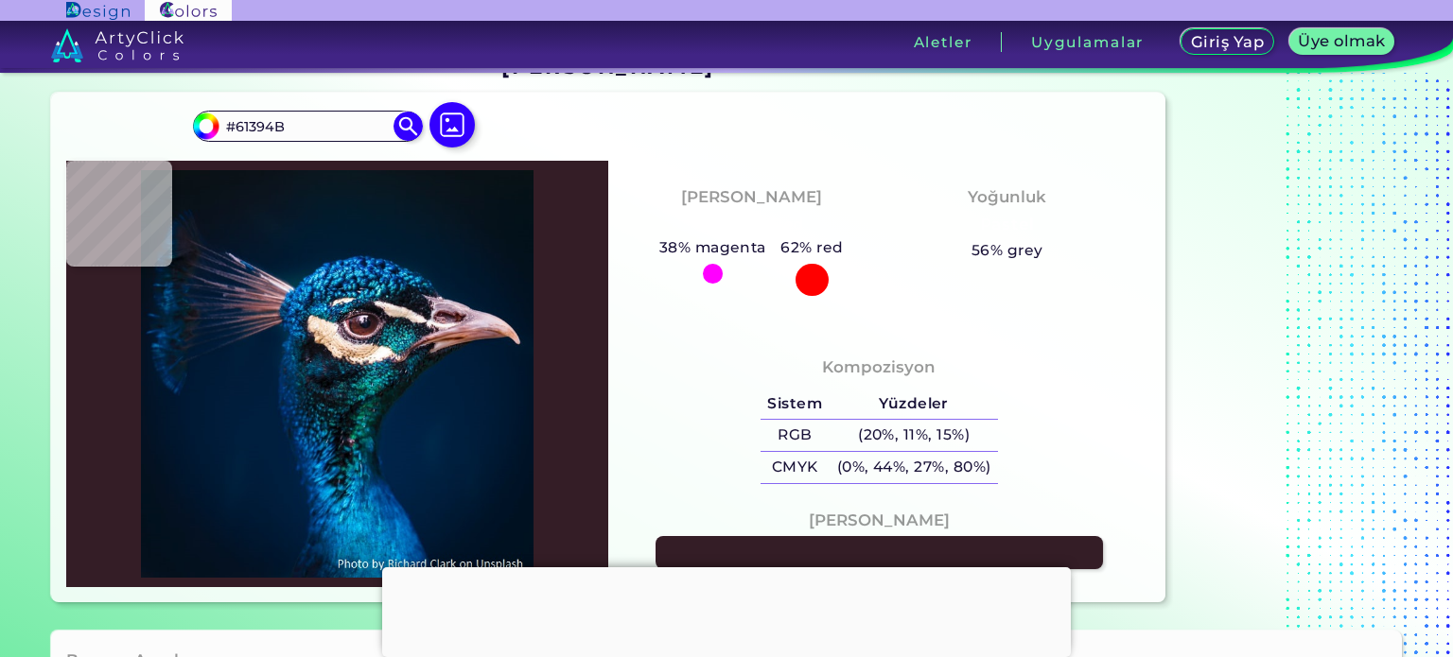
type input "#654355"
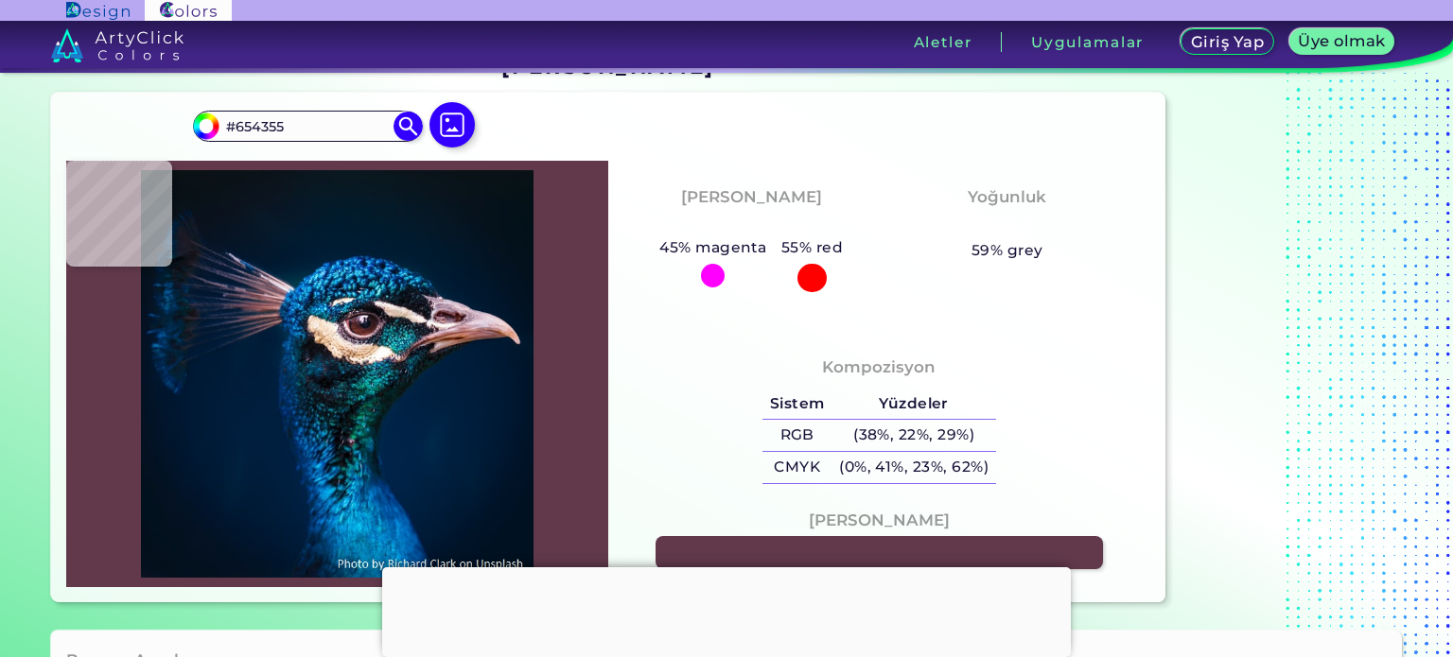
type input "#61394b"
type input "#61394B"
type input "#836275"
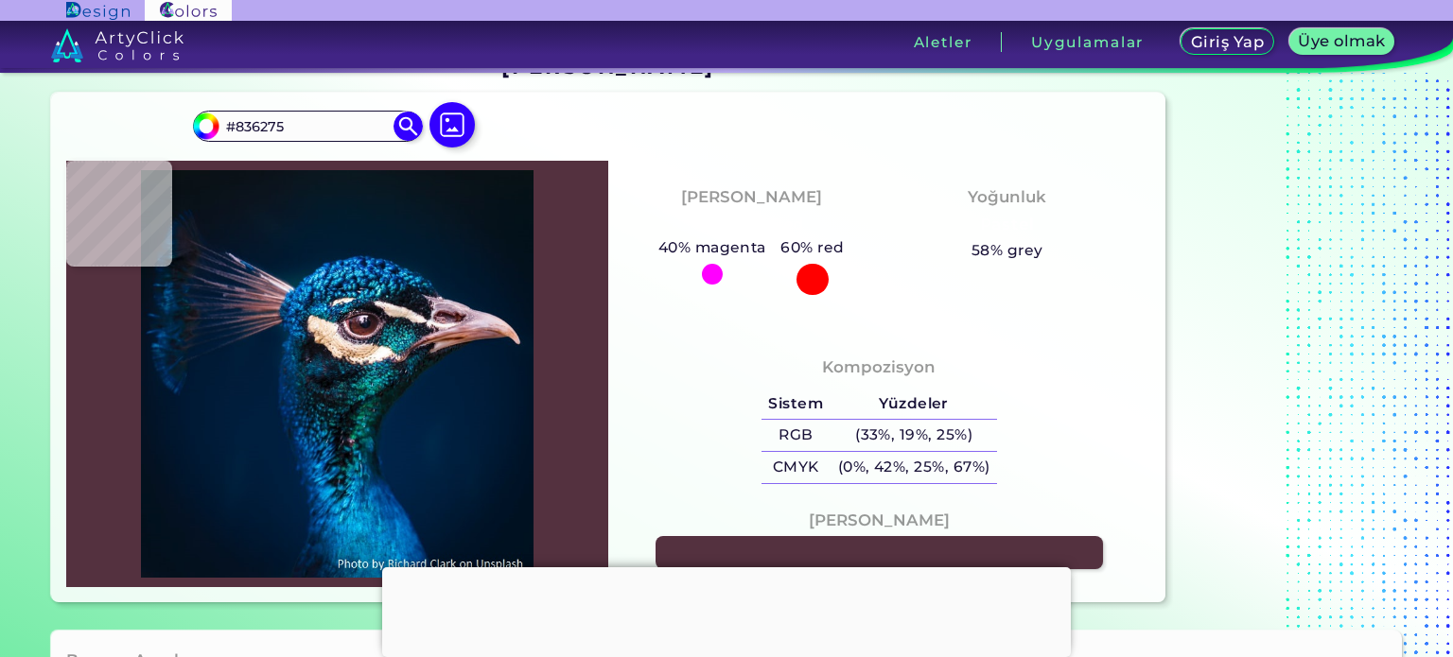
type input "#54313f"
type input "#54313F"
type input "#462630"
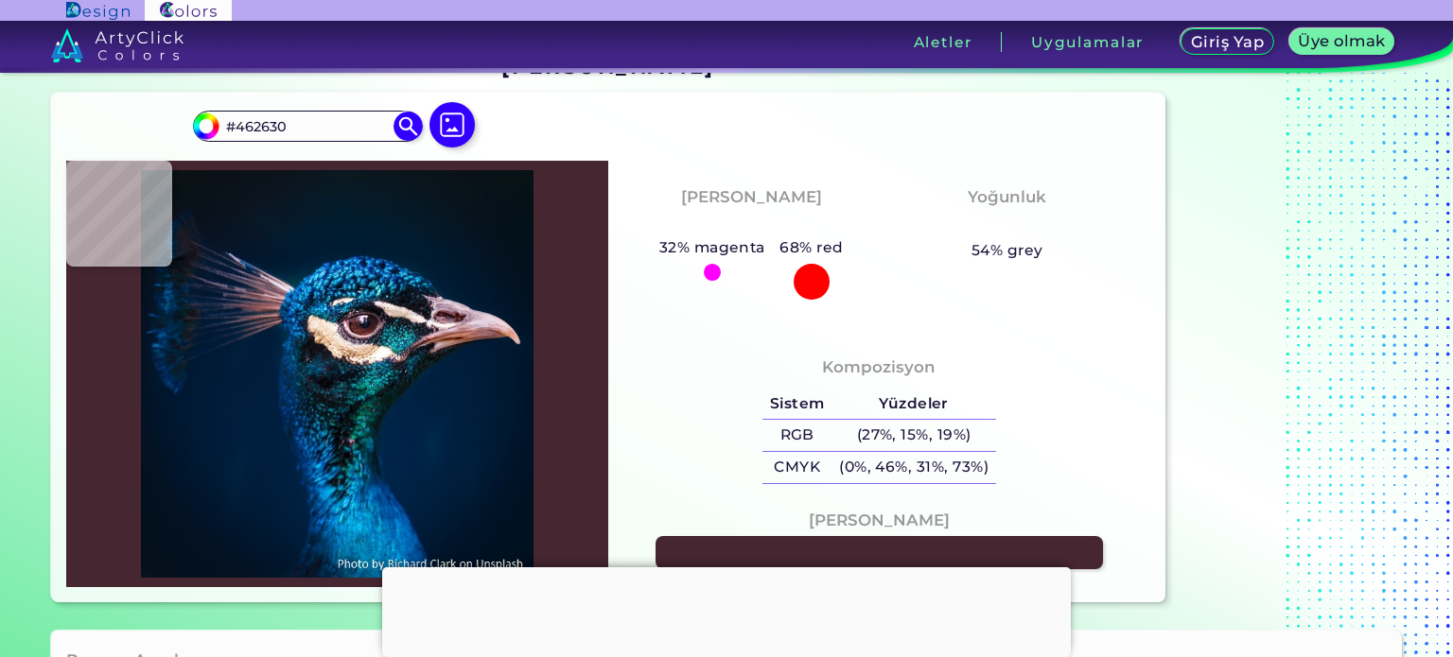
type input "#4c2b32"
type input "#4C2B32"
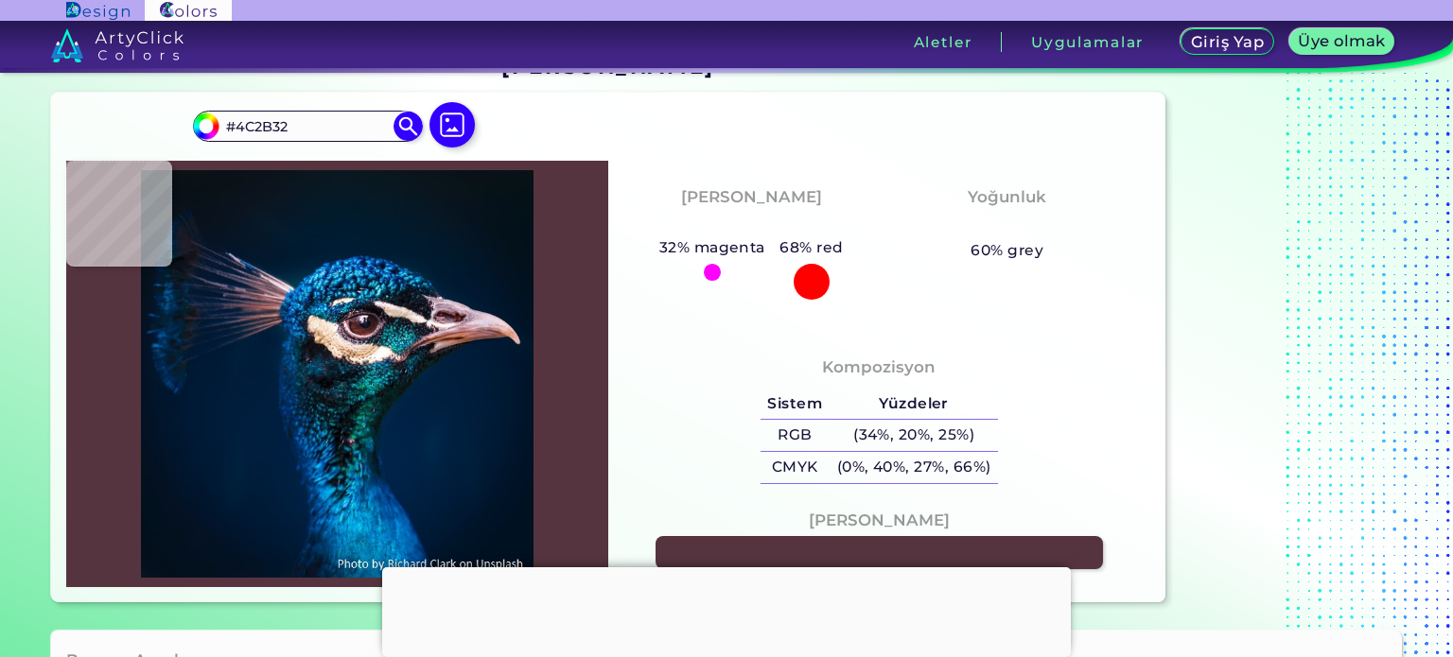
type input "#56343f"
type input "#56343F"
type input "#352f48"
type input "#352F48"
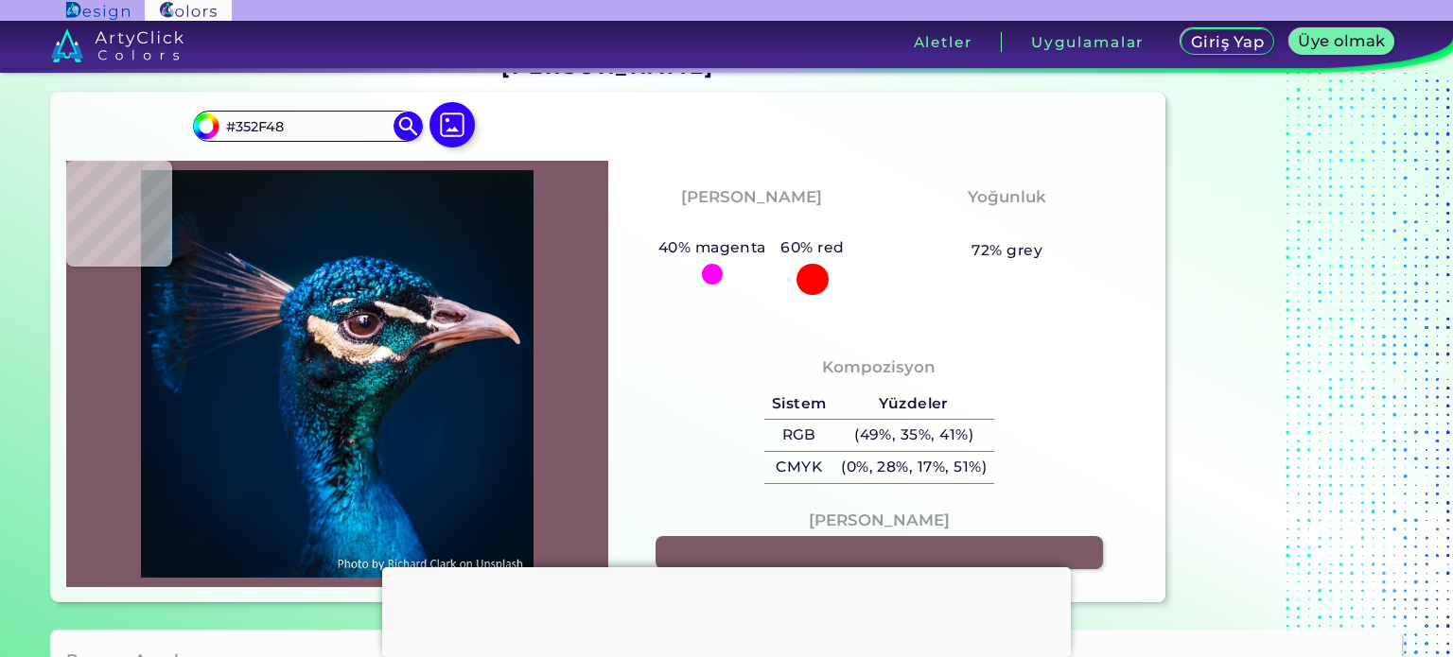
type input "#7d5a68"
type input "#7D5A68"
type input "#111d1f"
type input "#111D1F"
type input "#1a262d"
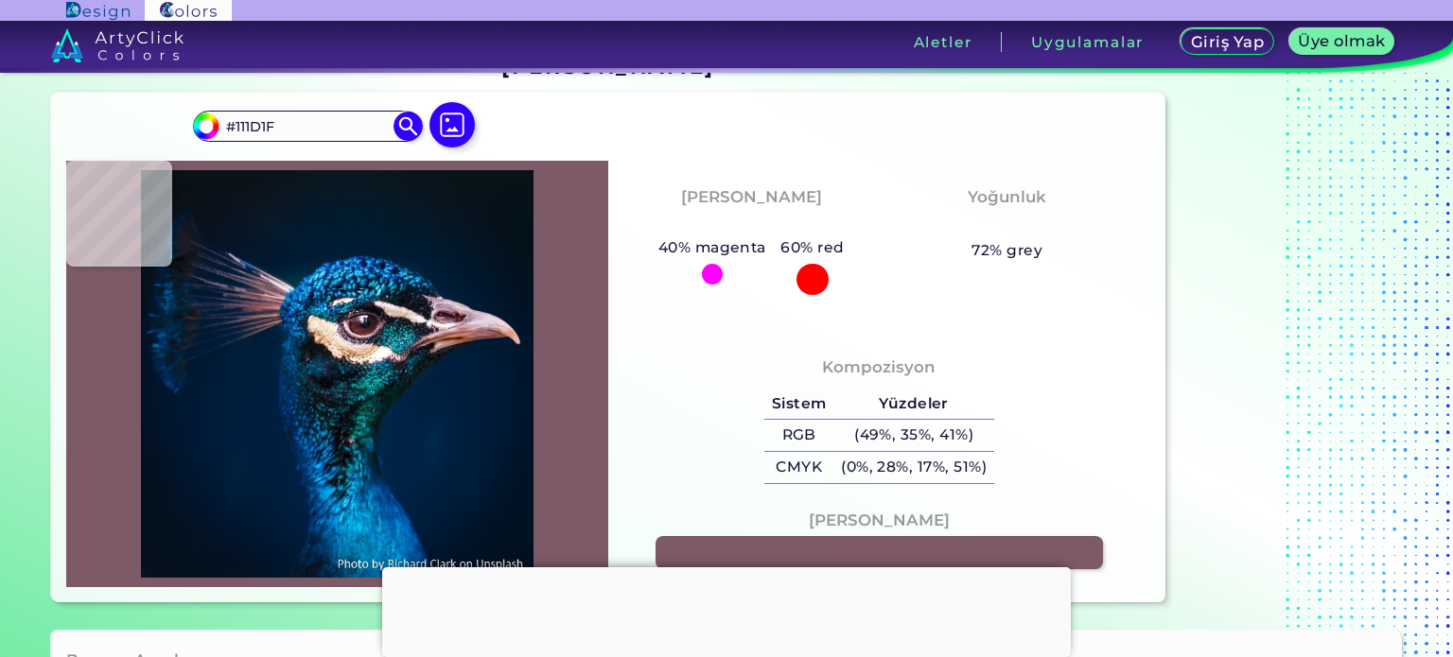
type input "#1A262D"
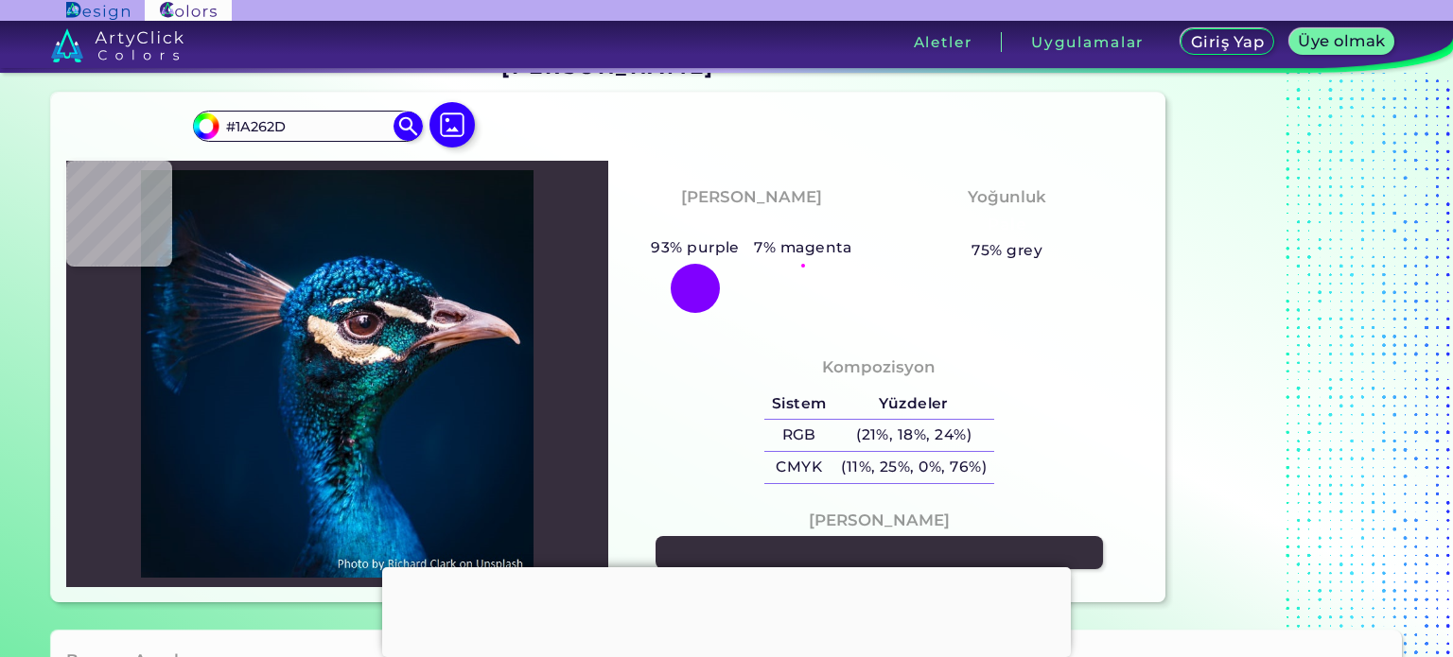
type input "#362e3d"
type input "#362E3D"
type input "#caa6a7"
type input "#CAA6A7"
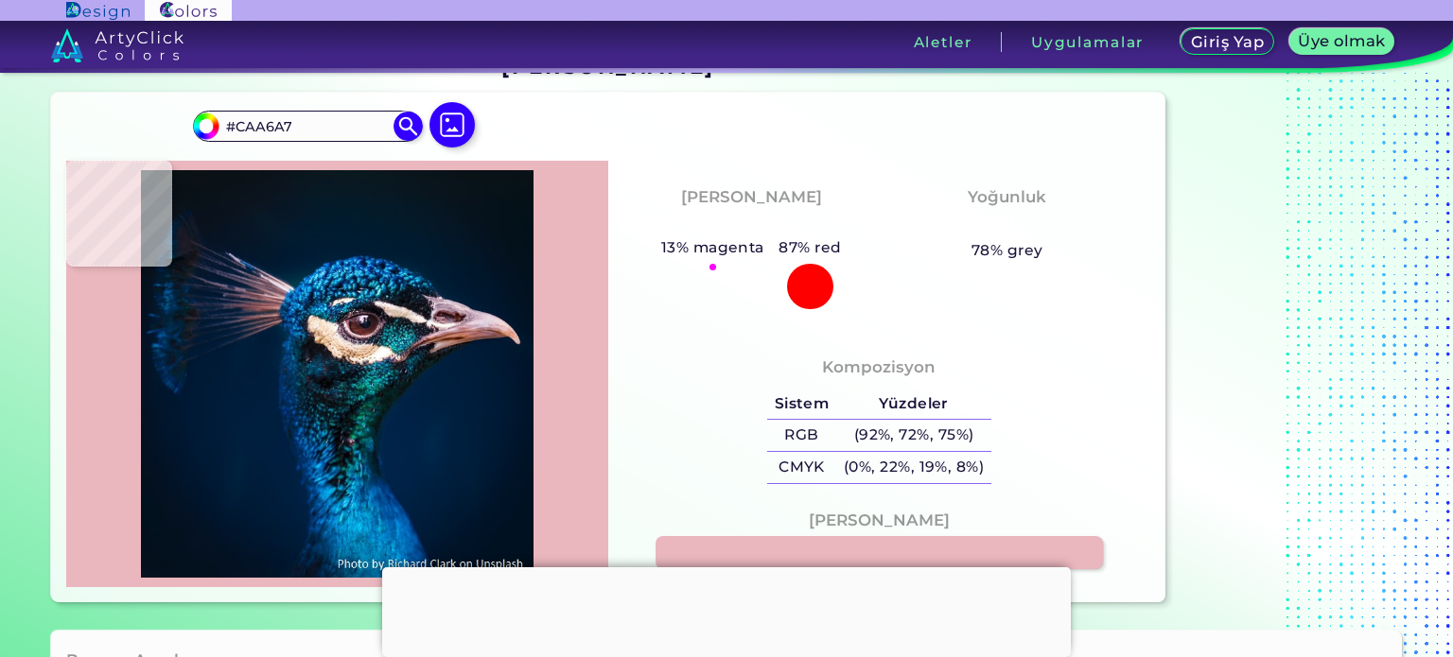
type input "#eab7be"
type input "#EAB7BE"
type input "#a98a98"
type input "#A98A98"
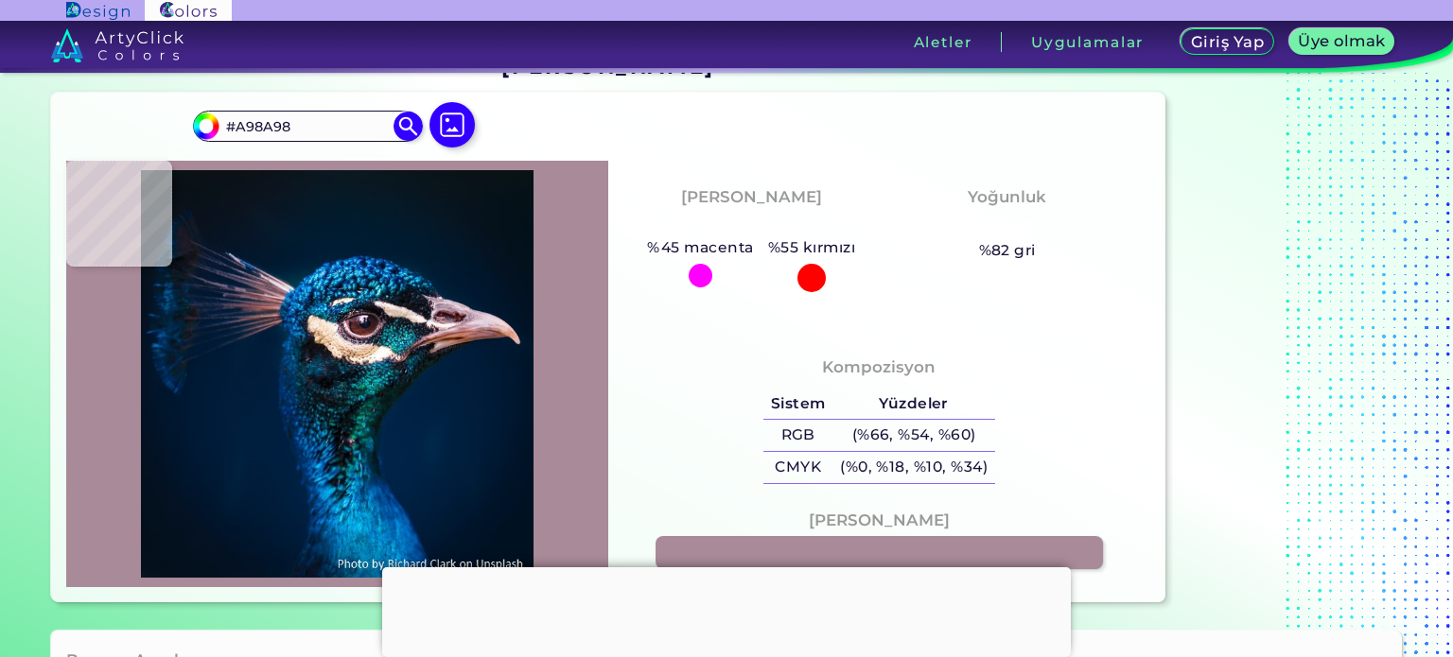
type input "#321b21"
type input "#321B21"
type input "#041626"
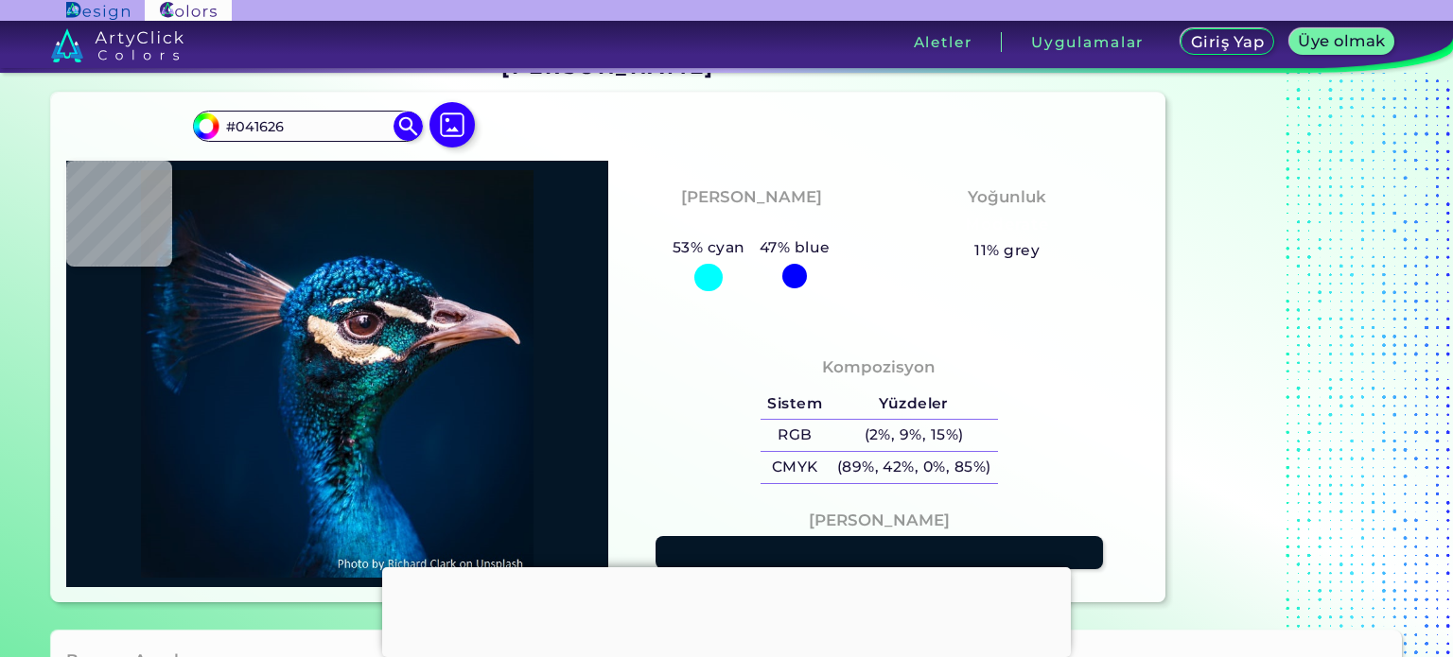
type input "#071522"
type input "#09131c"
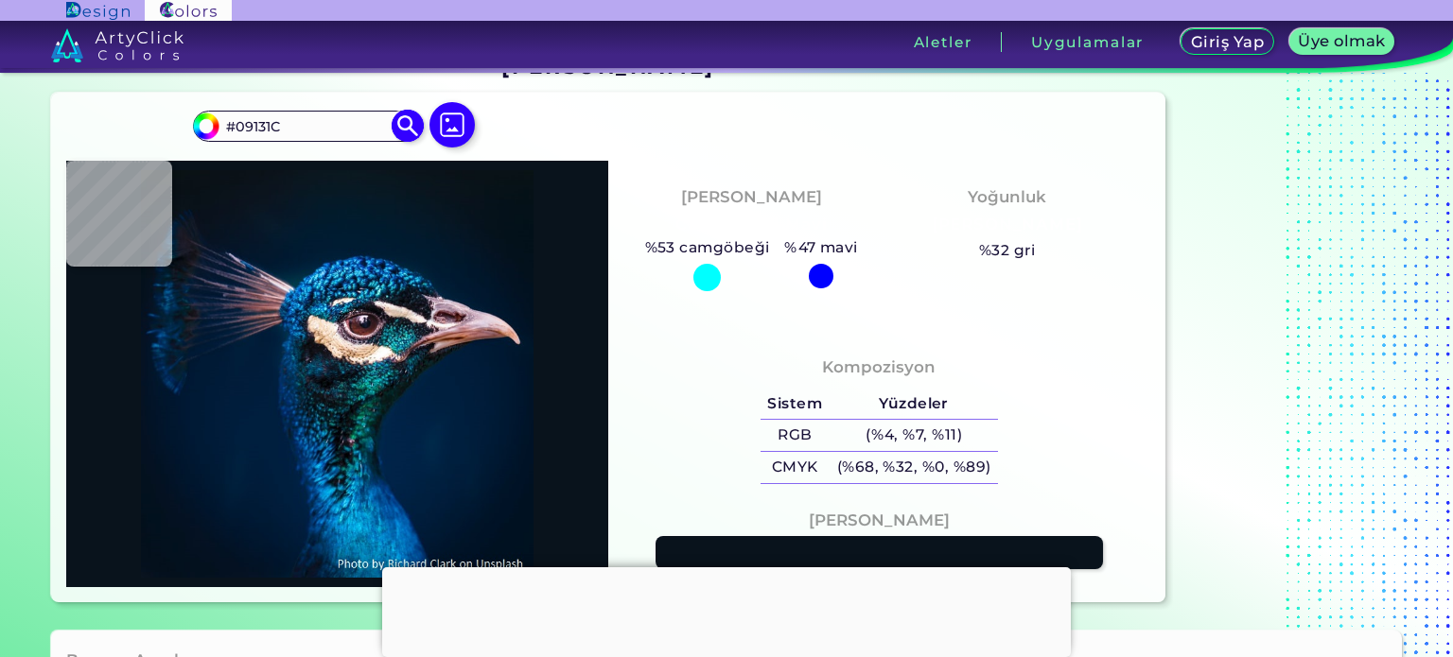
click at [358, 122] on input "#09131C" at bounding box center [307, 127] width 176 height 26
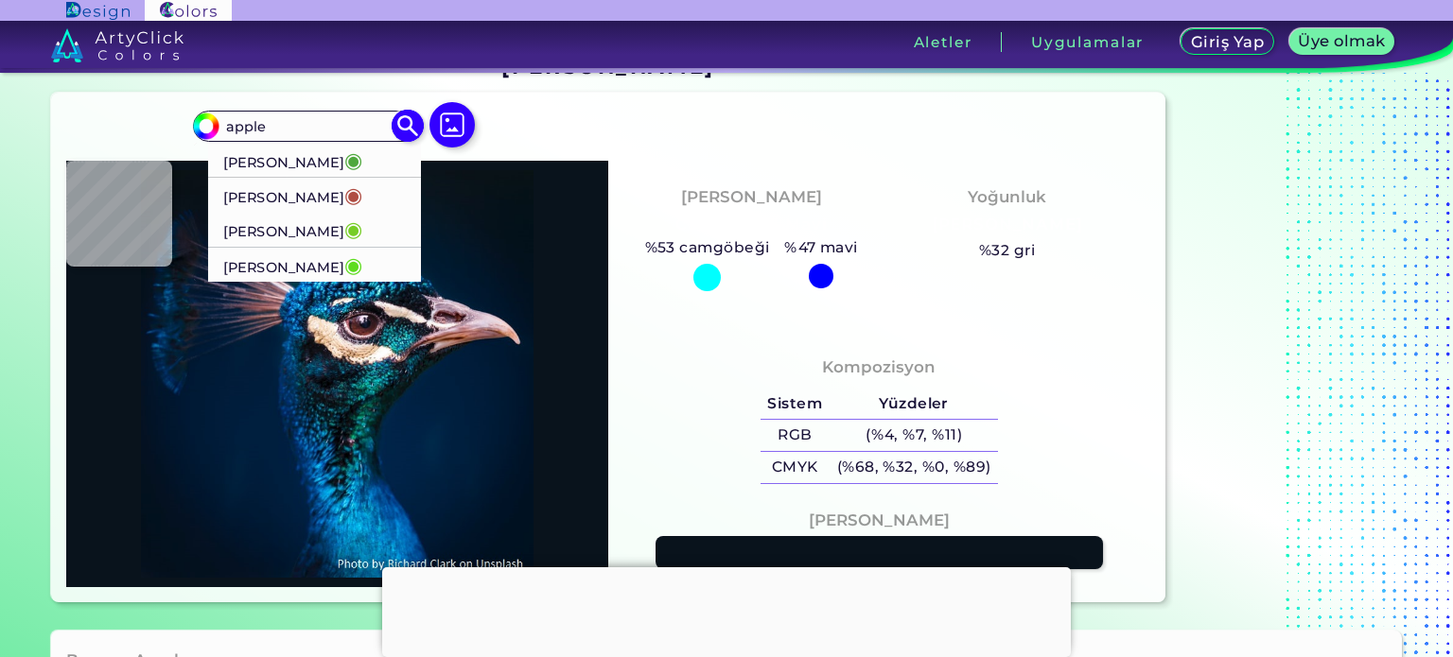
type input "apple"
click at [281, 195] on font "[PERSON_NAME]" at bounding box center [283, 196] width 121 height 17
type input "#af4d43"
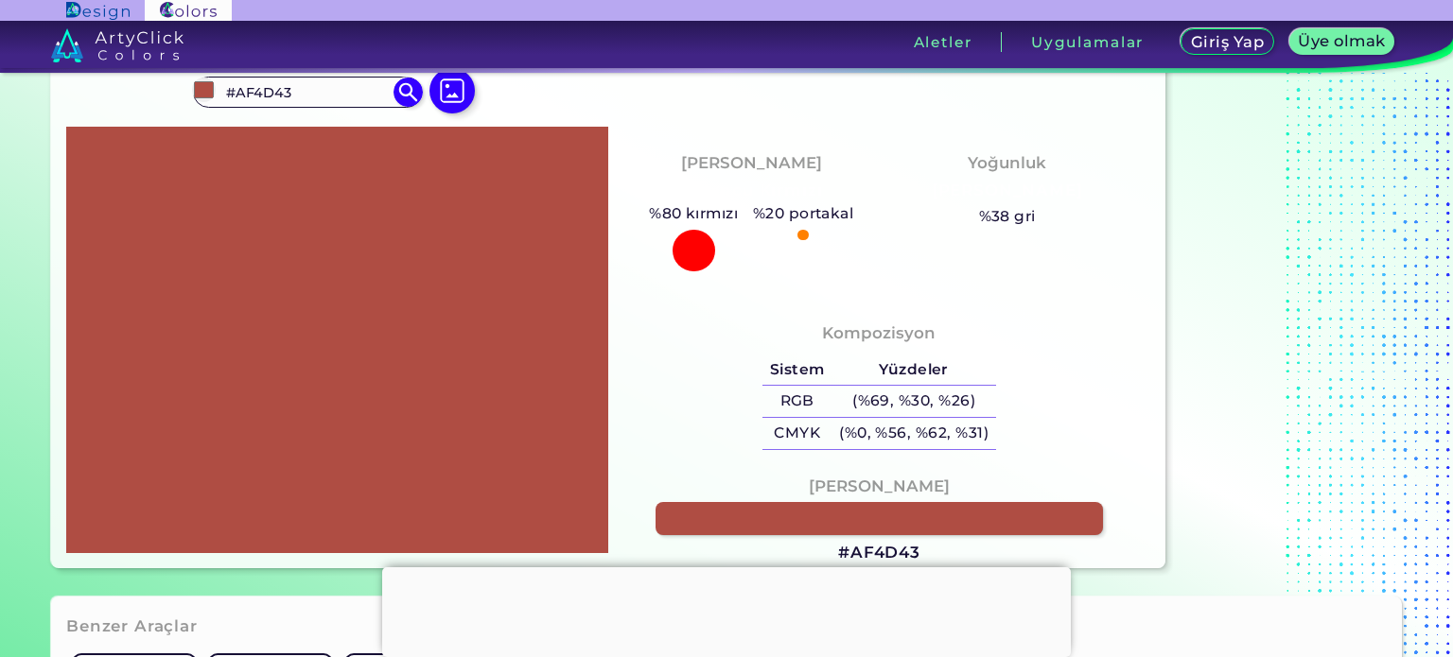
click at [1025, 394] on div "Kompozisyon Sistem Yüzdeler RGB (%69, %30, %26) CMYK (%0, %56, %62, %31)" at bounding box center [879, 388] width 512 height 152
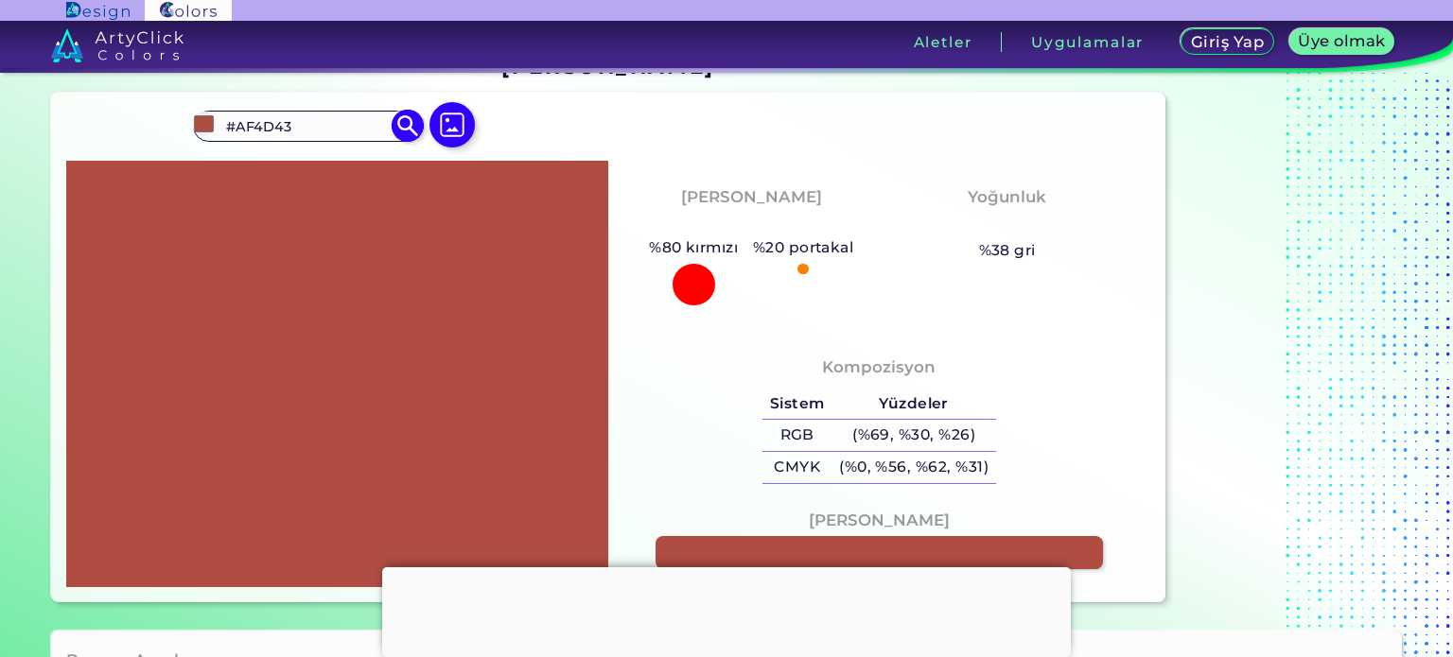
click at [342, 130] on input "#AF4D43" at bounding box center [307, 127] width 176 height 26
type input "#AF4D4"
click at [454, 121] on img at bounding box center [452, 124] width 55 height 55
click at [0, 0] on input "file" at bounding box center [0, 0] width 0 height 0
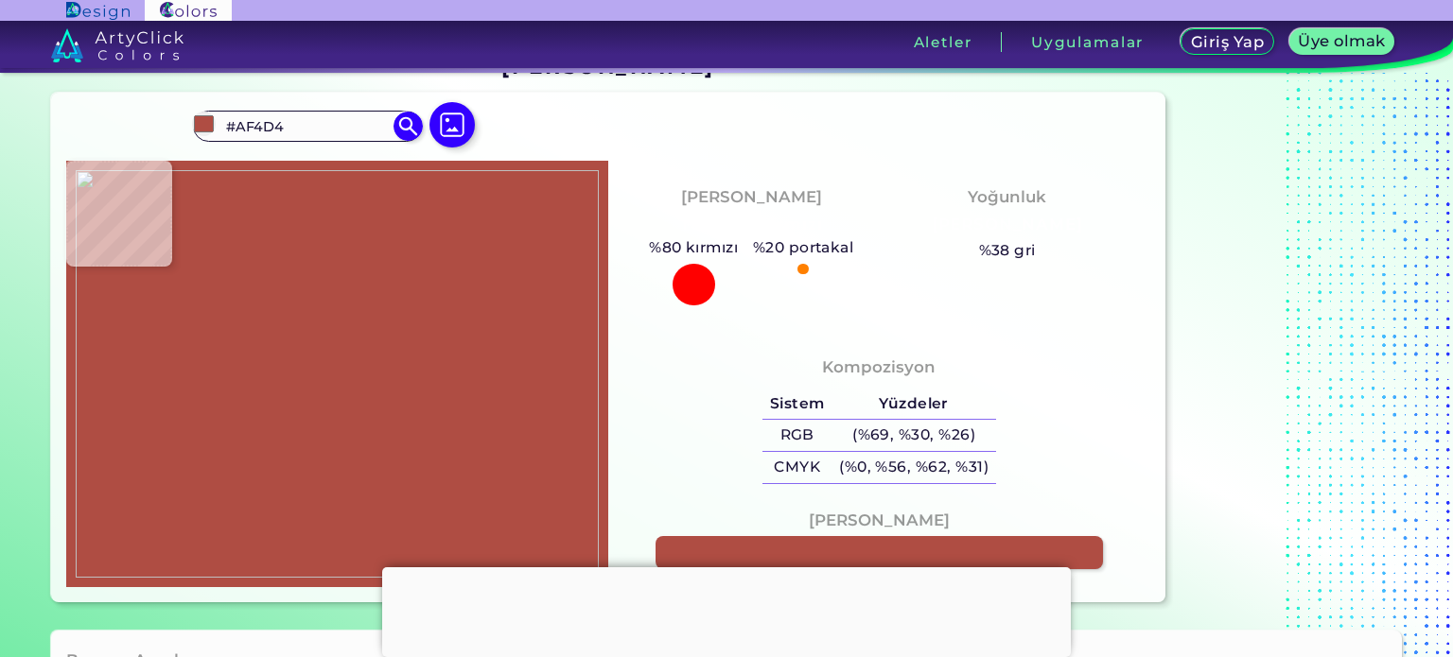
type input "#000000"
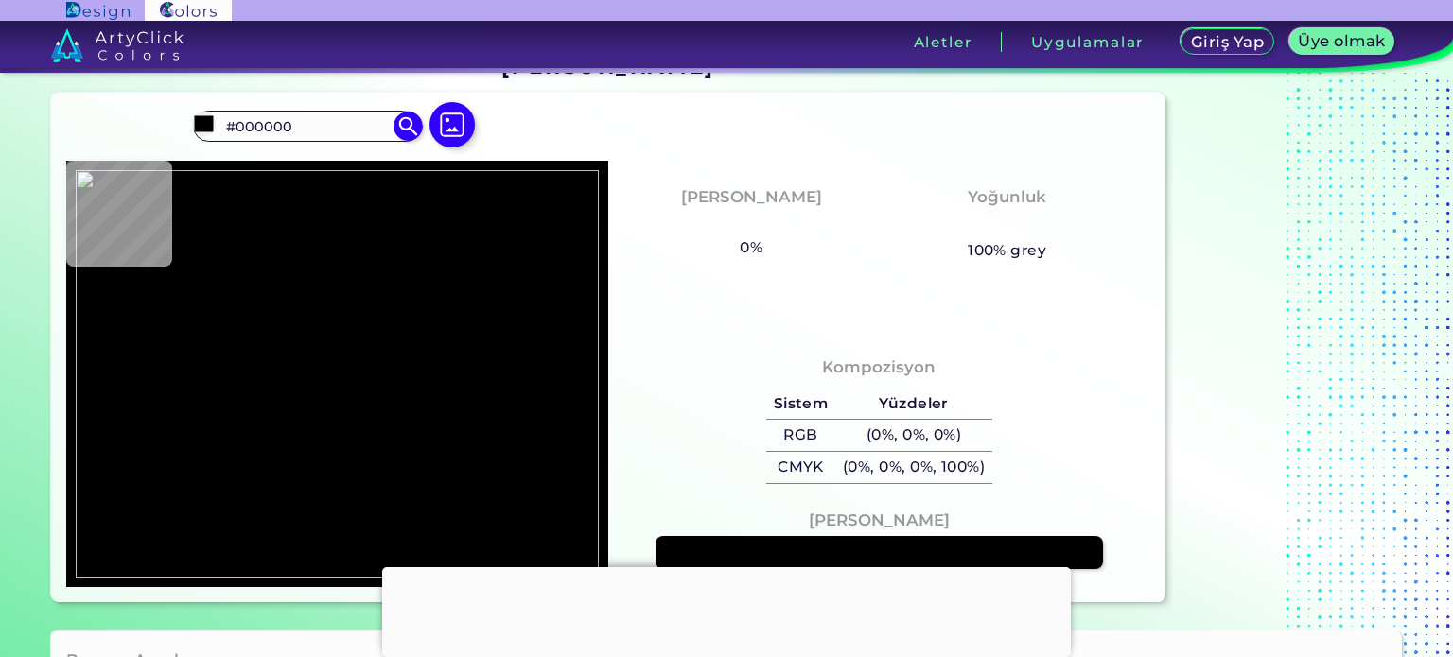
type input "#ffffff"
type input "#FFFFFF"
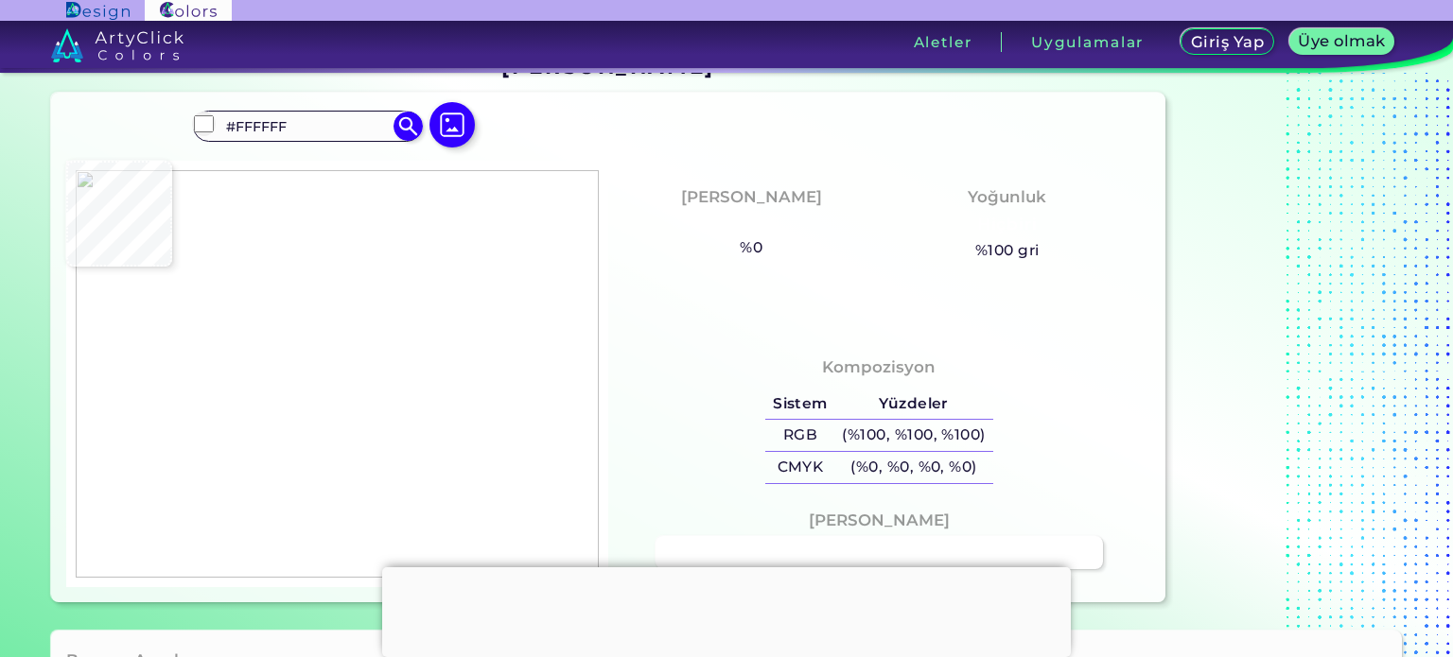
click at [490, 343] on img at bounding box center [337, 374] width 523 height 409
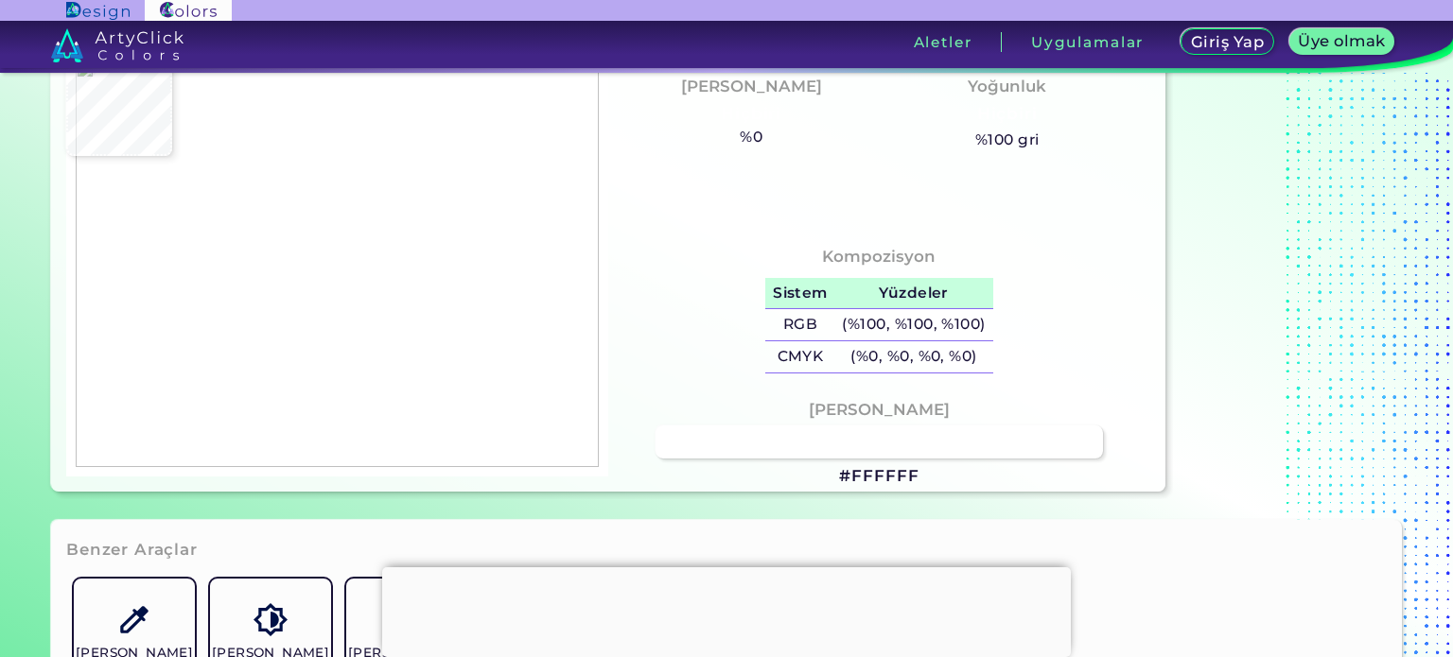
scroll to position [151, 0]
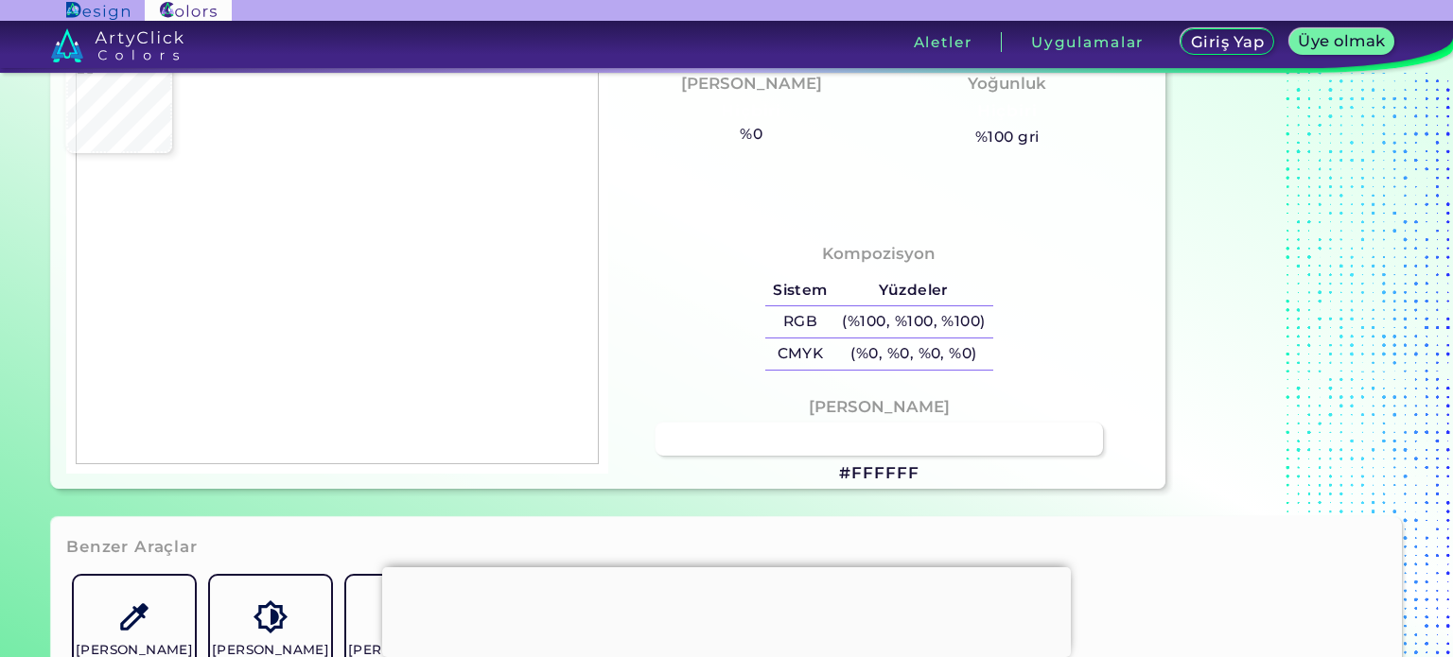
click at [461, 161] on img at bounding box center [337, 261] width 523 height 409
type input "#defcf6"
type input "#DEFCF6"
type input "#74cdb6"
type input "#74CDB6"
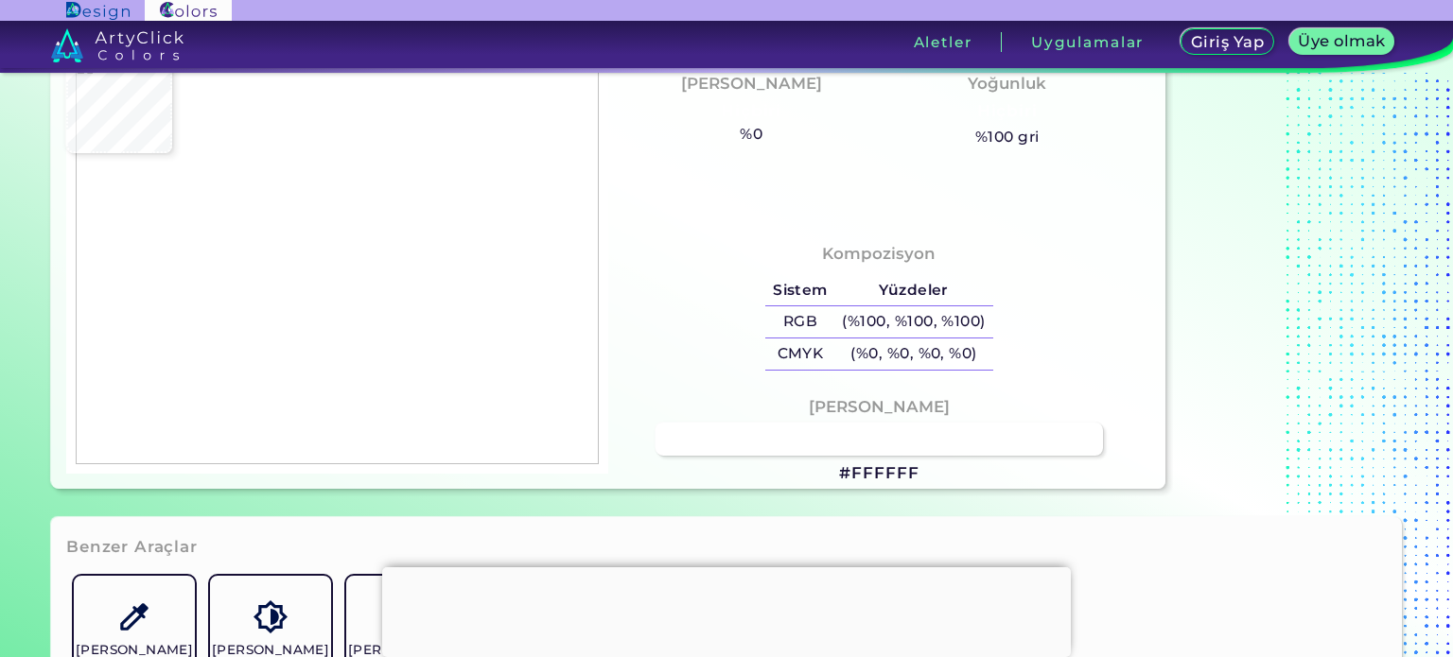
type input "#e8fbf7"
type input "#E8FBF7"
type input "#70ceb9"
type input "#70CEB9"
type input "#73ceb5"
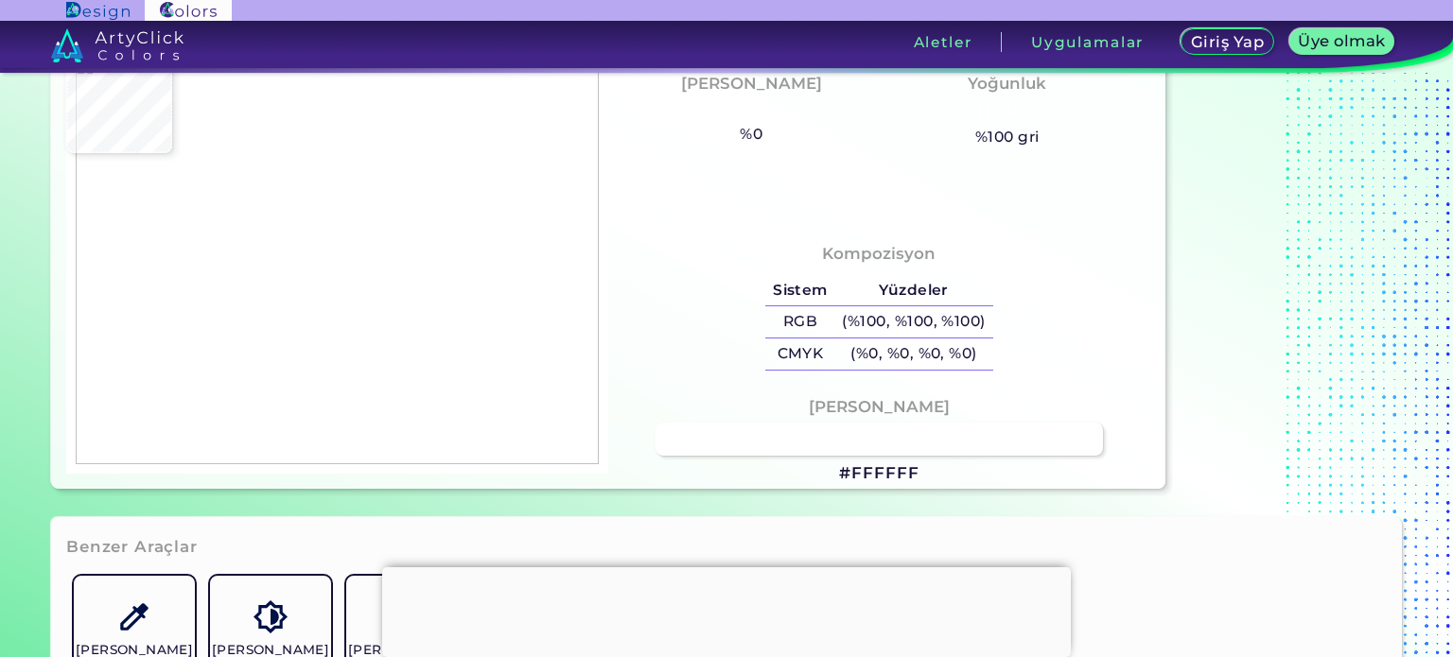
type input "#73CEB5"
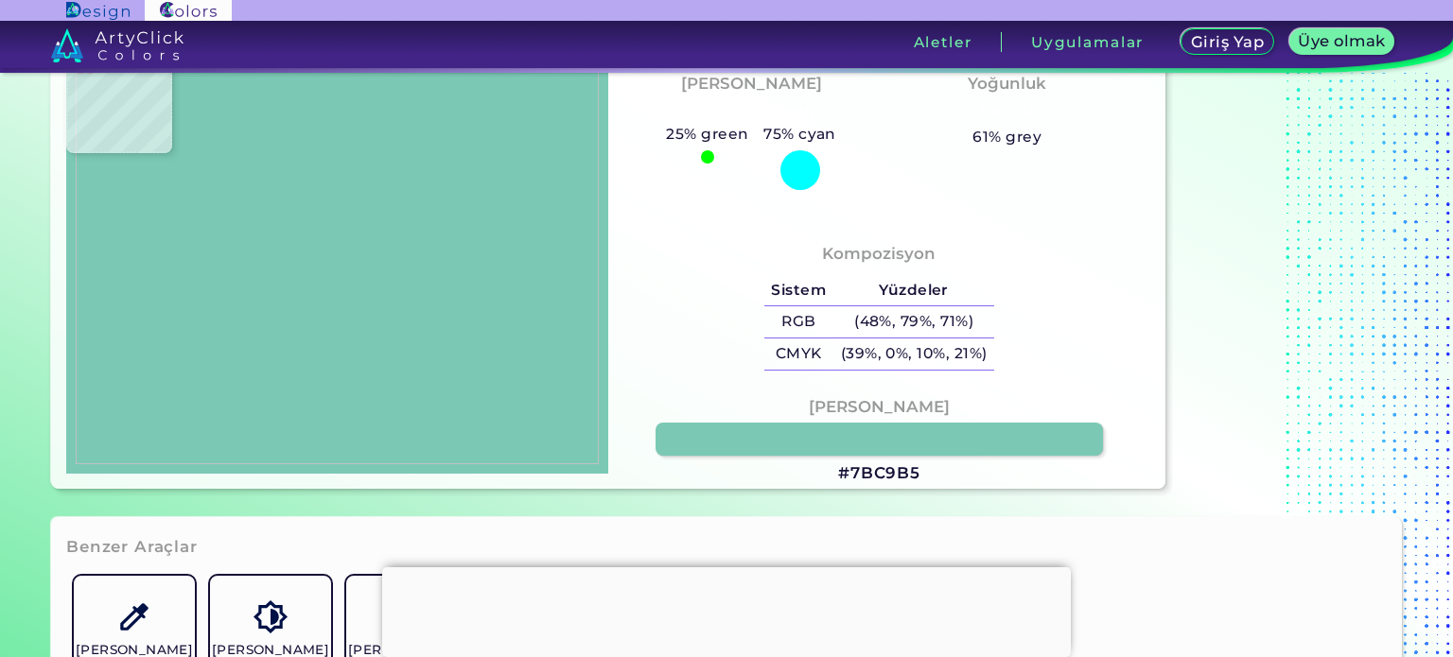
type input "#7bc9b5"
type input "#7BC9B5"
type input "#feffff"
type input "#FEFFFF"
type input "#ffffff"
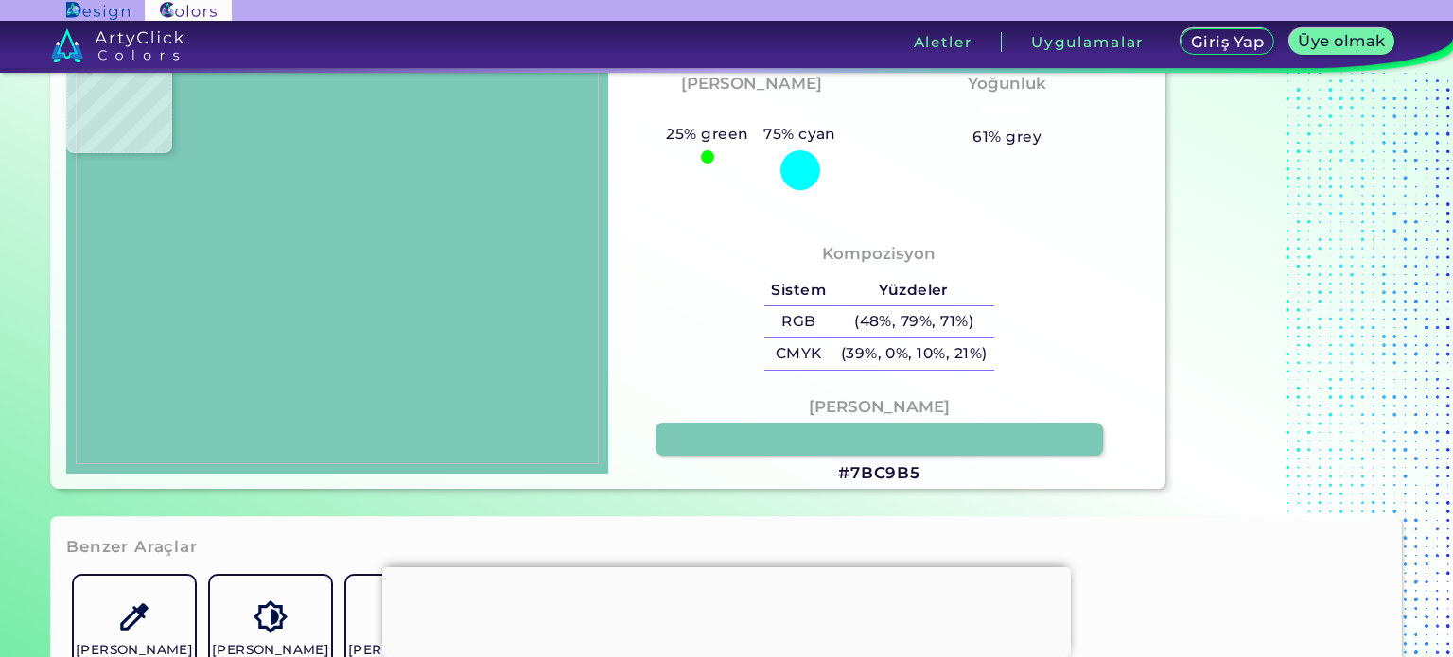
type input "#FFFFFF"
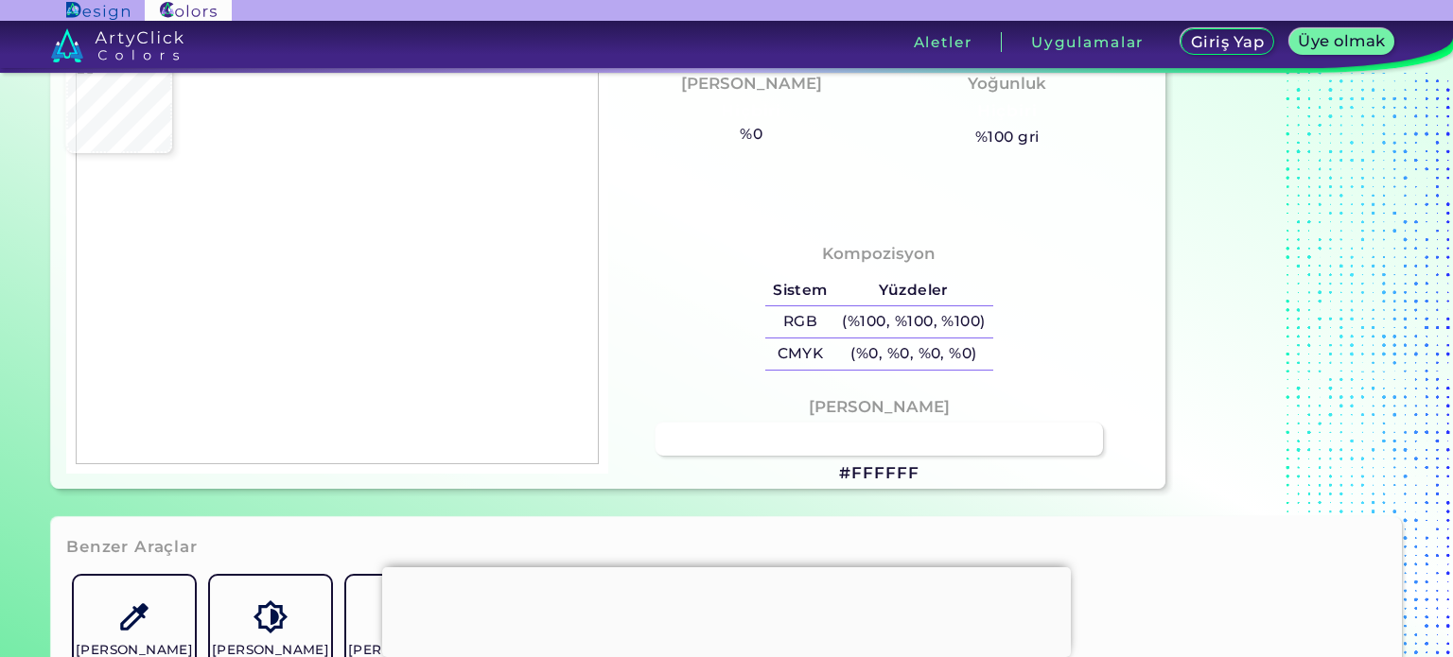
type input "#70cfb9"
type input "#70CFB9"
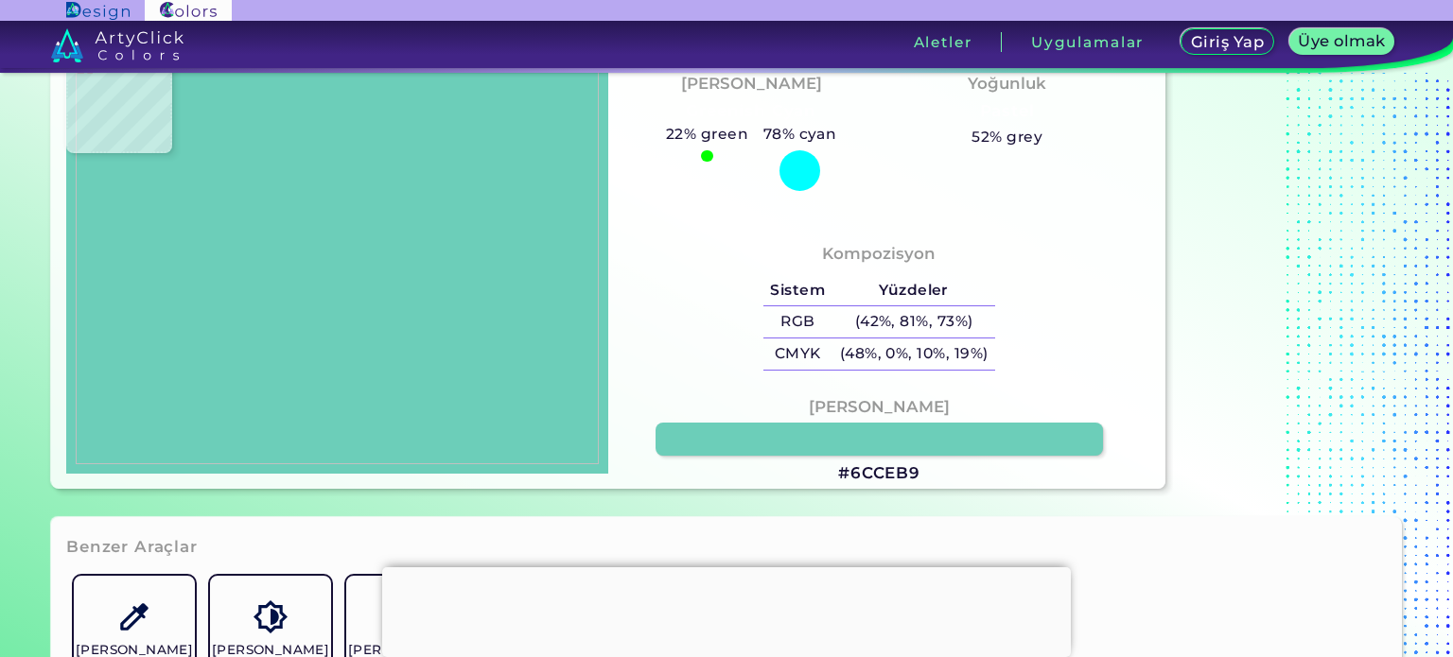
type input "#6cceb9"
type input "#6CCEB9"
type input "#70ceb9"
type input "#70CEB9"
type input "#70cfb9"
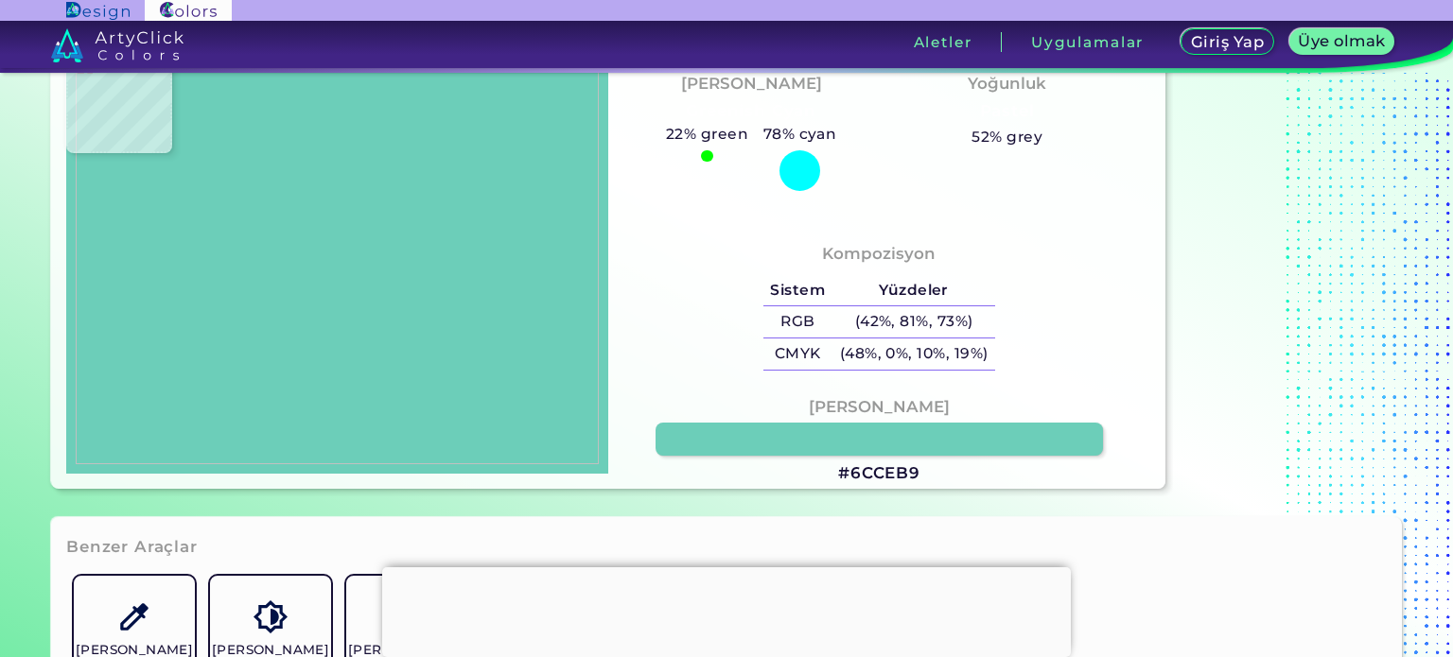
type input "#70CFB9"
type input "#70cfb8"
type input "#70CFB8"
click at [216, 145] on img at bounding box center [337, 261] width 523 height 409
click at [881, 474] on font "#70CFB8" at bounding box center [878, 473] width 81 height 19
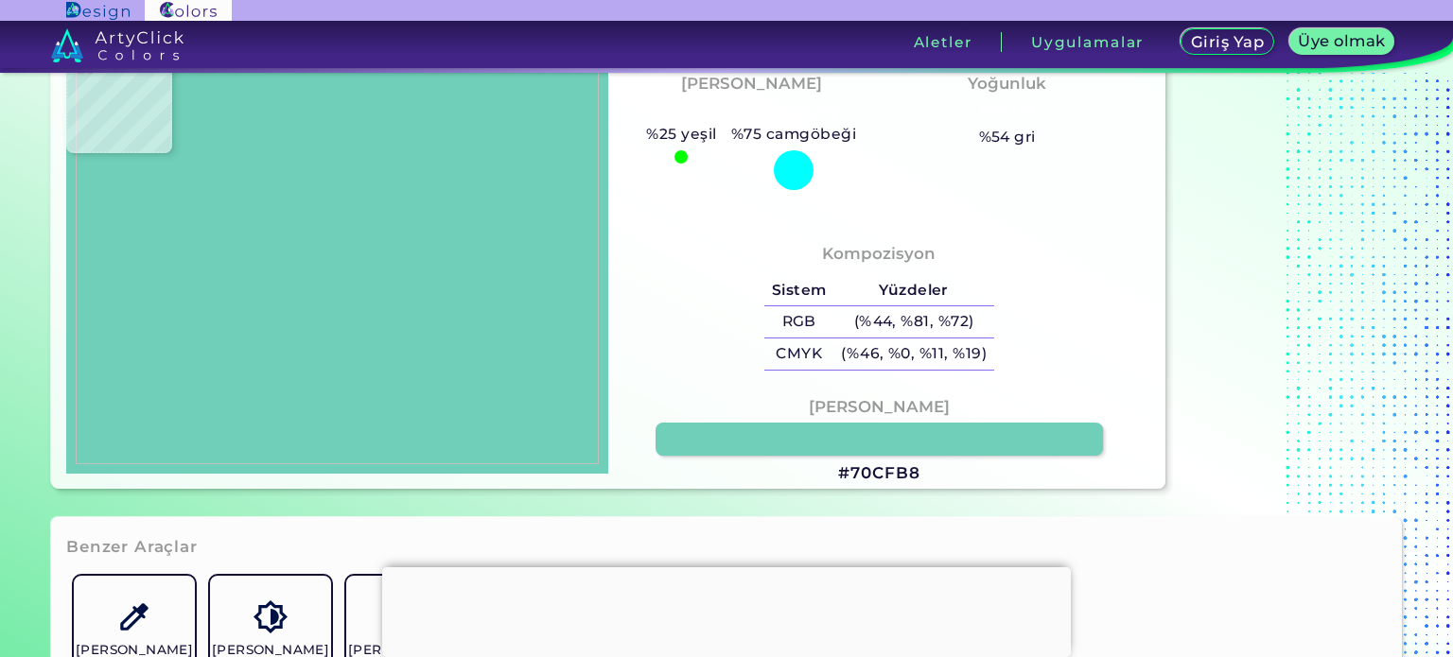
click at [394, 255] on img at bounding box center [337, 261] width 523 height 409
type input "#fdfdfd"
type input "#FDFDFD"
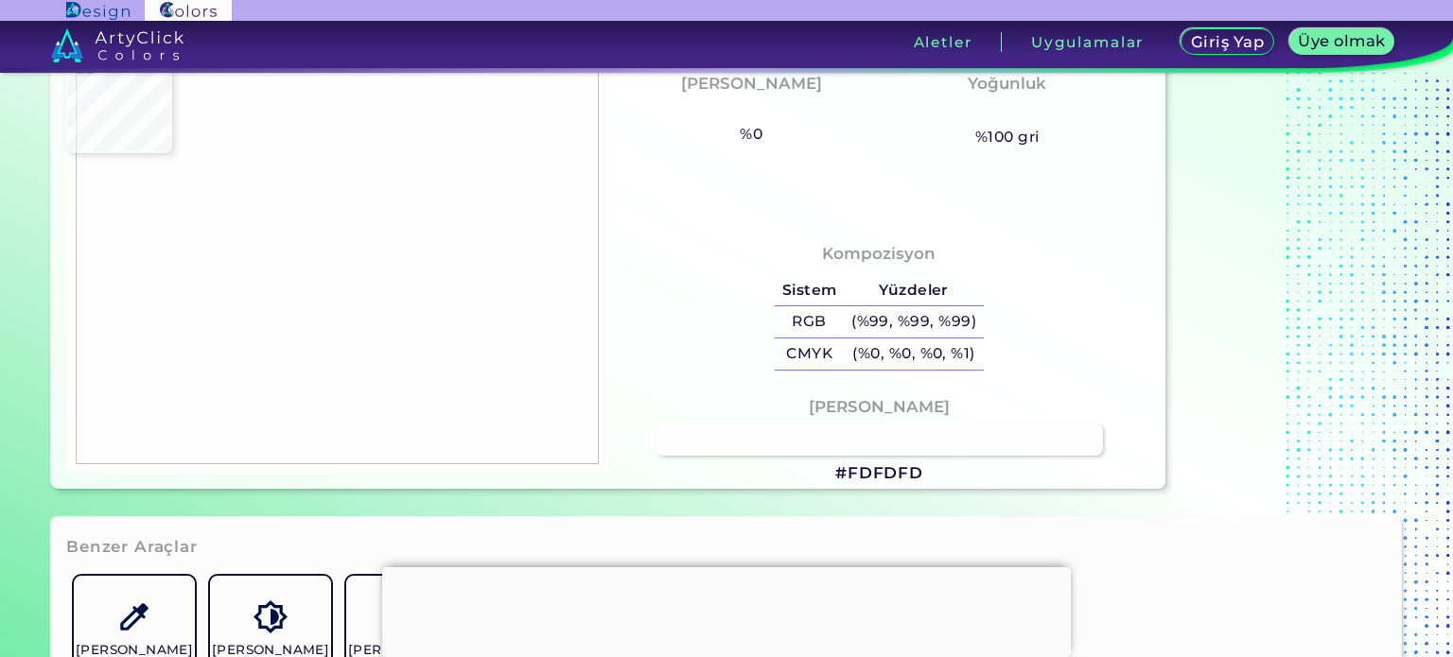
type input "#70cfb9"
type input "#70CFB9"
type input "#7ac8b3"
type input "#7AC8B3"
type input "#6bd0b9"
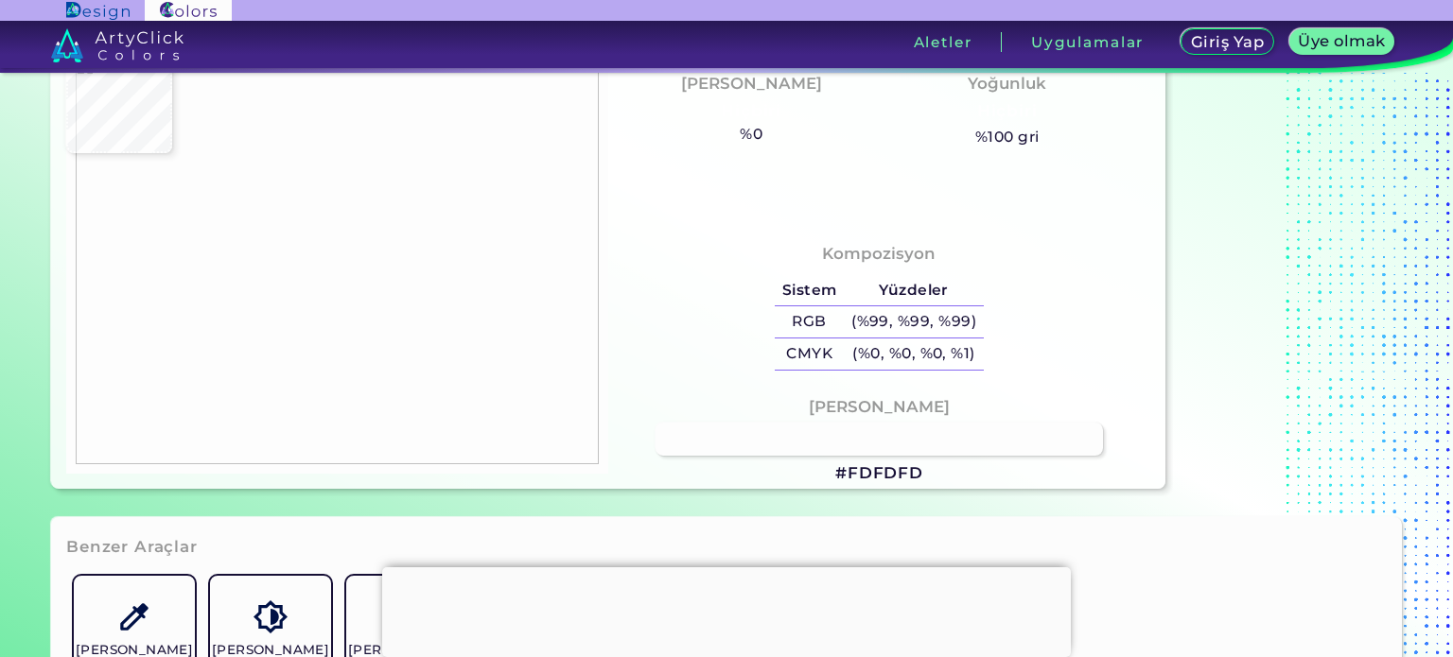
type input "#6BD0B9"
type input "#ffffff"
type input "#FFFFFF"
type input "#fafafa"
type input "#FAFAFA"
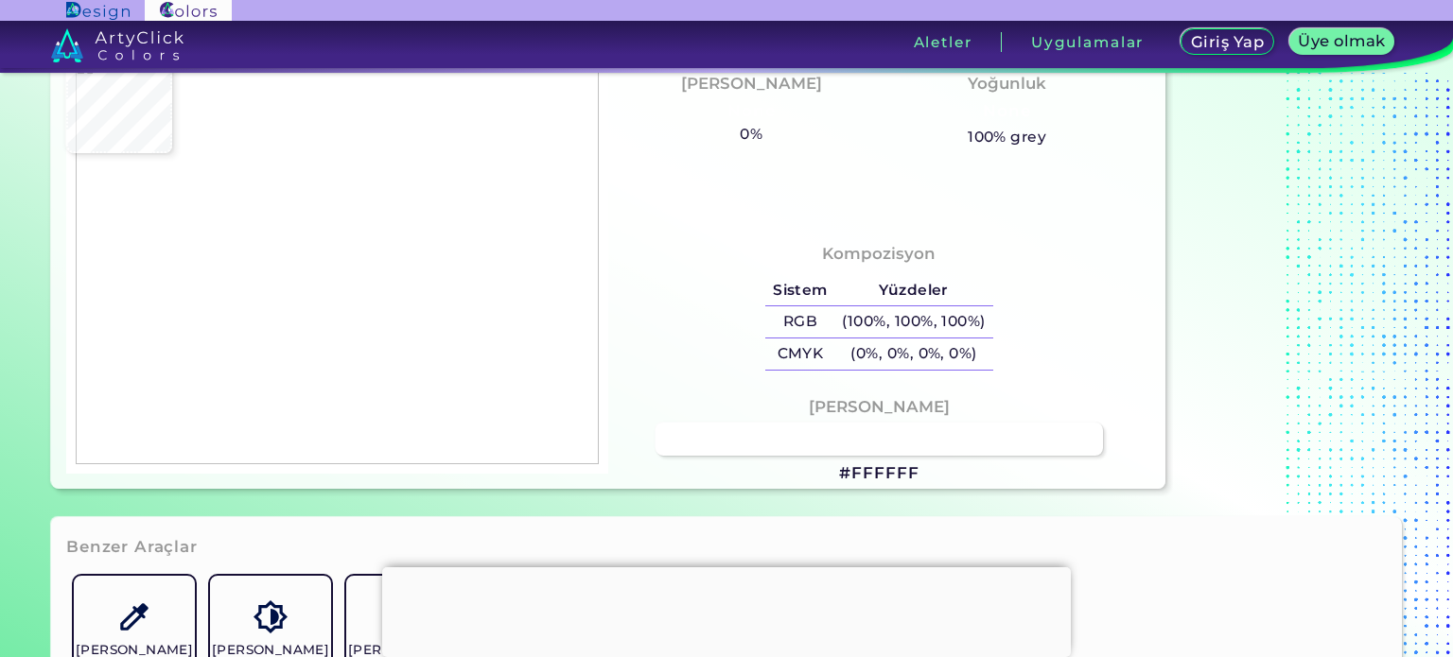
type input "#ffffff"
type input "#FFFFFF"
type input "#f1f0f5"
type input "#F1F0F5"
type input "#f2f1f6"
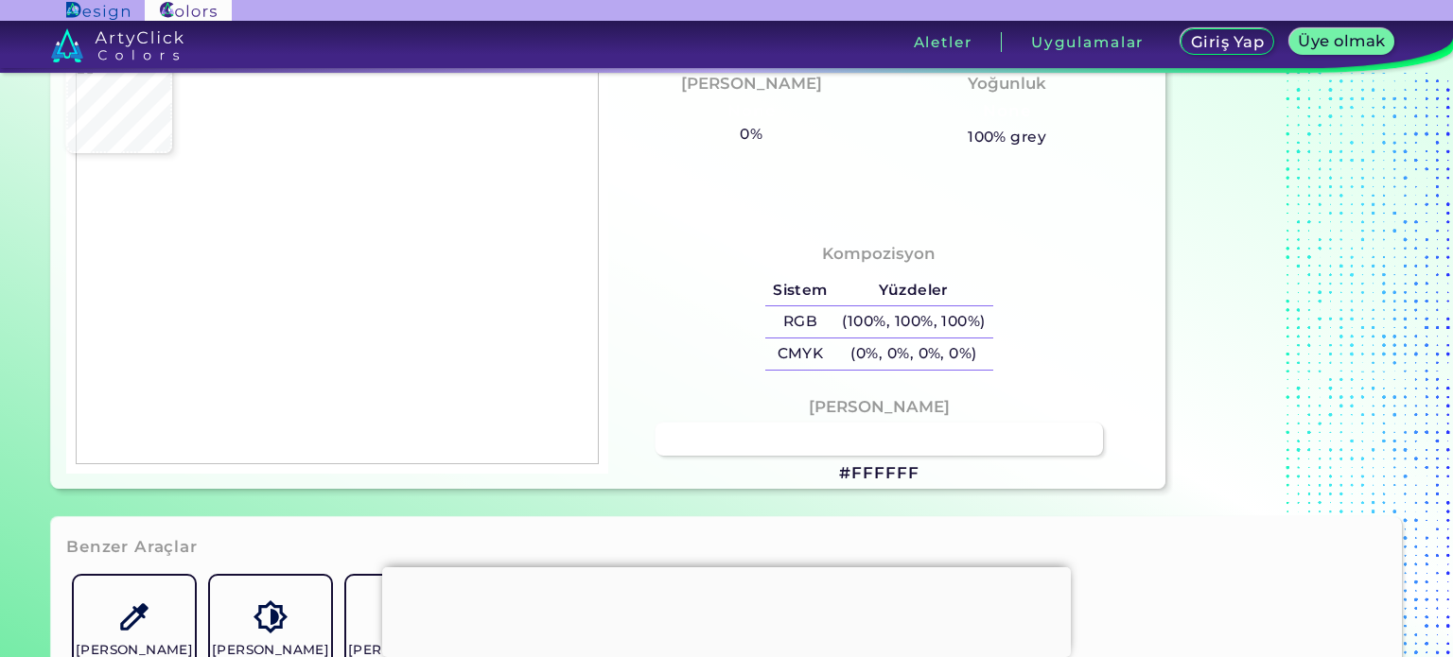
type input "#F2F1F6"
type input "#f1f0f5"
type input "#F1F0F5"
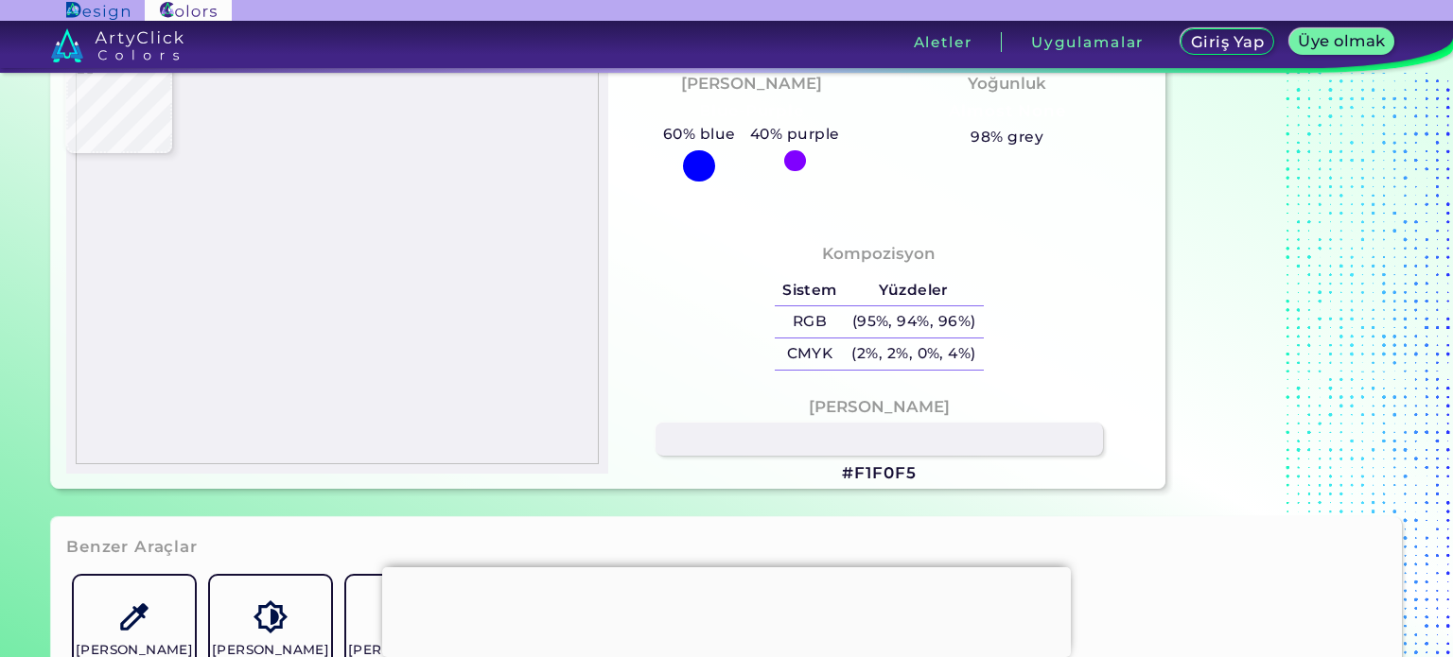
type input "#f1f1f6"
type input "#F1F1F6"
type input "#f1f0f5"
type input "#F1F0F5"
type input "#f0f0f5"
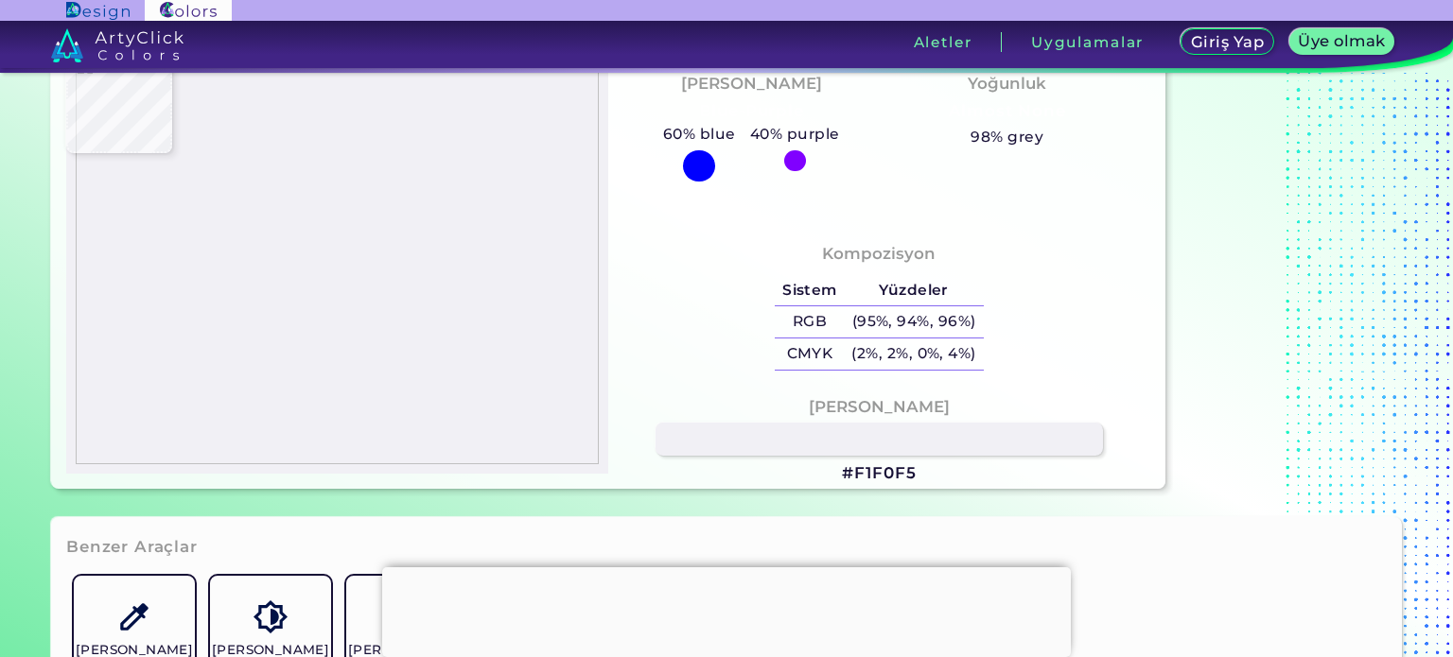
type input "#F0F0F5"
type input "#eff0f5"
type input "#EFF0F5"
type input "#999999"
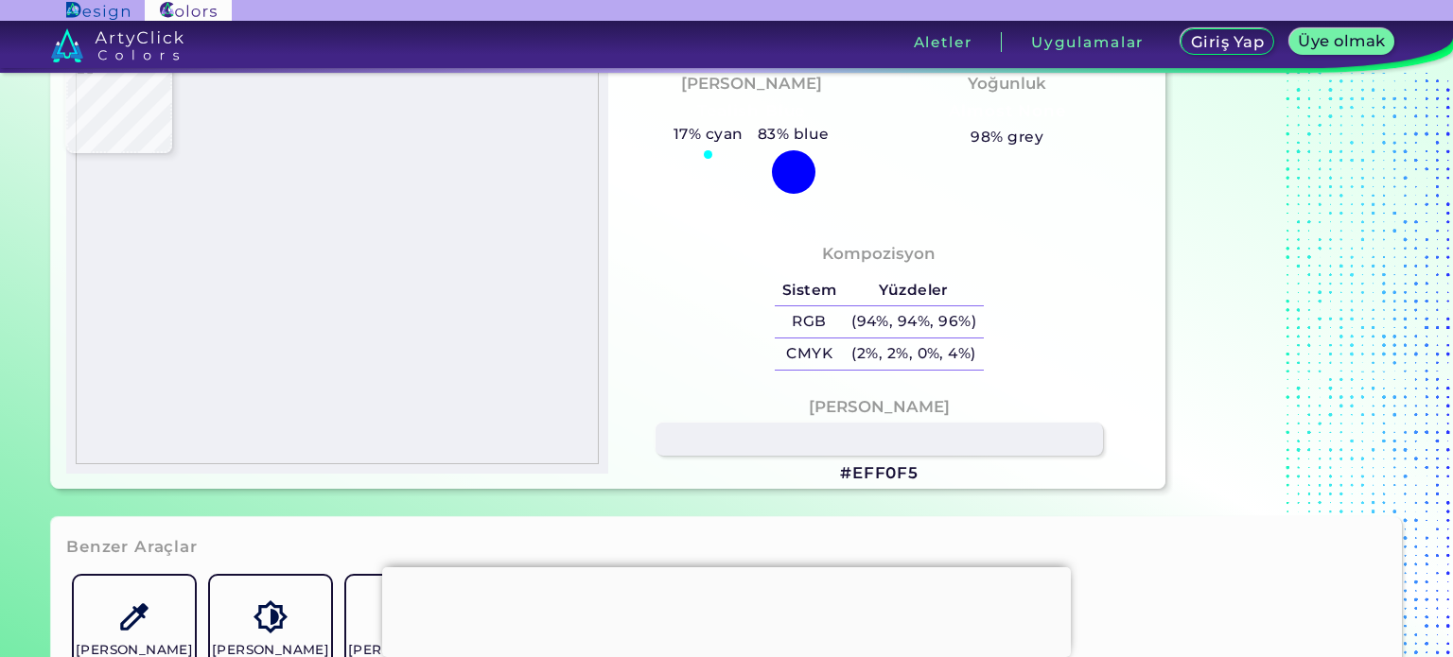
type input "#393939"
type input "#eeeef0"
type input "#EEEEF0"
type input "#ebeaef"
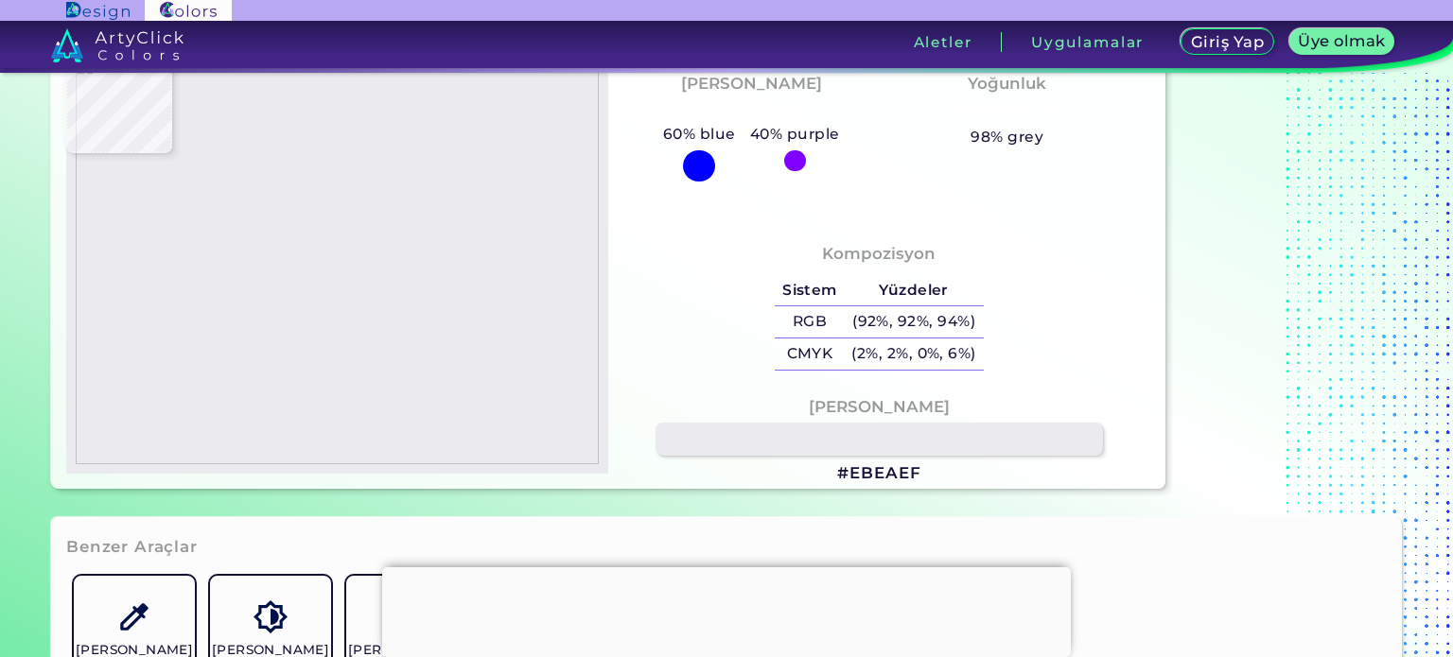
type input "#EBEAEF"
type input "#f1f0f5"
type input "#F1F0F5"
click at [352, 273] on img at bounding box center [337, 261] width 523 height 409
click at [493, 235] on img at bounding box center [337, 261] width 523 height 409
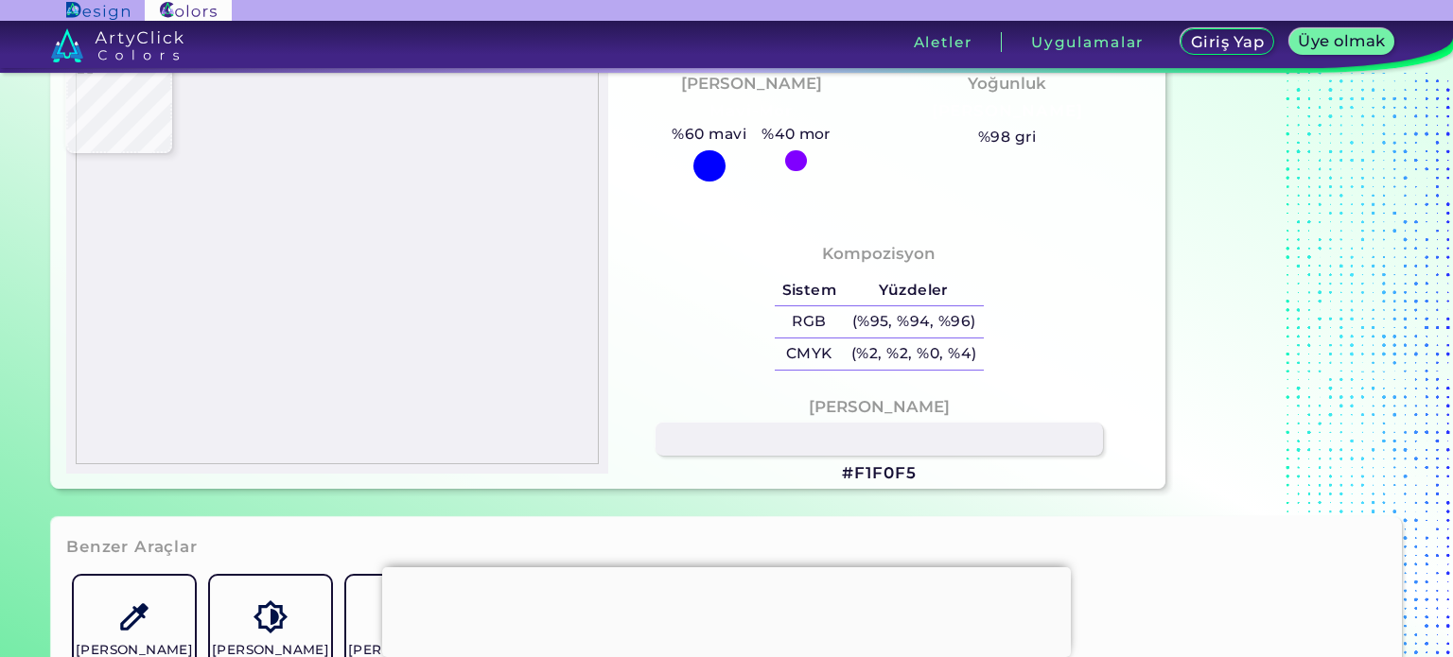
type input "#ffffff"
type input "#FFFFFF"
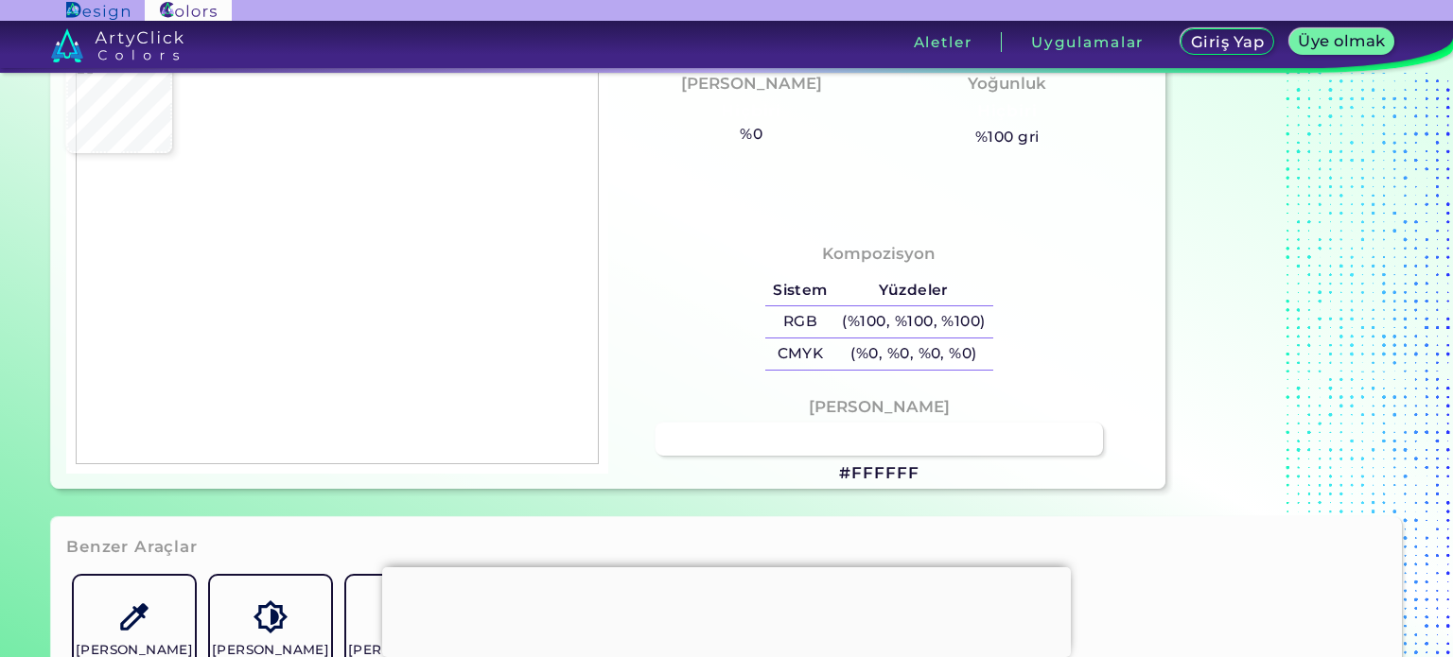
type input "#000000"
type input "#ffffff"
type input "#FFFFFF"
click at [440, 236] on img at bounding box center [337, 261] width 523 height 409
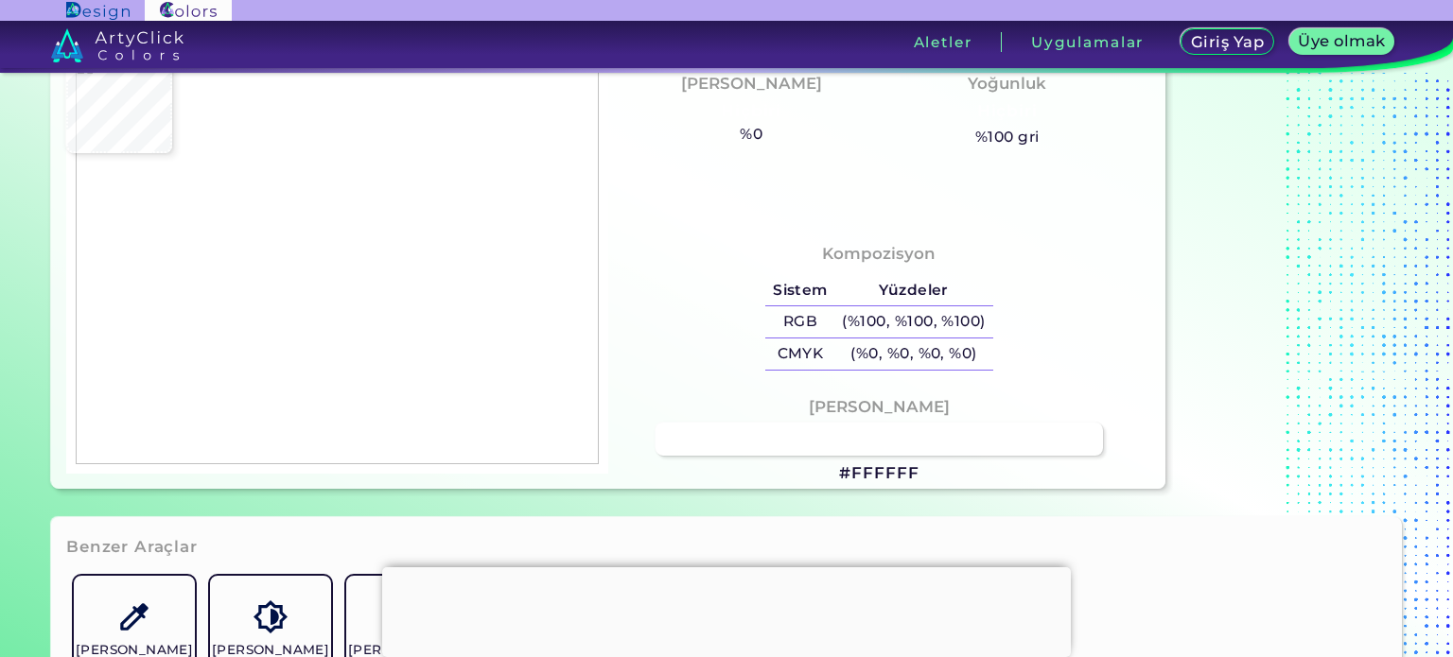
click at [878, 472] on font "#FFFFFF" at bounding box center [878, 473] width 79 height 19
click at [338, 261] on img at bounding box center [337, 261] width 523 height 409
type input "#efeef3"
type input "#EFEEF3"
type input "#f1f0f5"
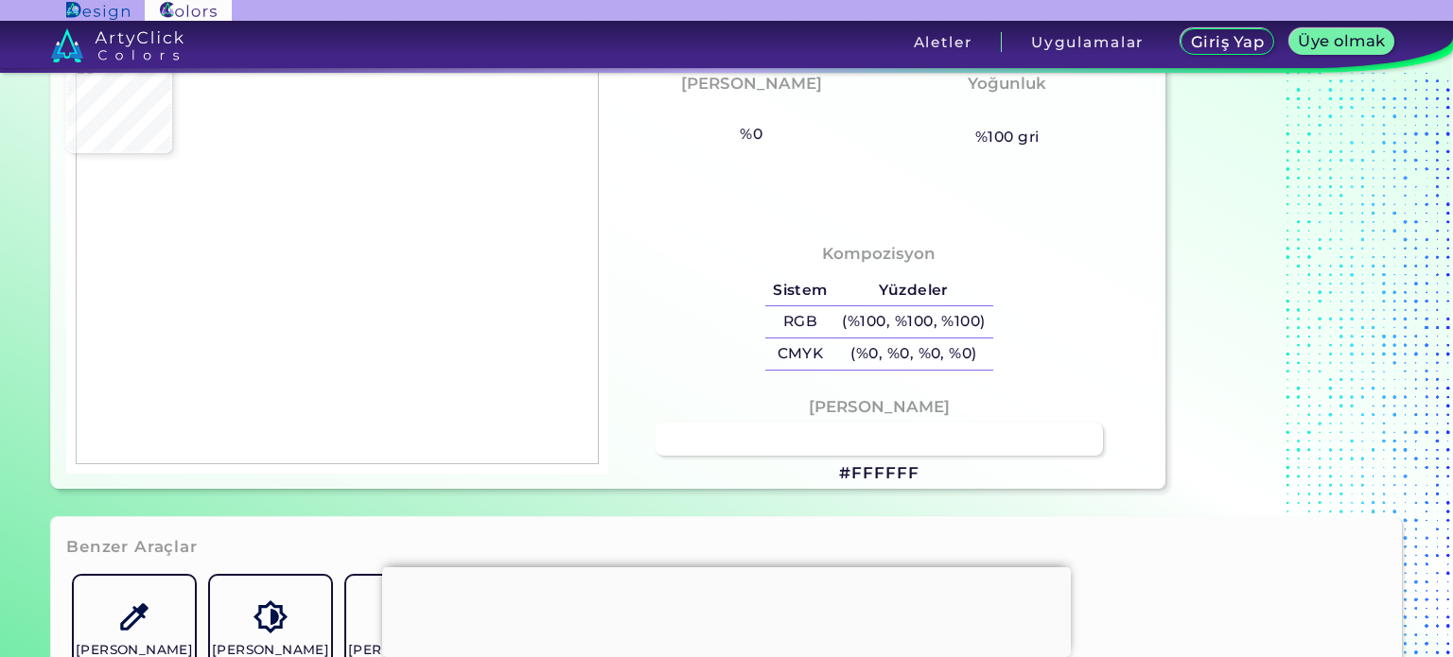
type input "#F1F0F5"
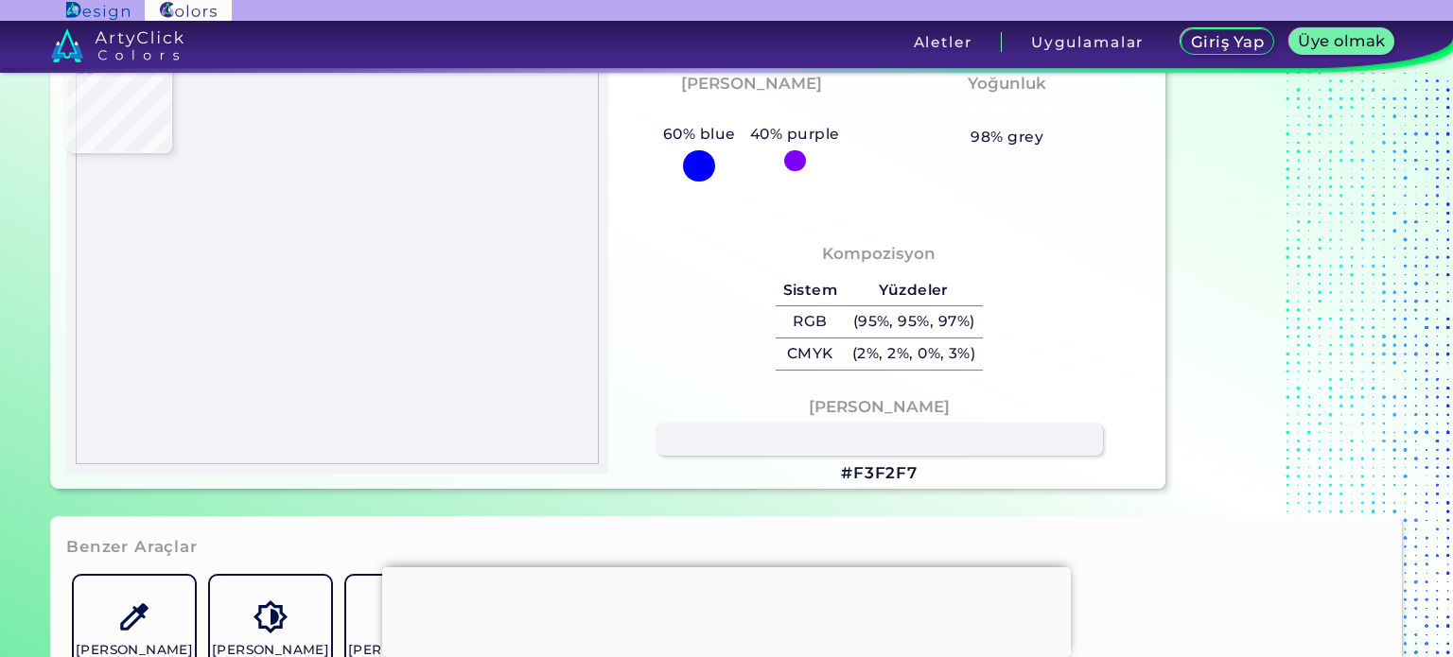
type input "#f3f2f7"
type input "#F3F2F7"
type input "#ffffff"
type input "#FFFFFF"
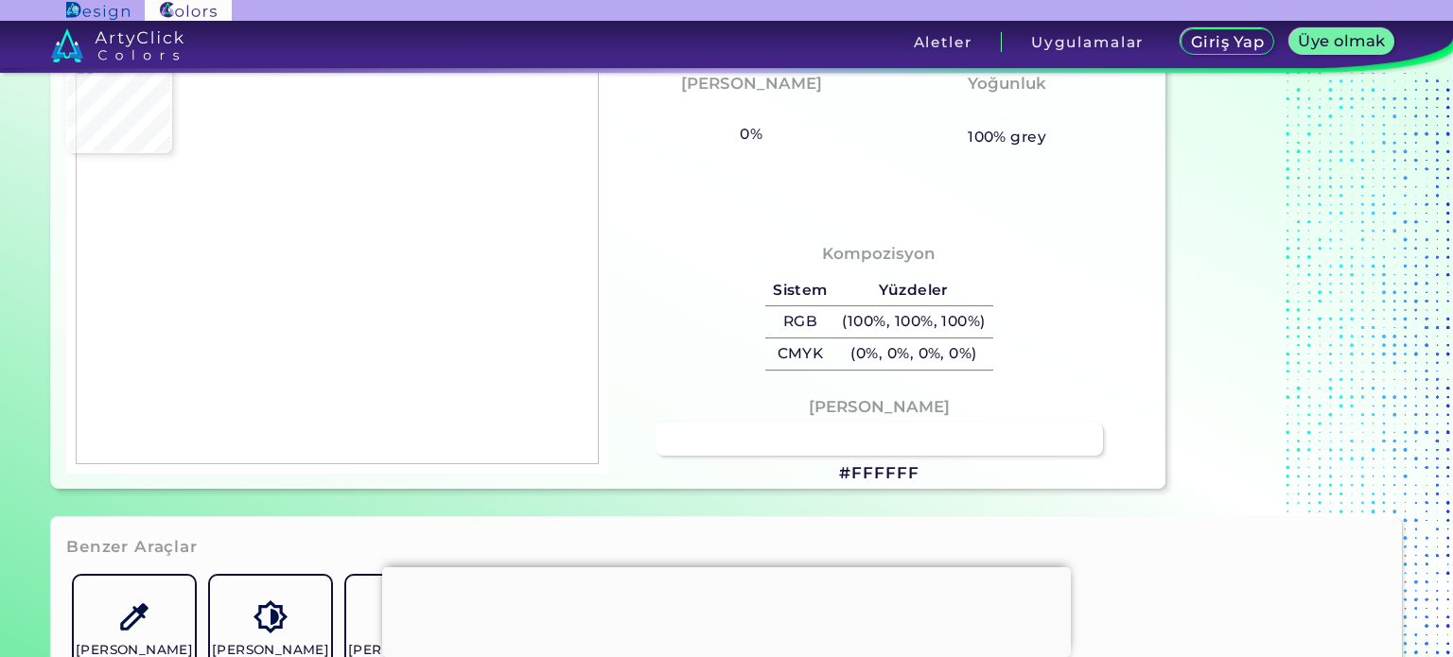
type input "#3d3d3d"
type input "#3D3D3D"
type input "#ffffff"
type input "#FFFFFF"
type input "#fefefe"
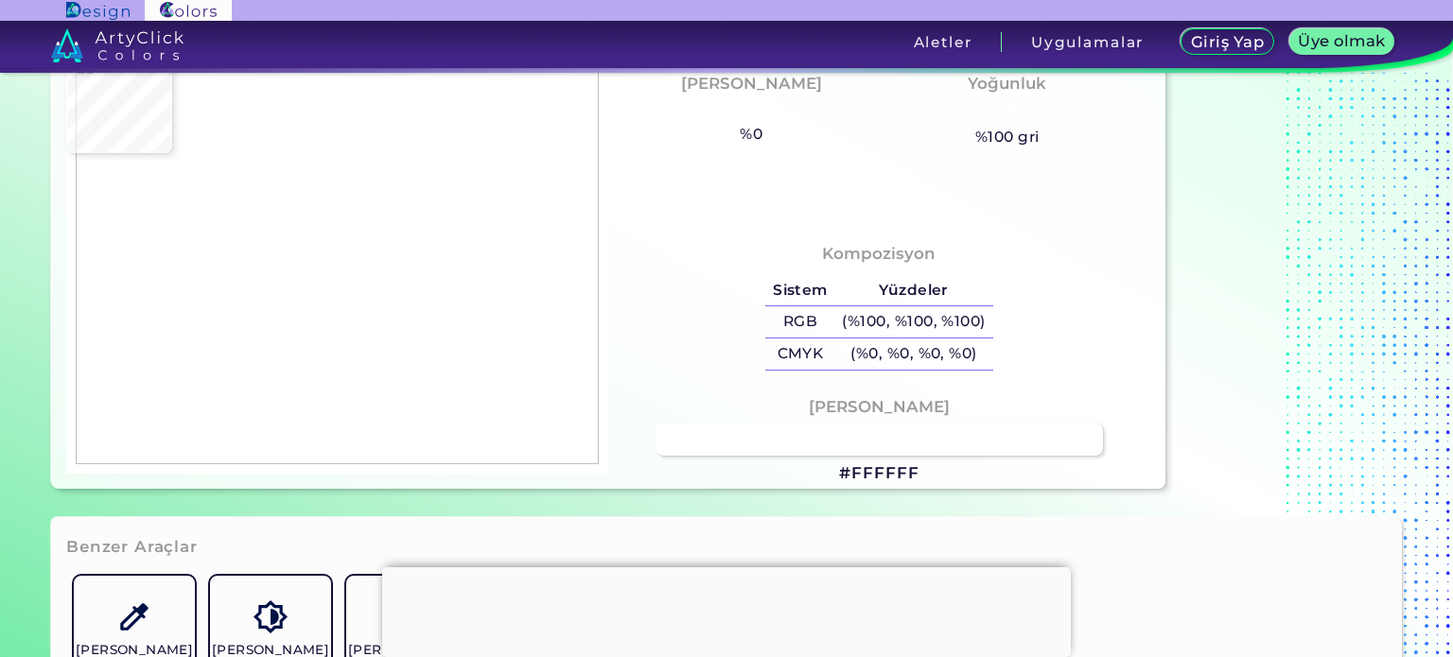
type input "#FEFEFE"
type input "#f9f9f9"
type input "#F9F9F9"
type input "#636363"
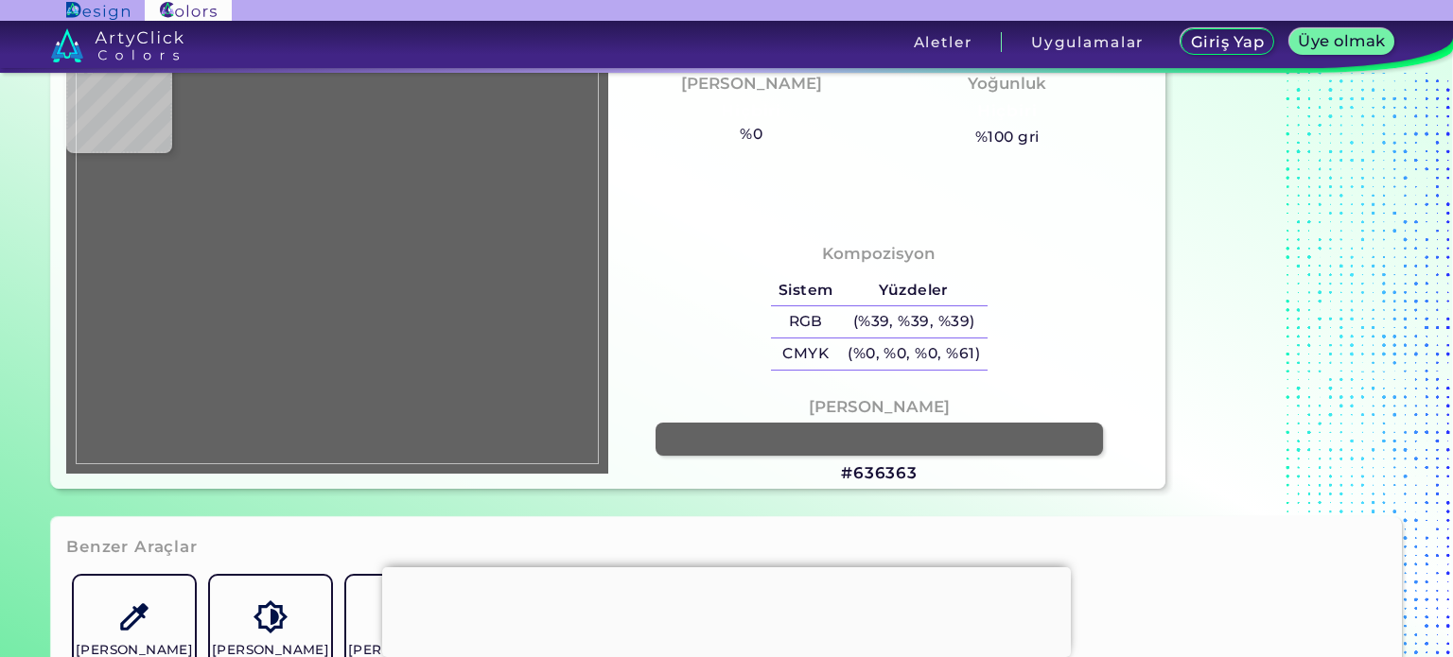
type input "#fafafa"
type input "#FAFAFA"
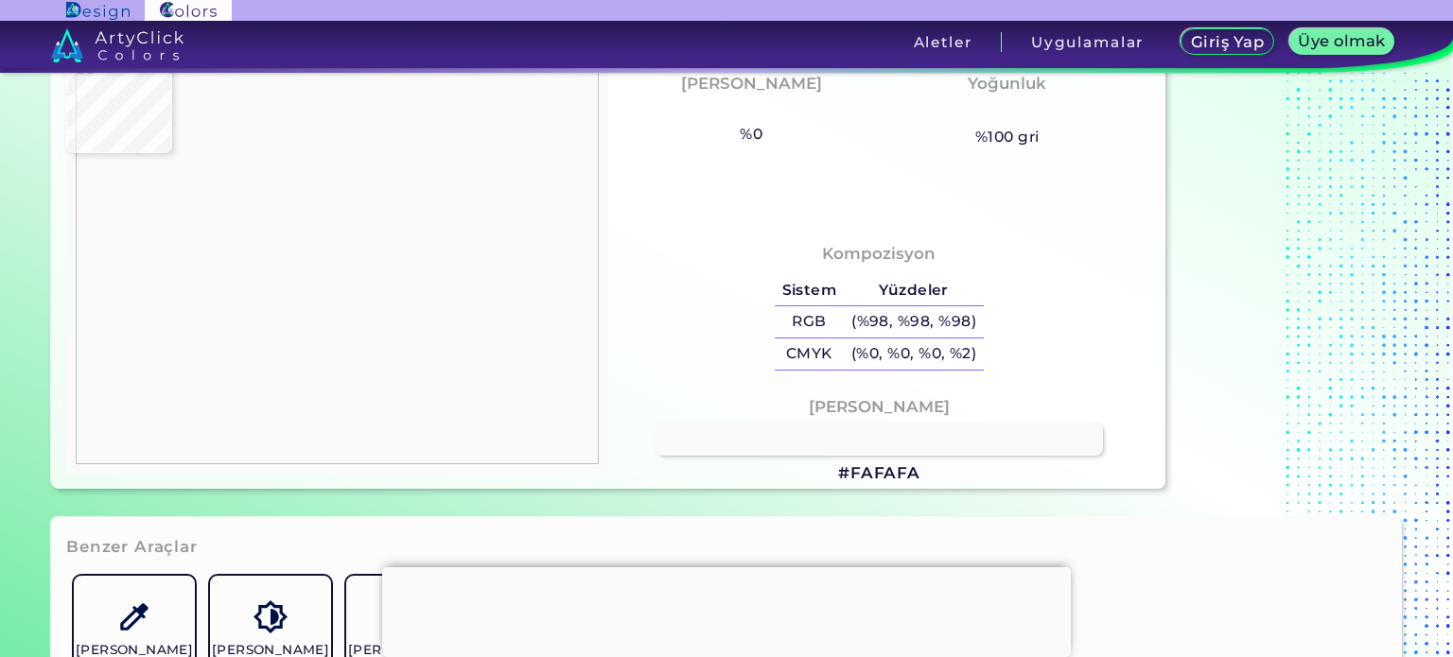
click at [302, 205] on img at bounding box center [337, 261] width 523 height 409
click at [265, 214] on img at bounding box center [337, 261] width 523 height 409
type input "#ffffff"
type input "#FFFFFF"
type input "#fafafa"
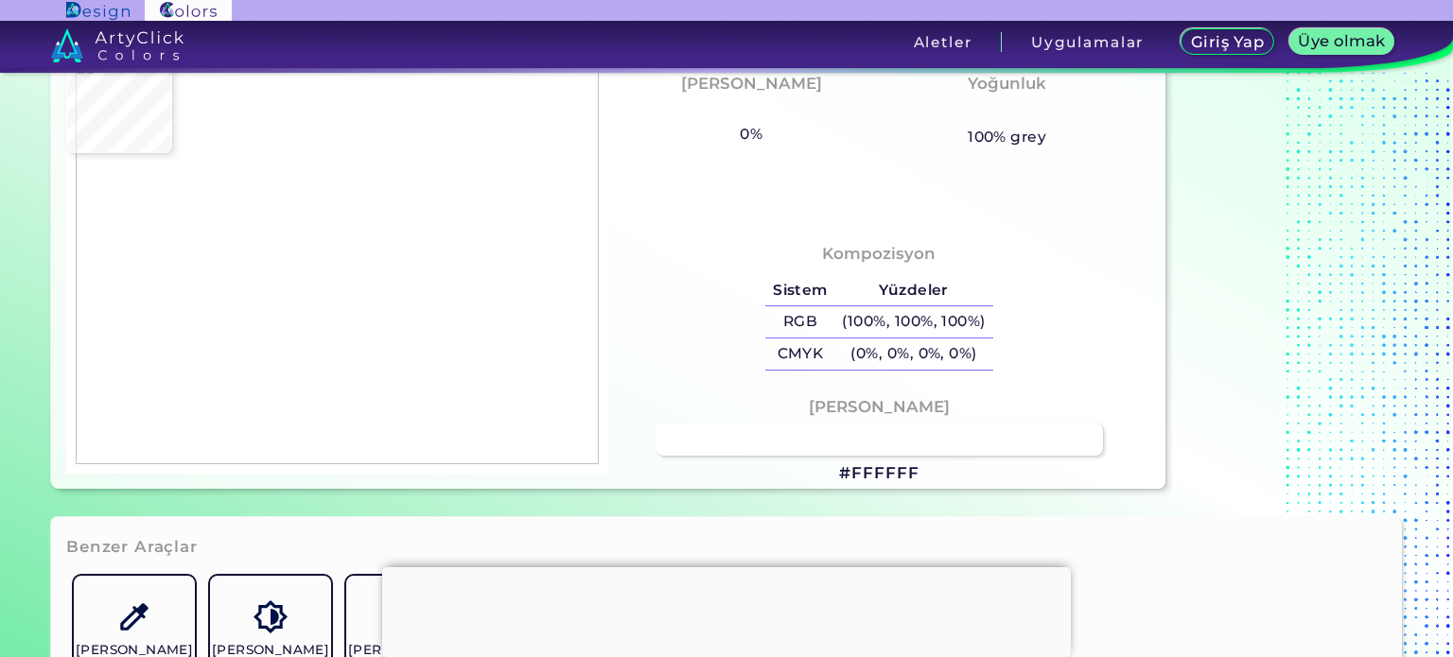
type input "#FAFAFA"
type input "#ffffff"
type input "#FFFFFF"
type input "#c8c8c8"
type input "#C8C8C8"
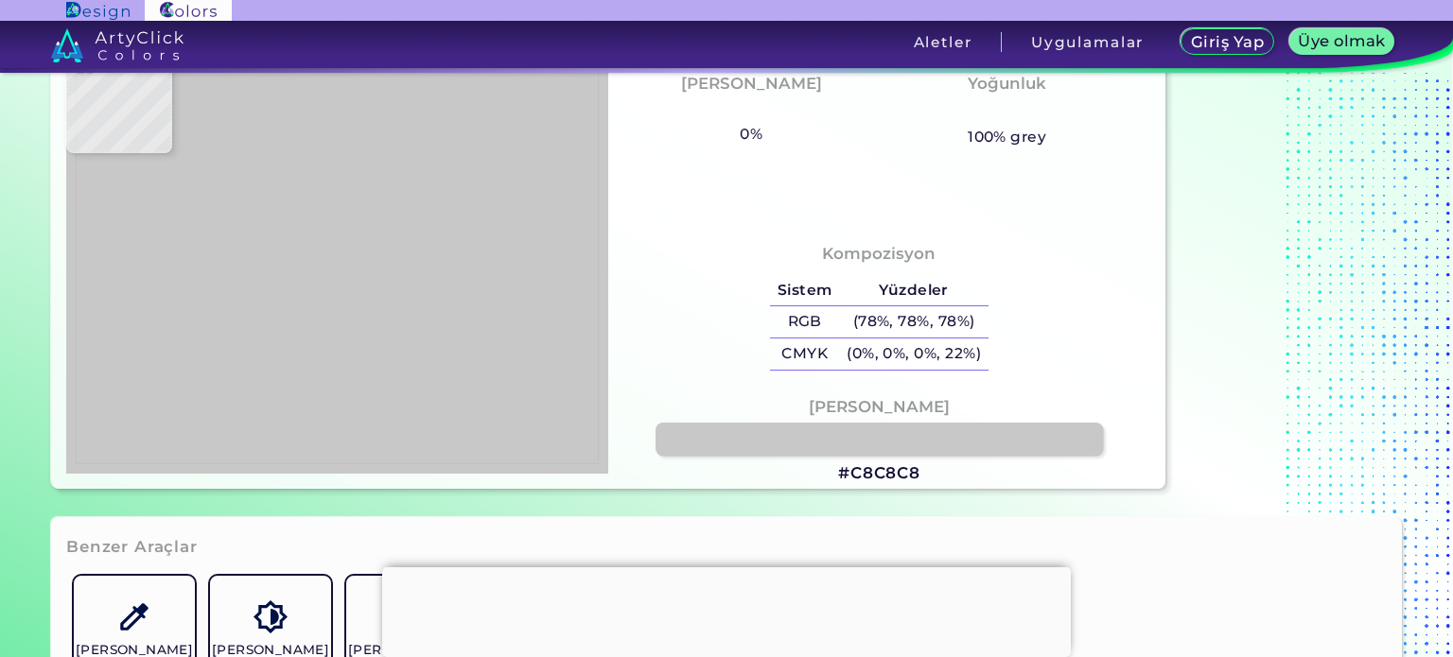
type input "#ffffff"
type input "#FFFFFF"
type input "#fcfcfc"
type input "#FCFCFC"
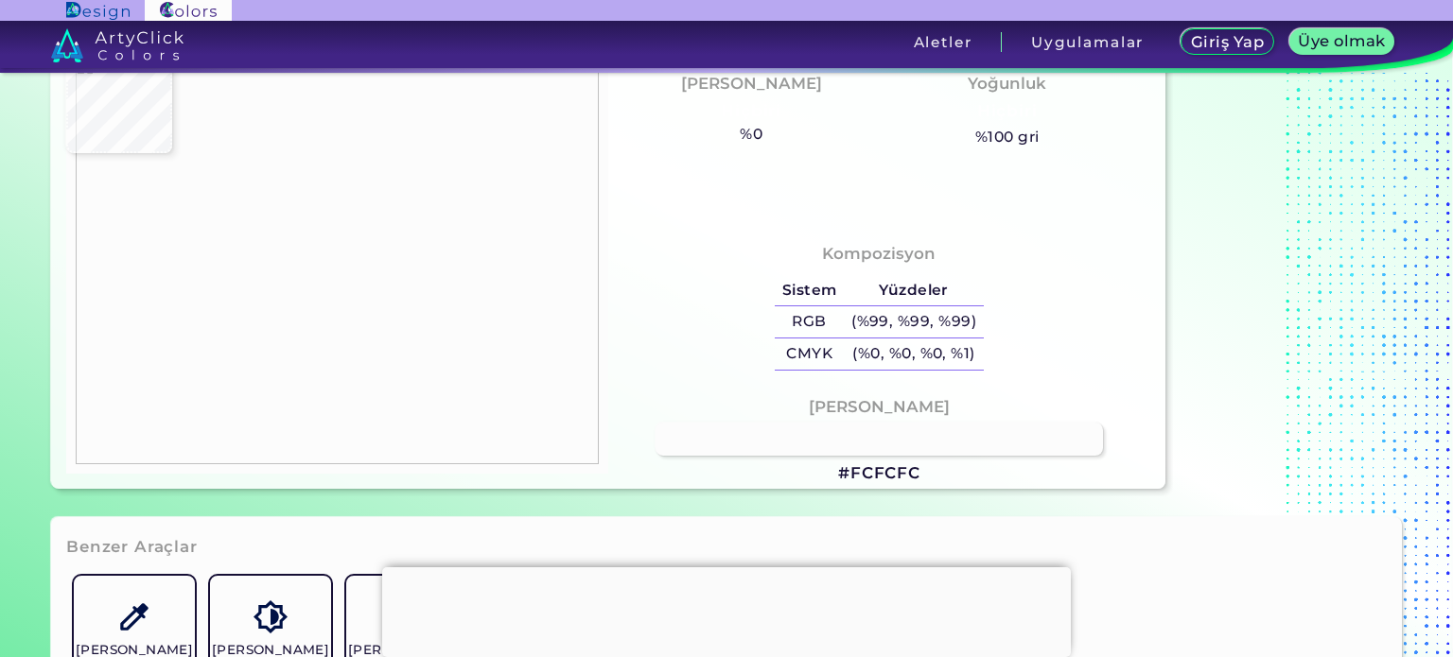
type input "#8e8e8e"
type input "#8E8E8E"
type input "#ffffff"
type input "#FFFFFF"
type input "#fdfdfd"
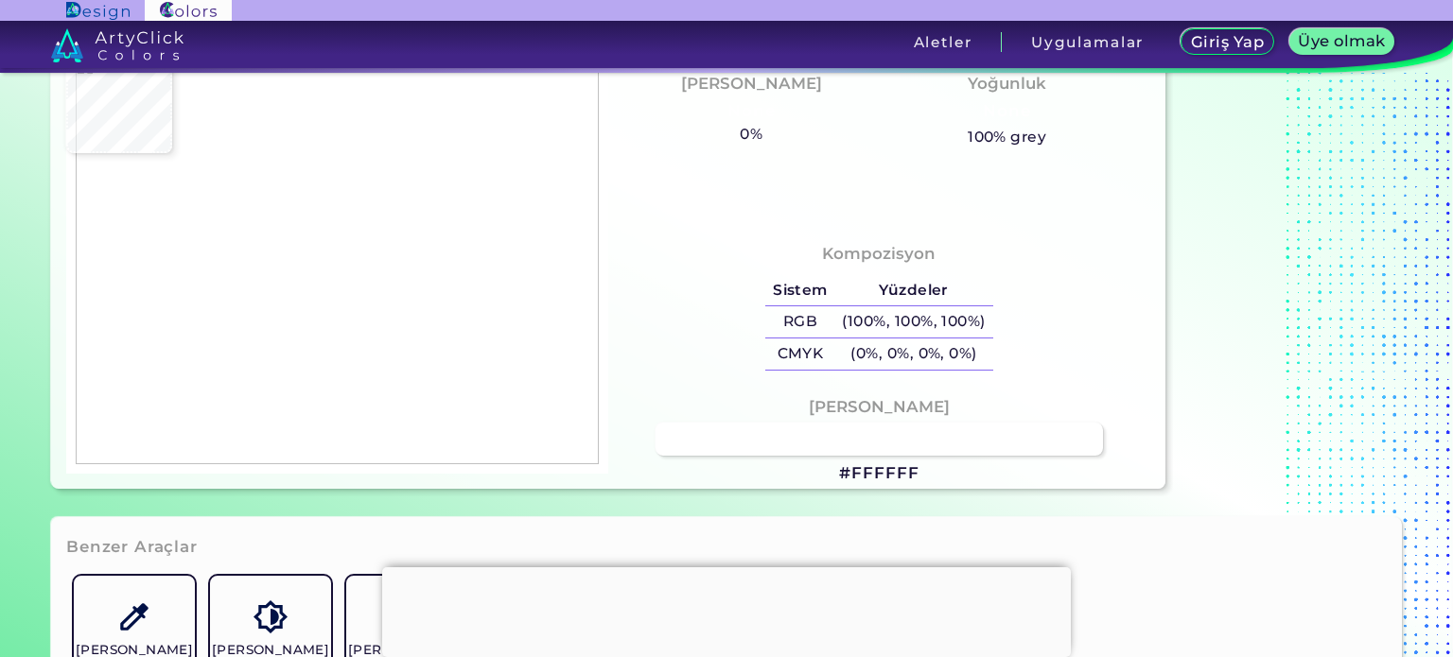
type input "#FDFDFD"
type input "#ffffff"
type input "#FFFFFF"
type input "#fefefe"
type input "#FEFEFE"
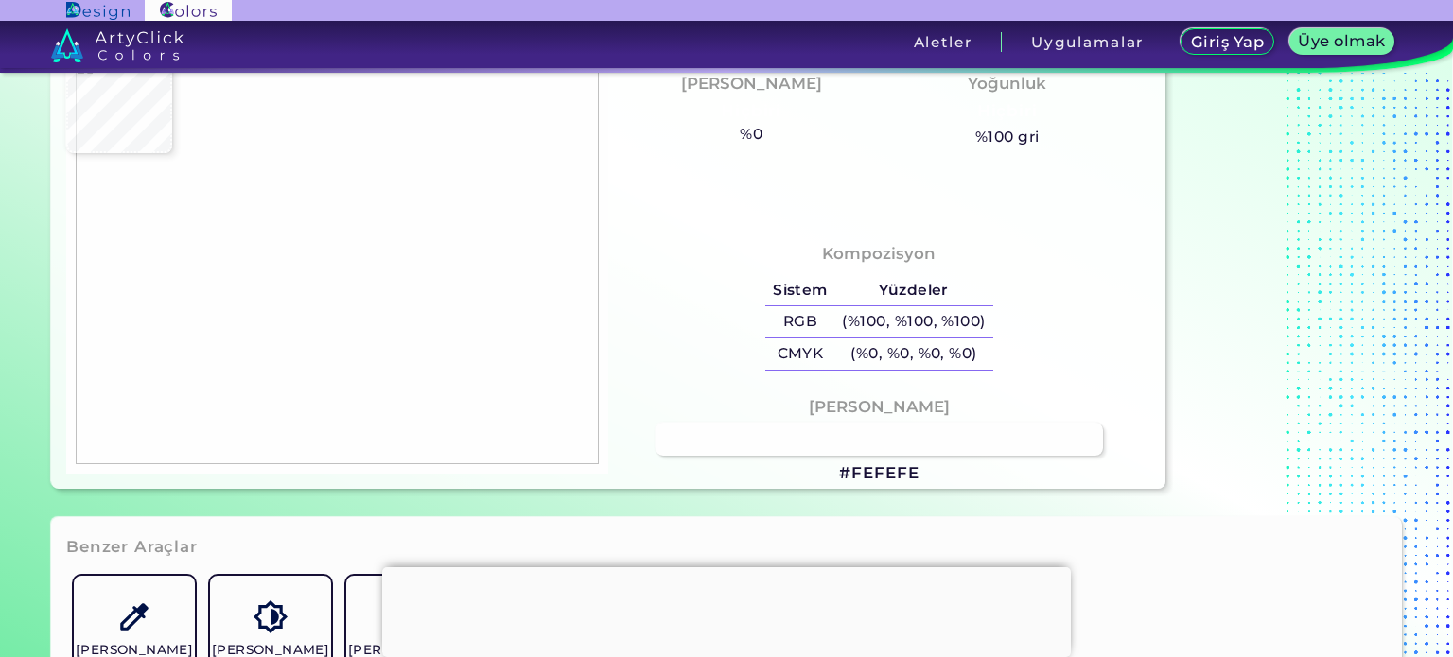
type input "#fbfbfb"
type input "#FBFBFB"
type input "#fcfcfc"
type input "#FCFCFC"
type input "#ffffff"
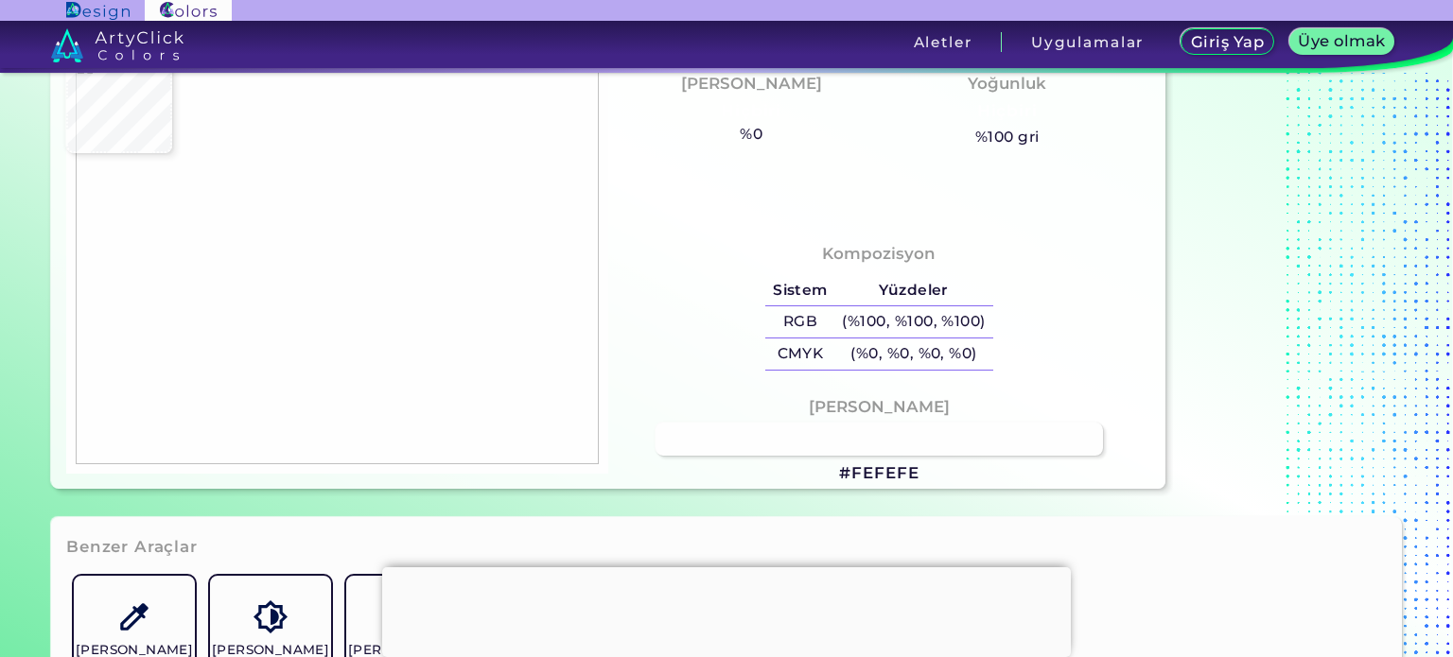
type input "#FFFFFF"
type input "#fefefe"
type input "#FEFEFE"
type input "#fdfdfd"
type input "#FDFDFD"
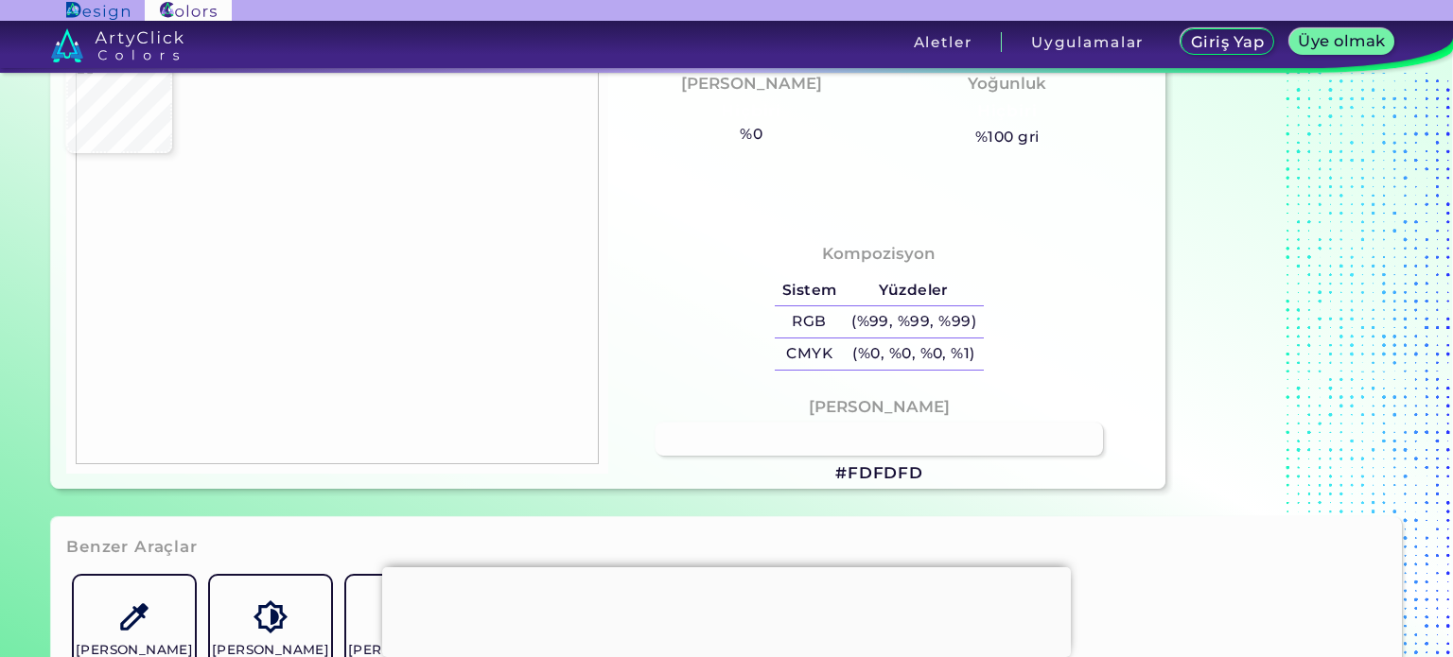
type input "#373737"
type input "#ffffff"
type input "#FFFFFF"
type input "#fbfbfb"
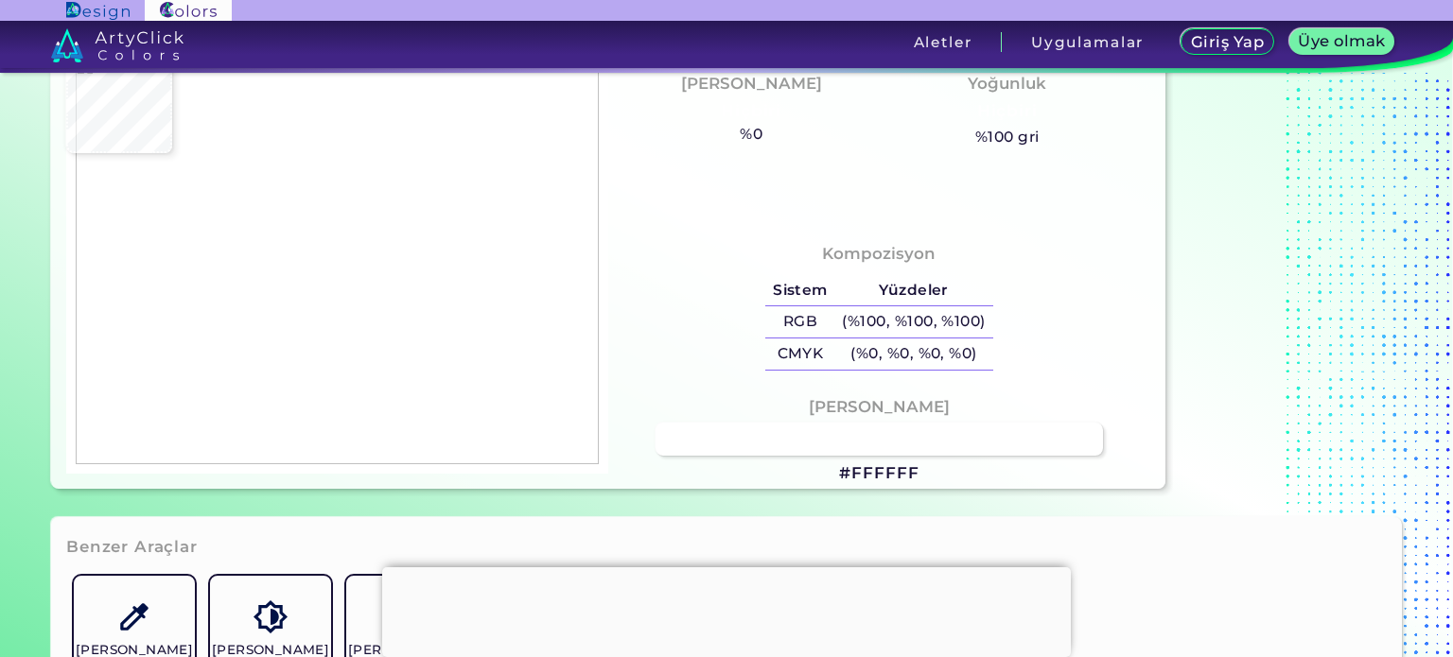
type input "#FBFBFB"
type input "#fefefe"
type input "#FEFEFE"
type input "#fdfdfd"
type input "#FDFDFD"
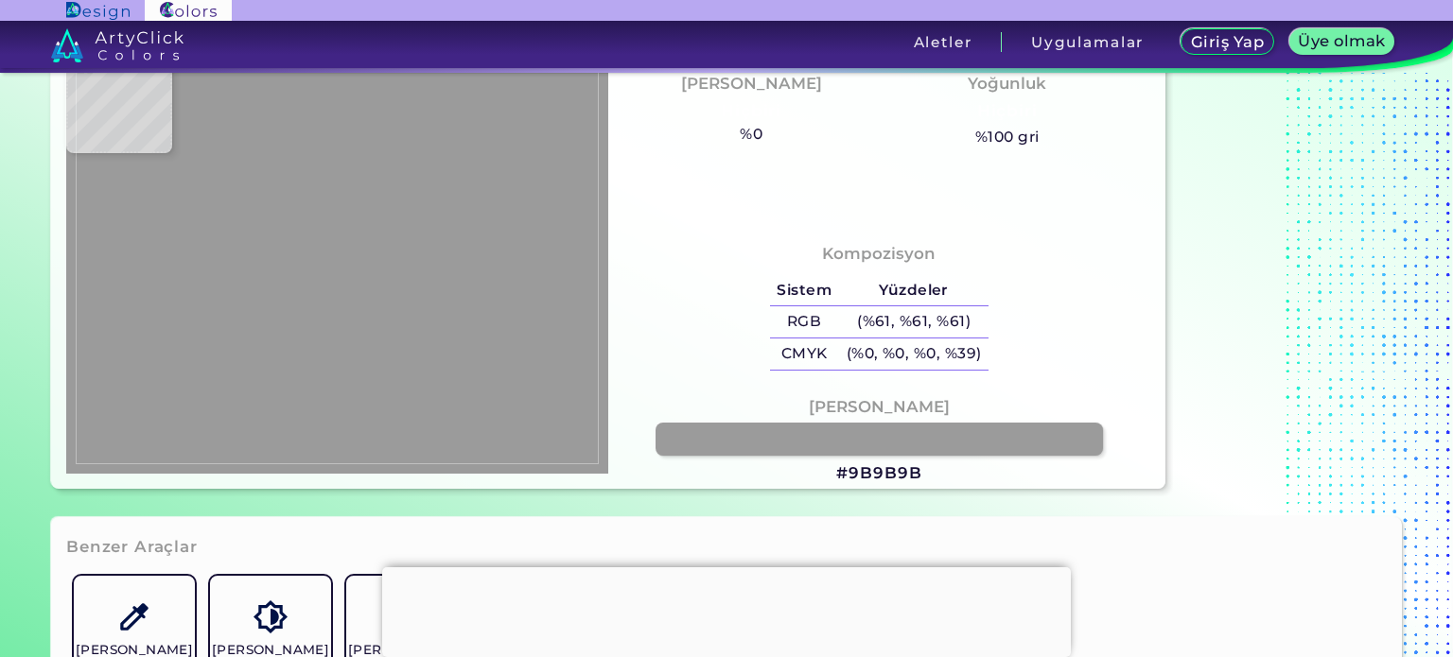
click at [376, 211] on img at bounding box center [337, 261] width 523 height 409
click at [894, 470] on font "#9B9B9B" at bounding box center [878, 473] width 85 height 19
click at [868, 474] on font "#9B9B9B" at bounding box center [878, 473] width 85 height 19
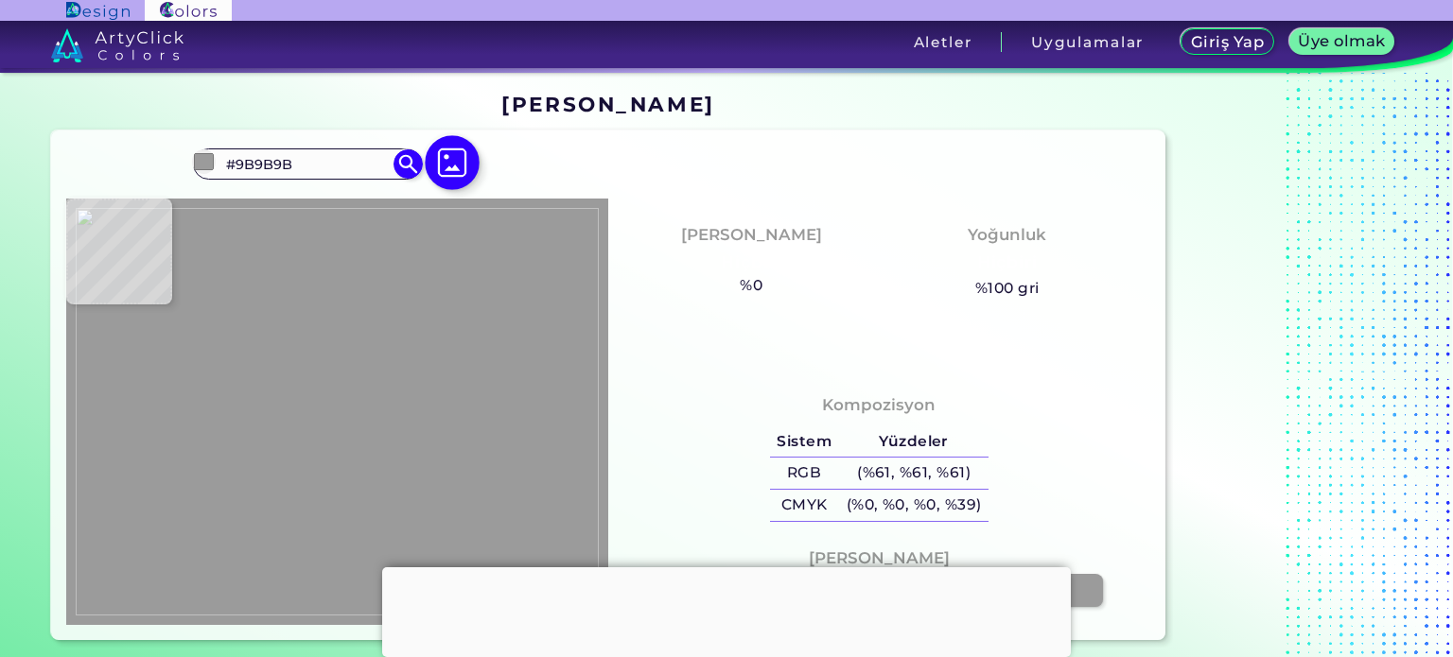
click at [448, 158] on img at bounding box center [452, 162] width 55 height 55
click at [0, 0] on input "file" at bounding box center [0, 0] width 0 height 0
click at [497, 529] on img at bounding box center [337, 412] width 523 height 409
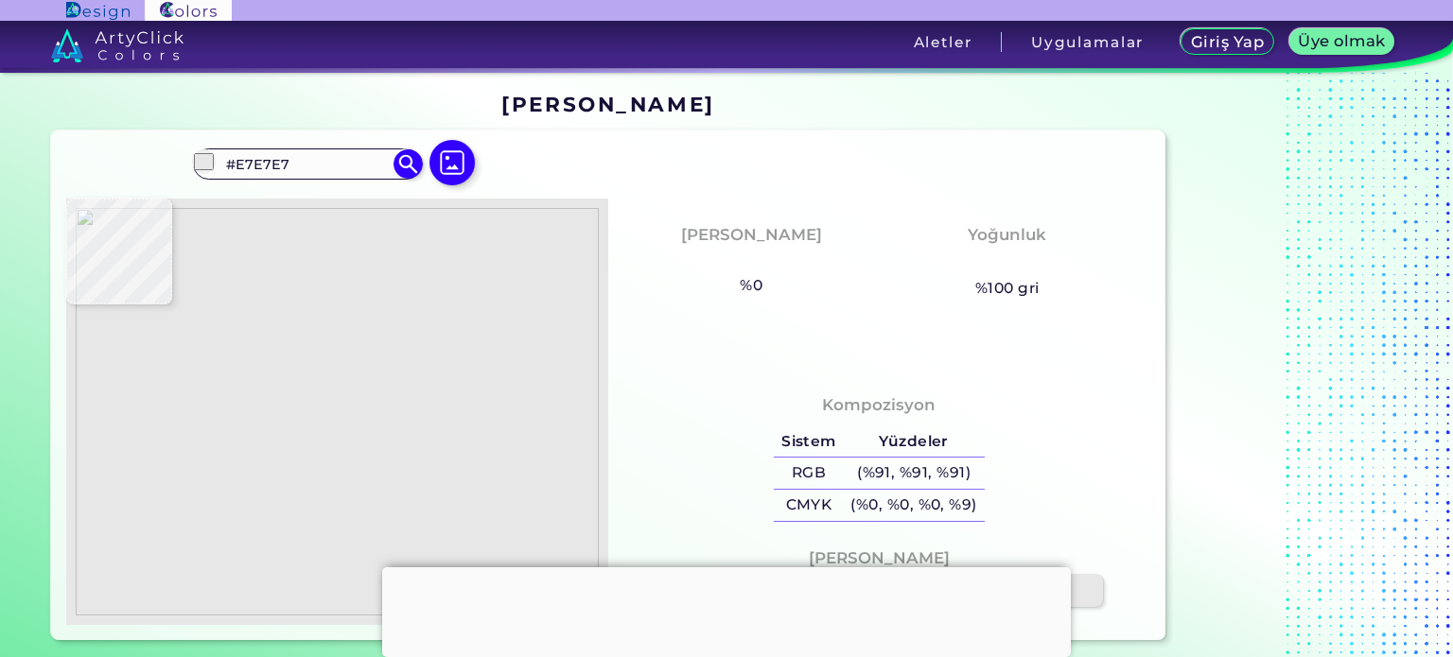
click at [443, 215] on img at bounding box center [337, 412] width 523 height 409
click at [1039, 390] on div "Kompozisyon Sistem Yüzdeler RGB (%91, %91, %91) CMYK (%0, %0, %0, %9)" at bounding box center [879, 460] width 512 height 152
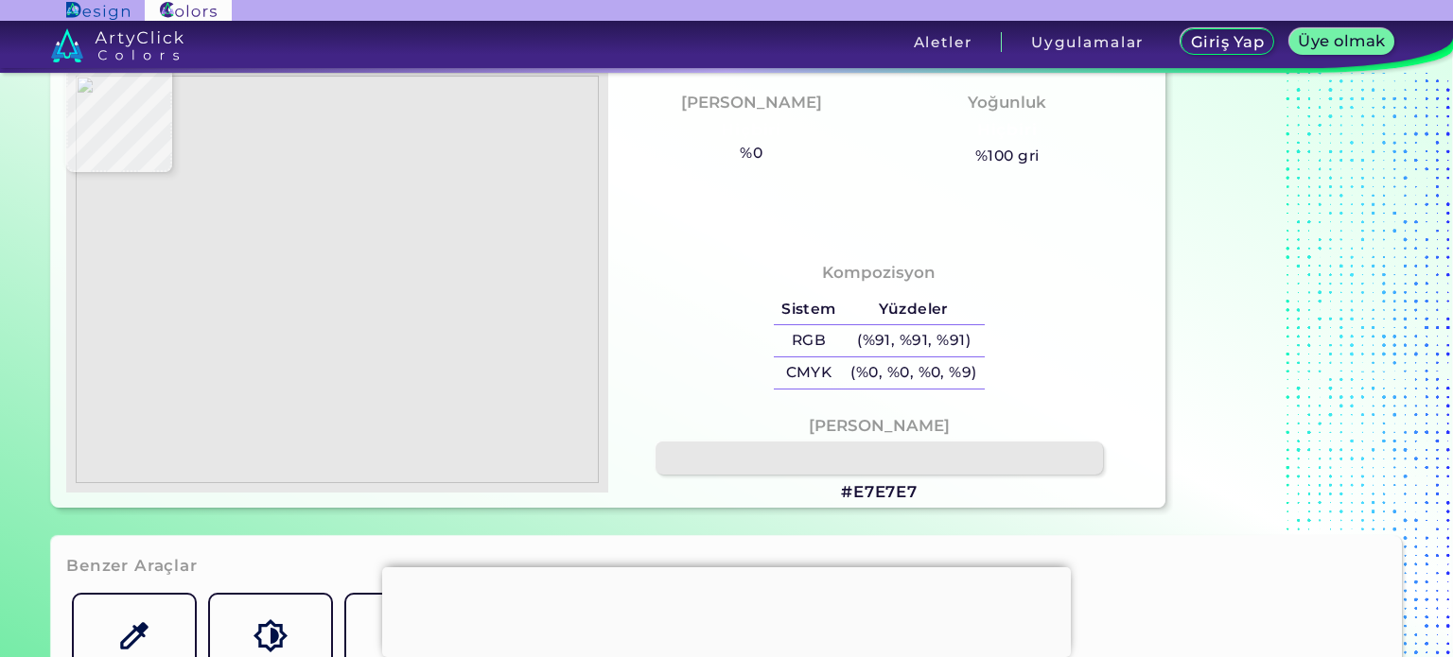
scroll to position [151, 0]
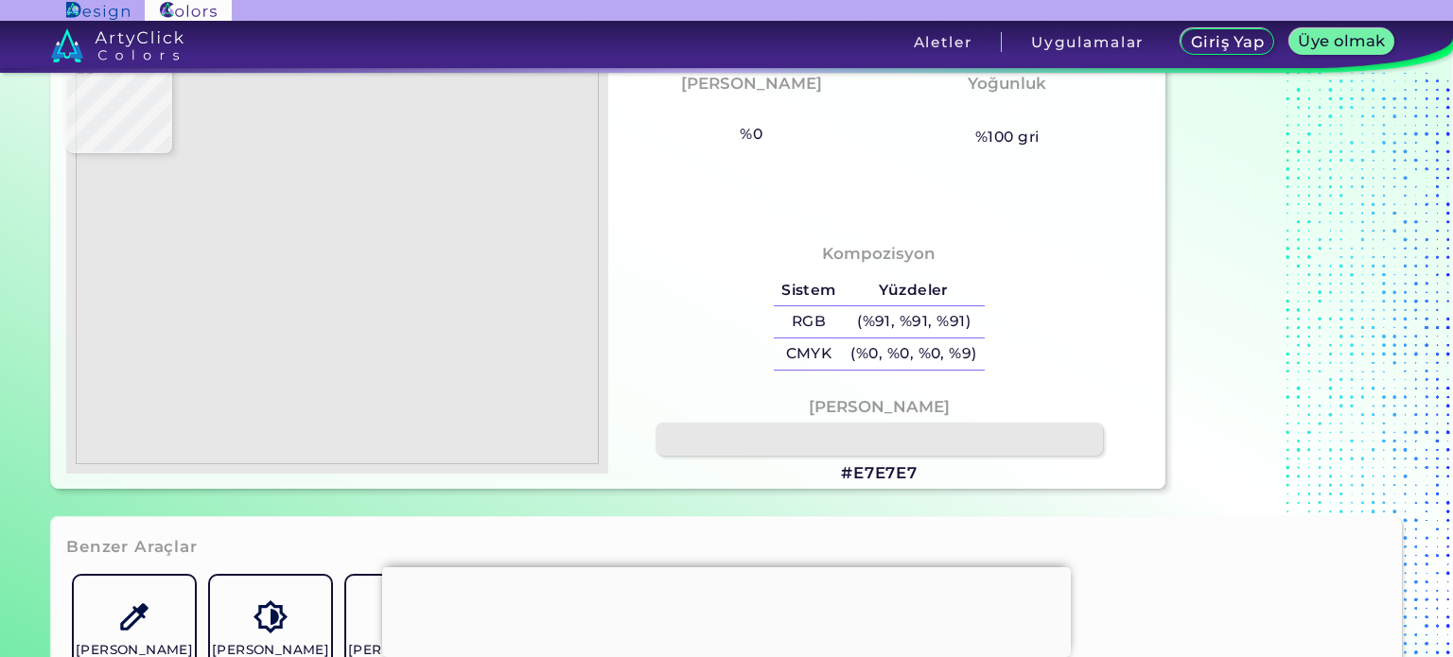
click at [895, 475] on font "#E7E7E7" at bounding box center [879, 473] width 77 height 19
click at [434, 400] on img at bounding box center [337, 261] width 523 height 409
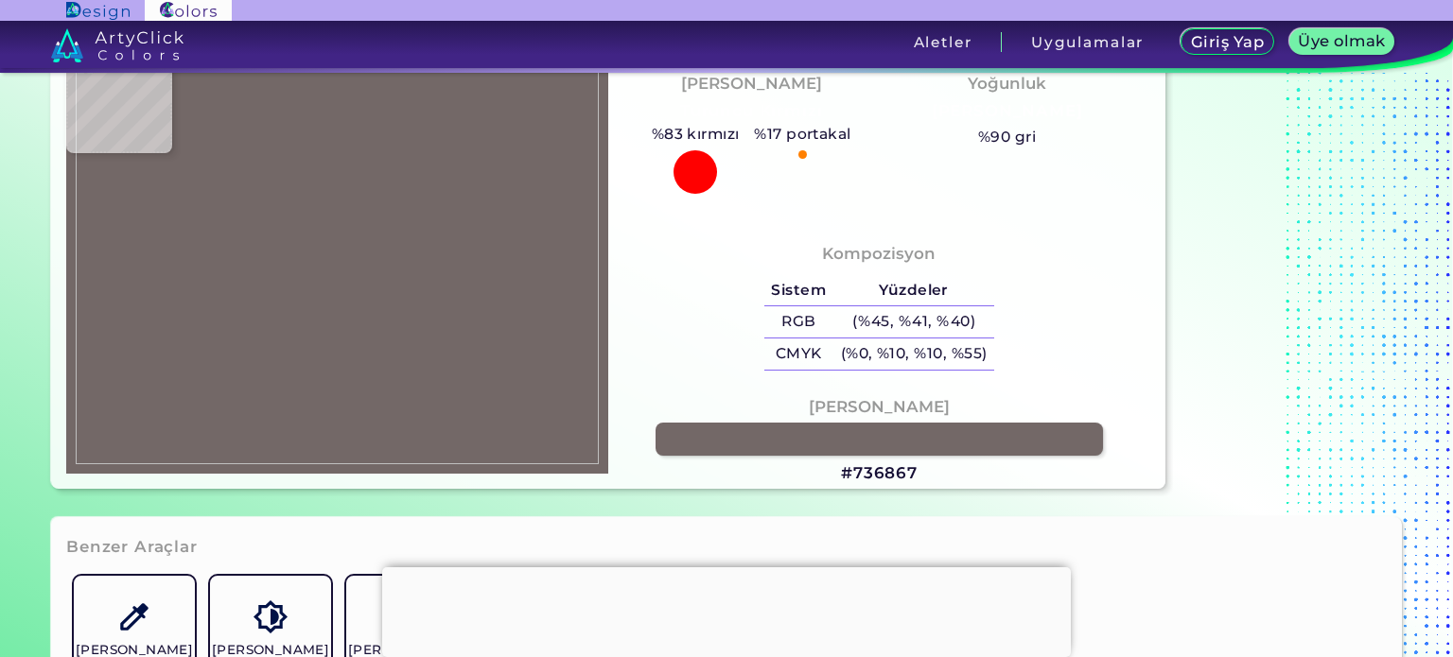
click at [208, 288] on img at bounding box center [337, 261] width 523 height 409
click at [890, 471] on font "#736867" at bounding box center [879, 473] width 77 height 19
